Goal: Transaction & Acquisition: Purchase product/service

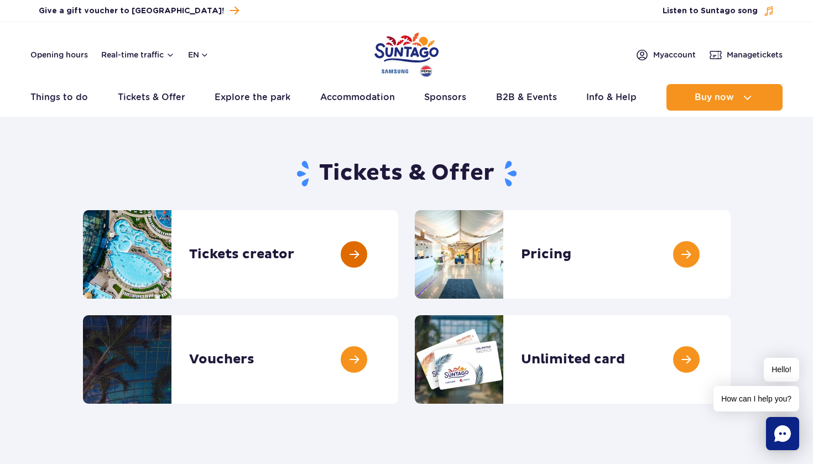
click at [398, 256] on link at bounding box center [398, 254] width 0 height 88
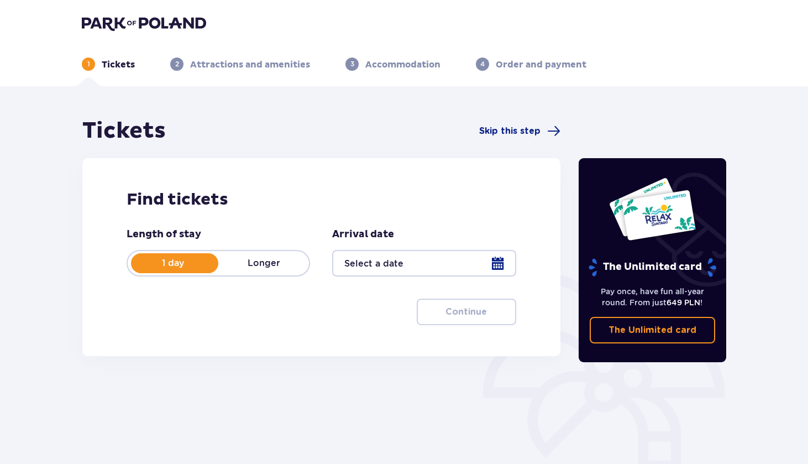
click at [501, 261] on div at bounding box center [424, 263] width 184 height 27
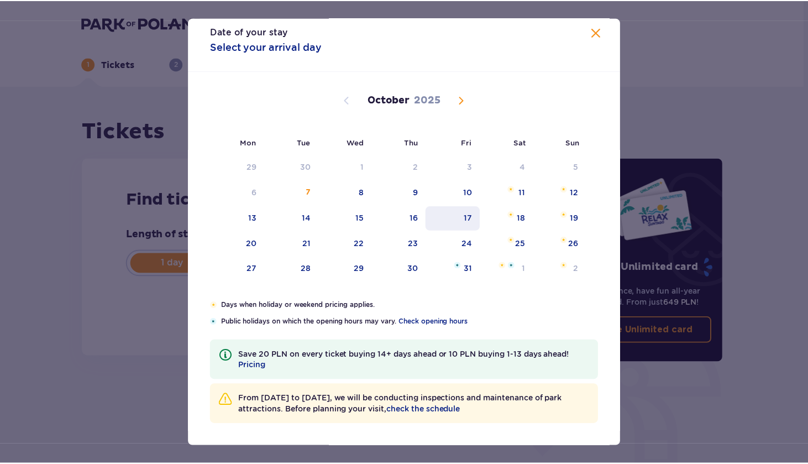
scroll to position [10, 0]
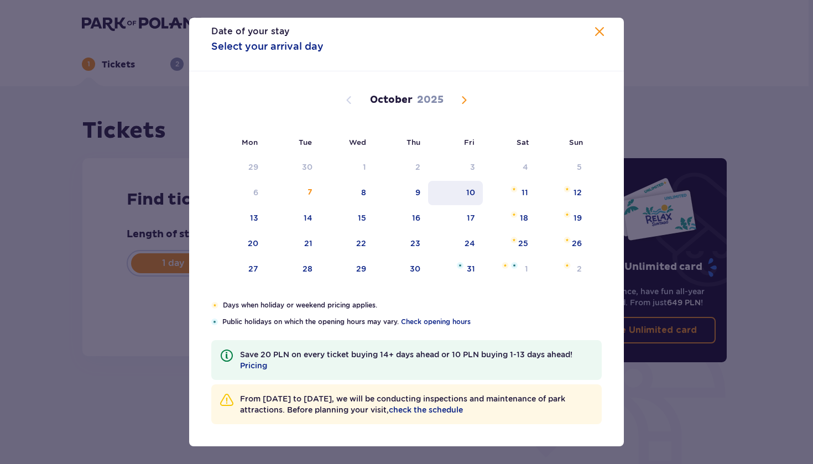
click at [468, 195] on div "10" at bounding box center [470, 192] width 9 height 11
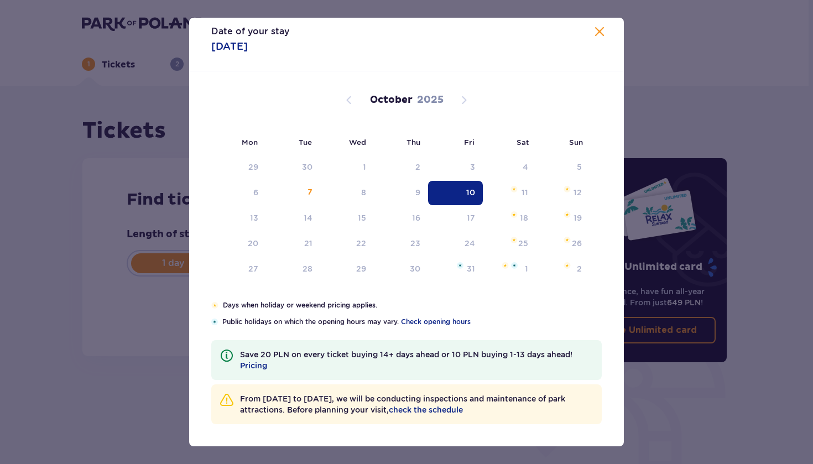
type input "10.10.25"
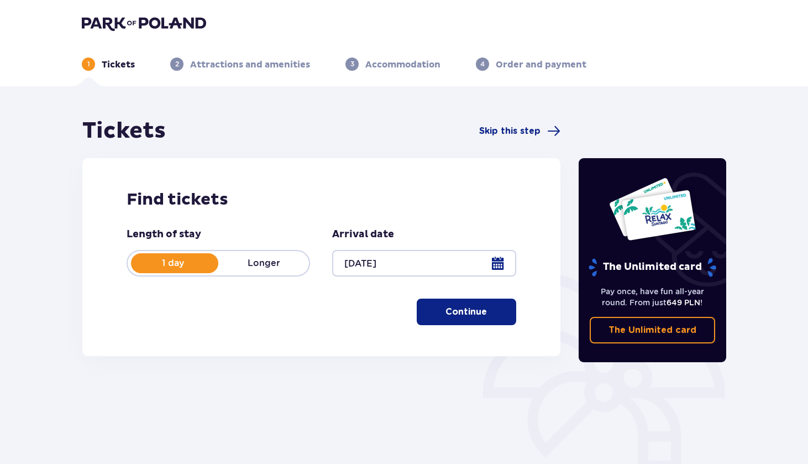
click at [449, 310] on p "Continue" at bounding box center [466, 312] width 41 height 12
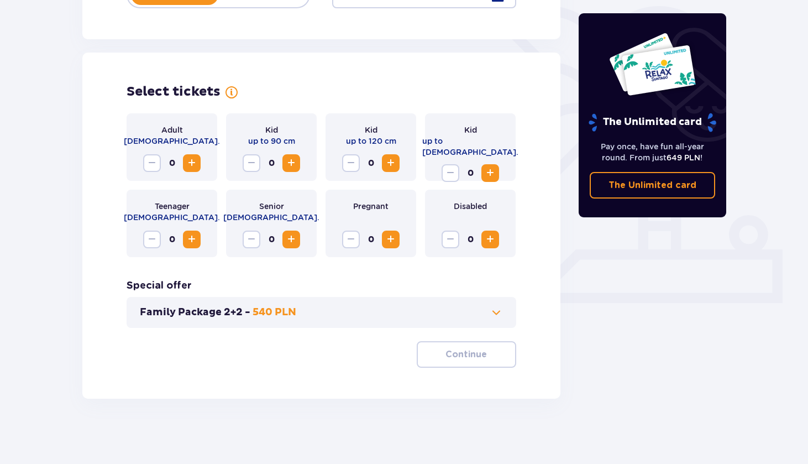
scroll to position [269, 0]
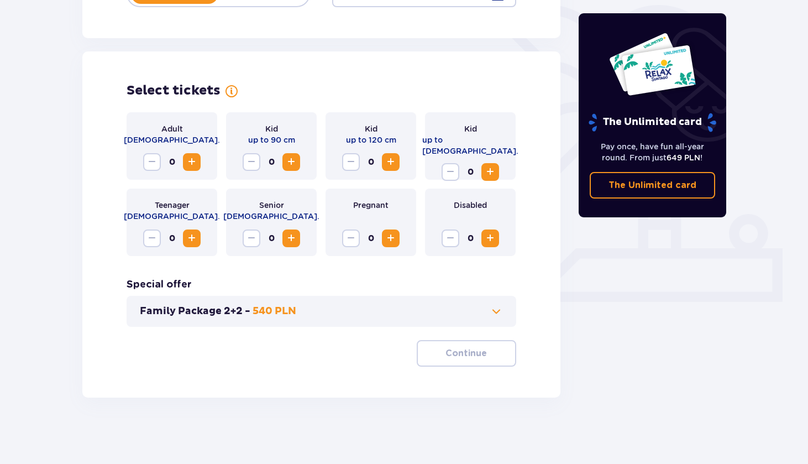
click at [192, 162] on span "Increase" at bounding box center [191, 161] width 13 height 13
click at [192, 163] on span "Increase" at bounding box center [191, 161] width 13 height 13
click at [490, 165] on span "Increase" at bounding box center [490, 171] width 13 height 13
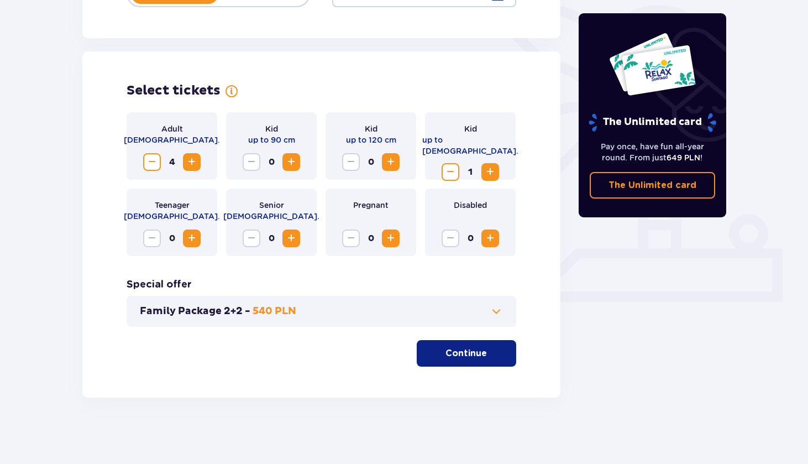
click at [496, 313] on span at bounding box center [496, 311] width 13 height 13
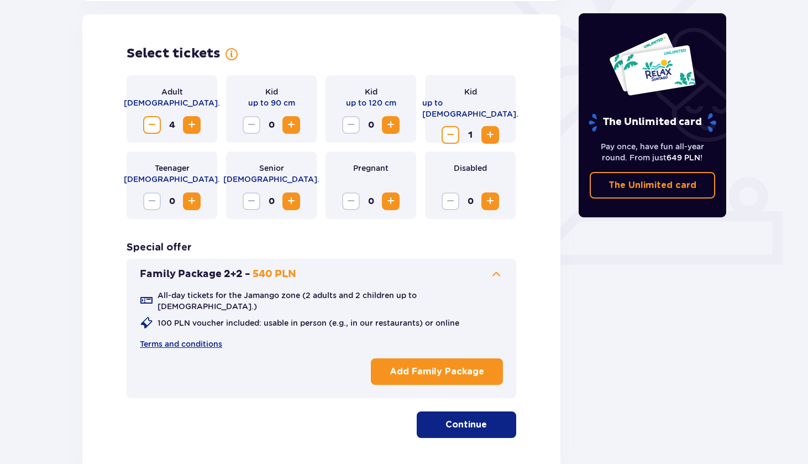
scroll to position [307, 0]
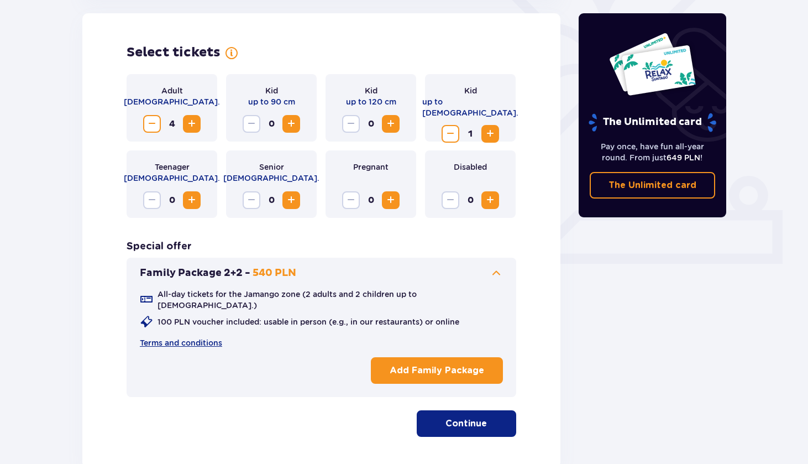
click at [449, 419] on p "Continue" at bounding box center [466, 423] width 41 height 12
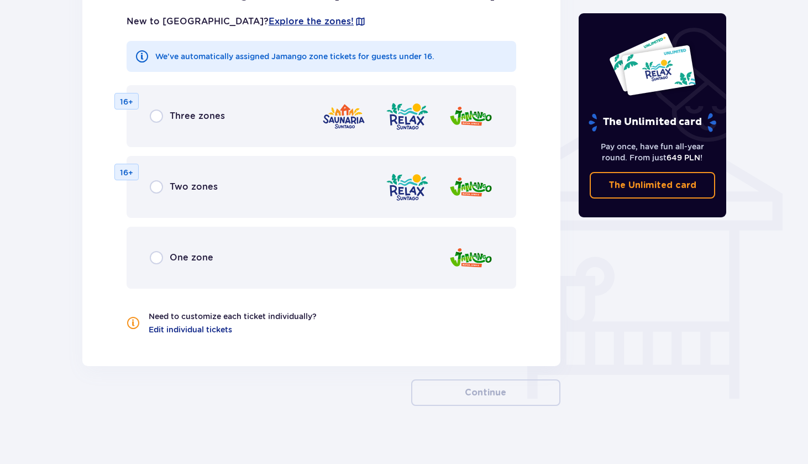
scroll to position [793, 0]
click at [155, 181] on input "radio" at bounding box center [156, 187] width 13 height 13
radio input "true"
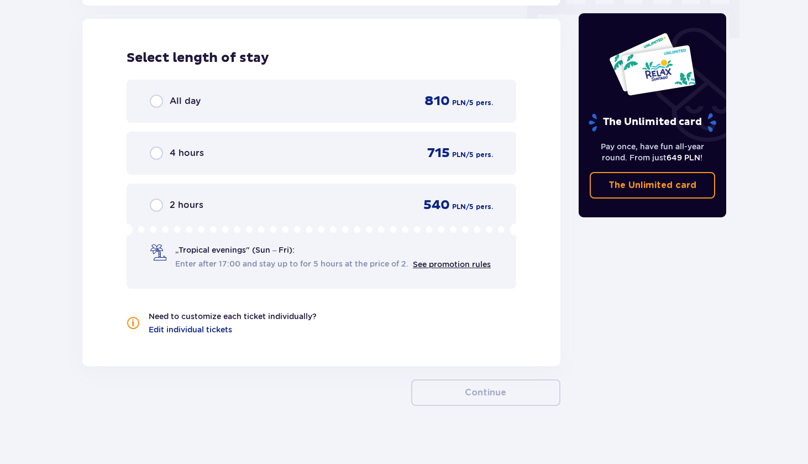
scroll to position [1154, 0]
click at [158, 95] on input "radio" at bounding box center [156, 101] width 13 height 13
radio input "true"
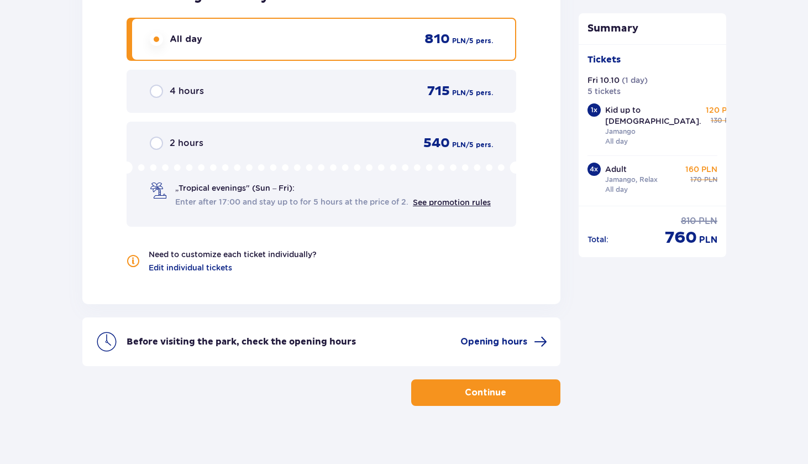
scroll to position [1216, 0]
click at [216, 263] on span "Edit individual tickets" at bounding box center [190, 268] width 83 height 11
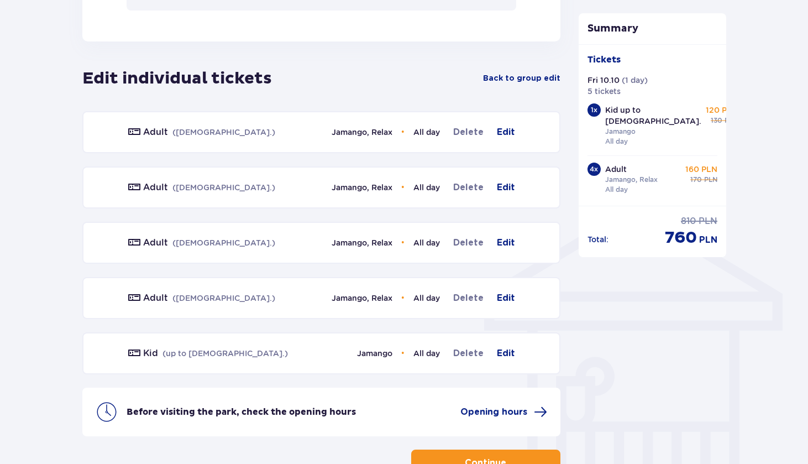
scroll to position [713, 0]
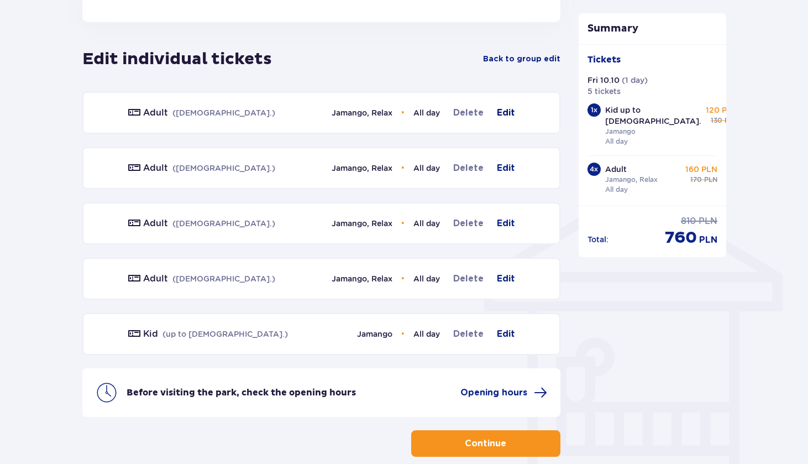
click at [504, 106] on span "Edit" at bounding box center [506, 112] width 18 height 13
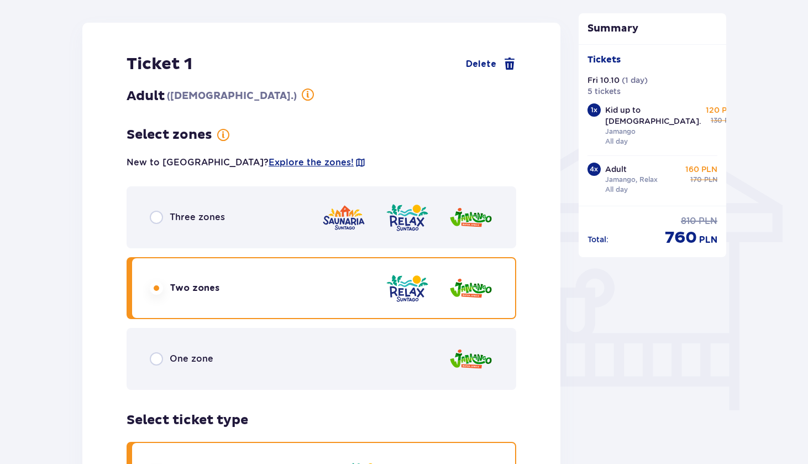
scroll to position [783, 0]
click at [155, 352] on input "radio" at bounding box center [156, 358] width 13 height 13
radio input "true"
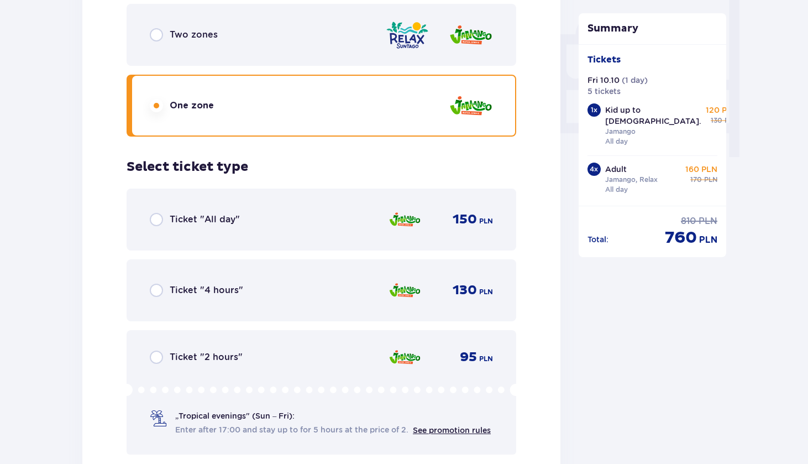
scroll to position [1016, 0]
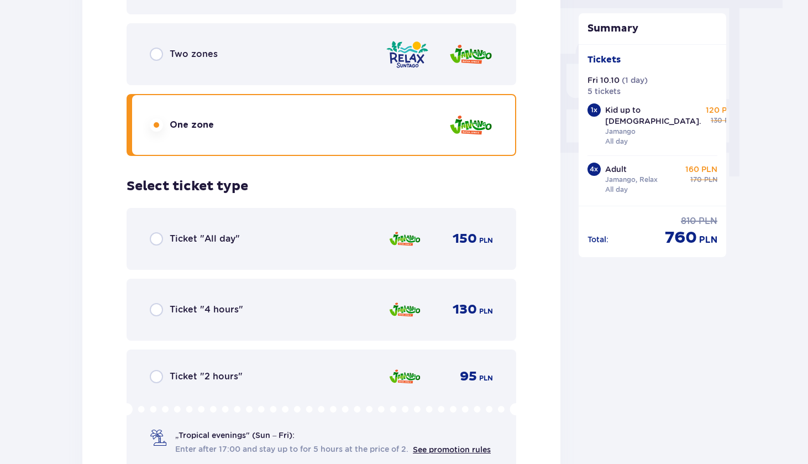
click at [155, 232] on input "radio" at bounding box center [156, 238] width 13 height 13
radio input "true"
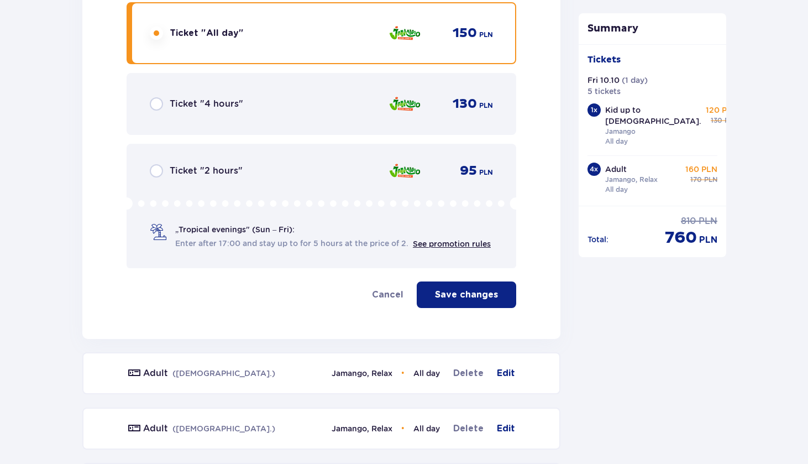
scroll to position [1247, 0]
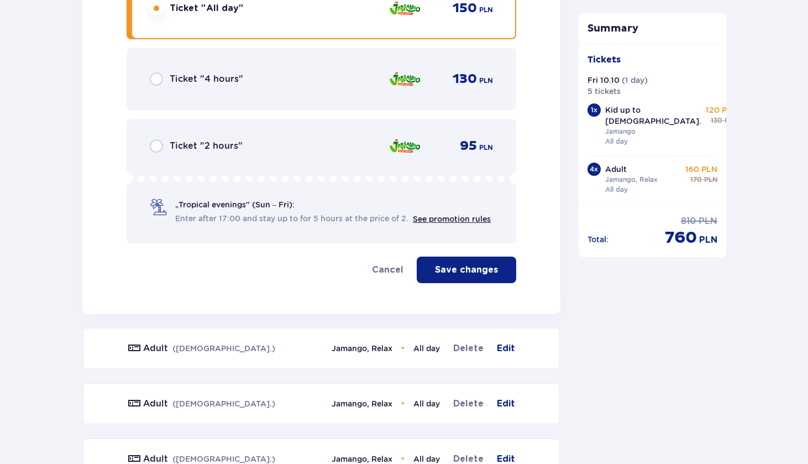
click at [454, 264] on p "Save changes" at bounding box center [466, 270] width 63 height 12
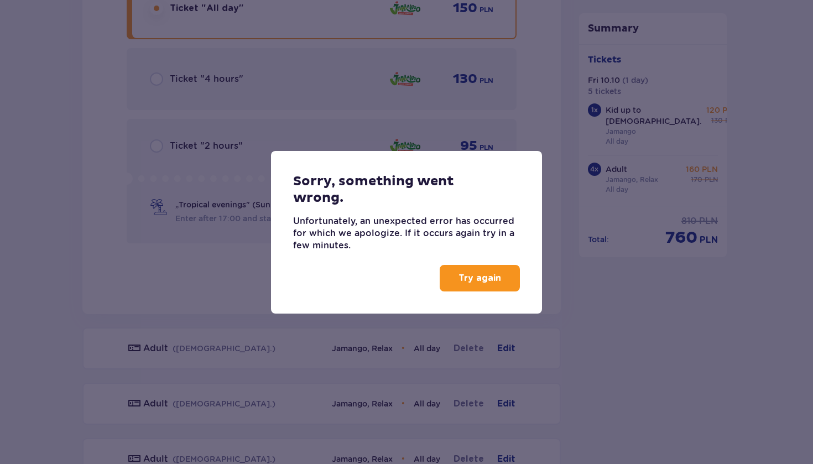
click at [464, 279] on p "Try again" at bounding box center [479, 278] width 43 height 12
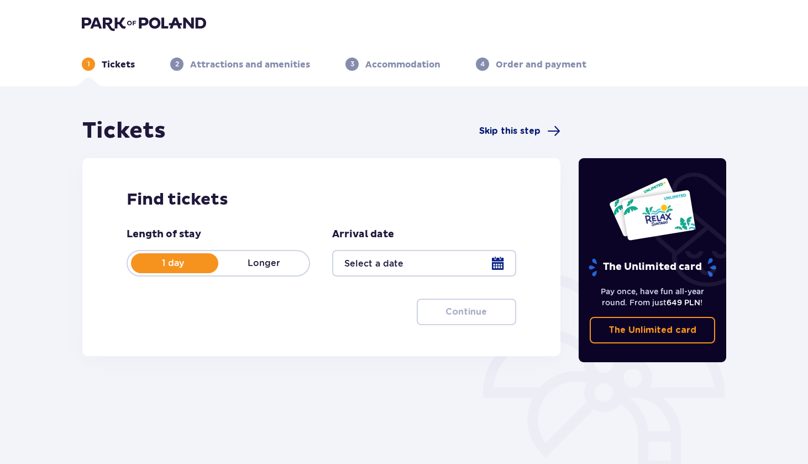
click at [521, 128] on span "Skip this step" at bounding box center [509, 131] width 61 height 12
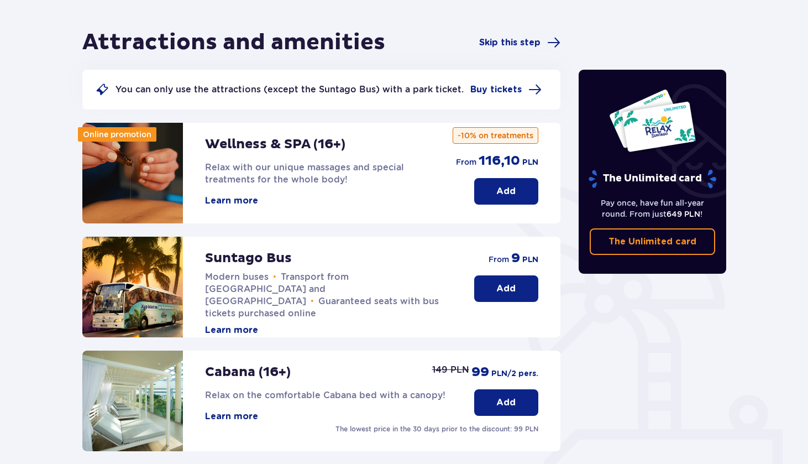
scroll to position [95, 0]
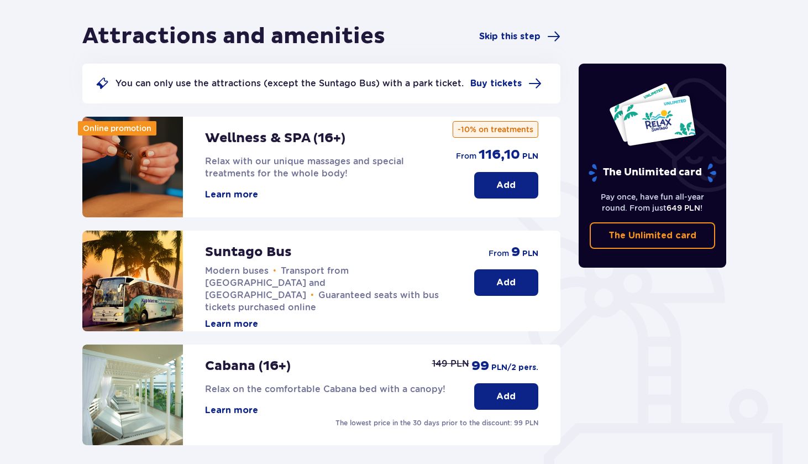
click at [511, 276] on p "Add" at bounding box center [505, 282] width 19 height 12
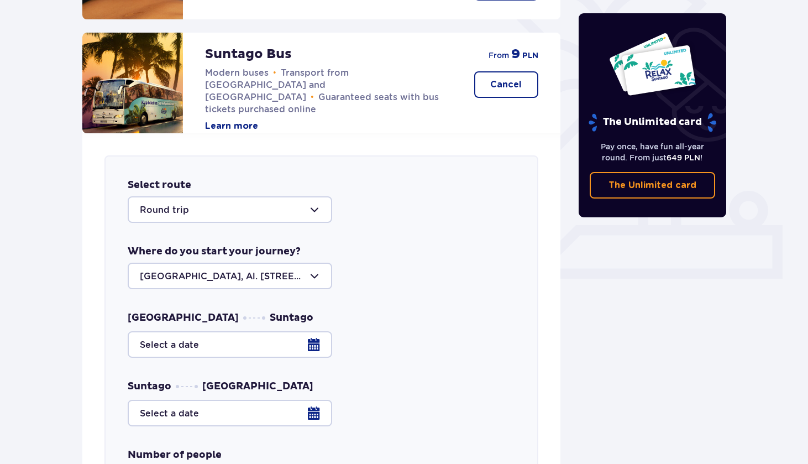
scroll to position [299, 0]
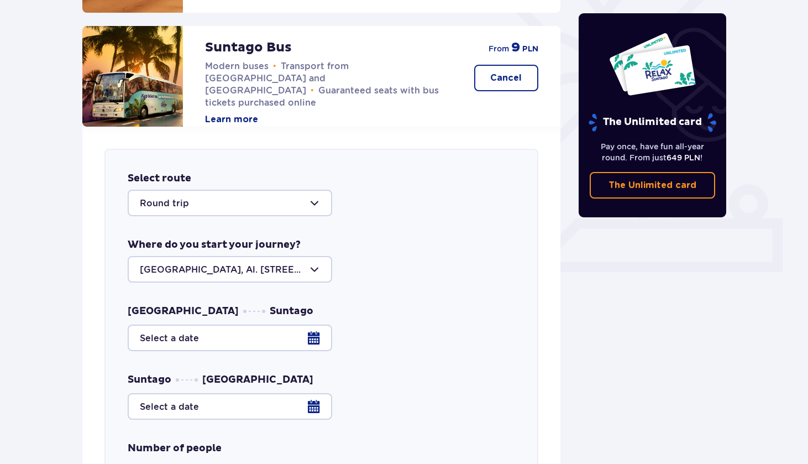
click at [312, 268] on div at bounding box center [230, 269] width 205 height 27
click at [384, 269] on div "Warsaw, Al. Jerozolimskie 56" at bounding box center [322, 269] width 388 height 27
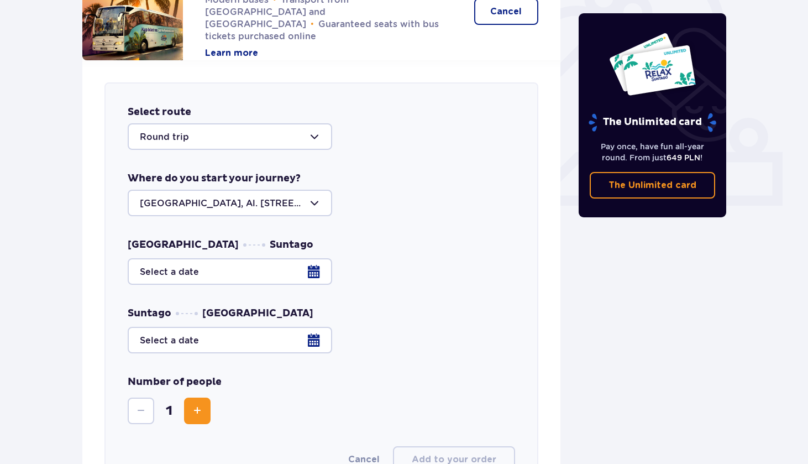
scroll to position [364, 0]
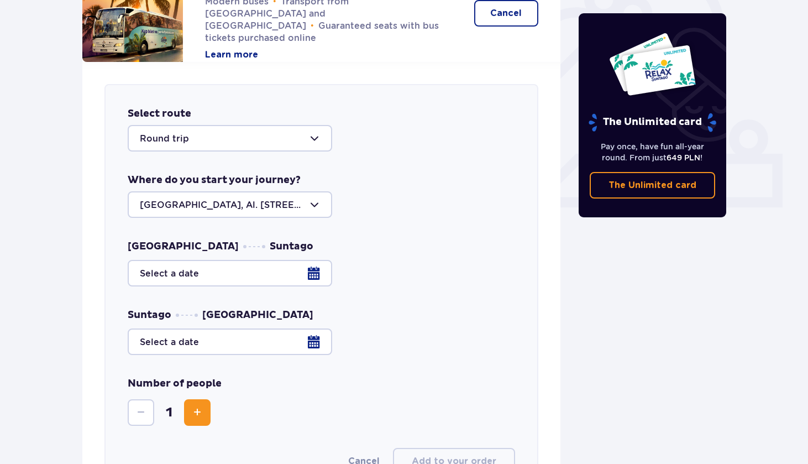
click at [316, 137] on div at bounding box center [230, 138] width 205 height 27
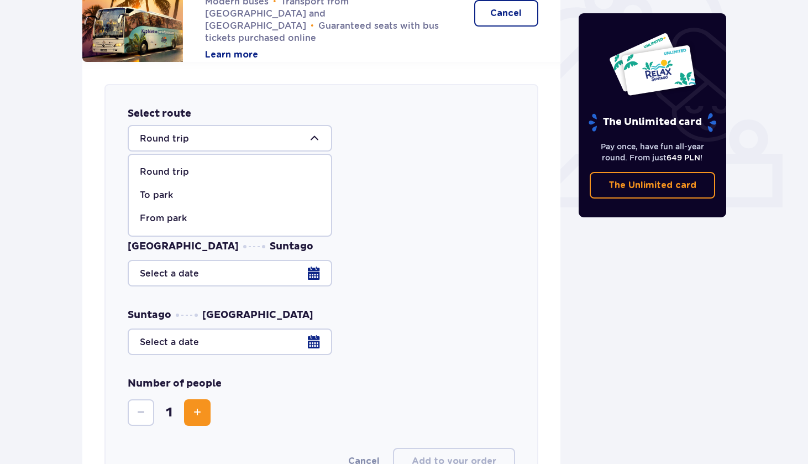
click at [316, 138] on div at bounding box center [230, 138] width 205 height 27
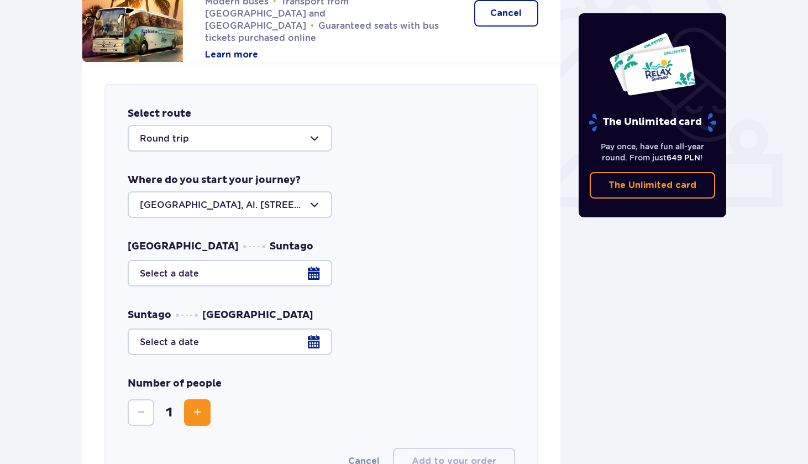
click at [311, 275] on div at bounding box center [322, 273] width 388 height 27
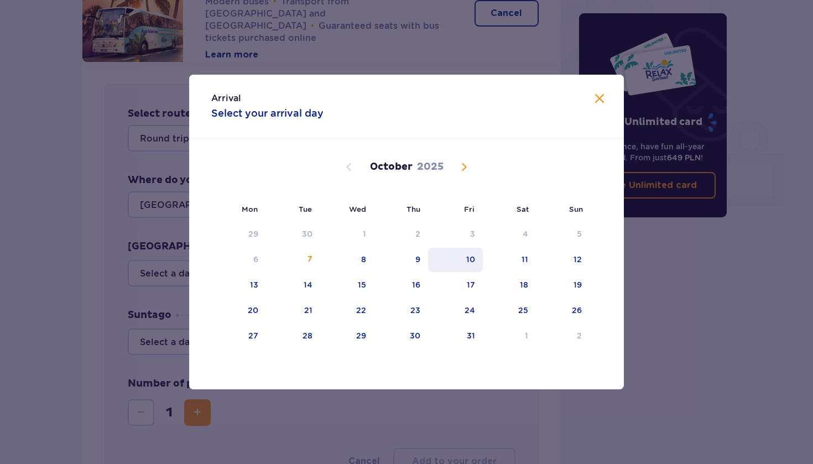
click at [464, 265] on div "10" at bounding box center [455, 260] width 55 height 24
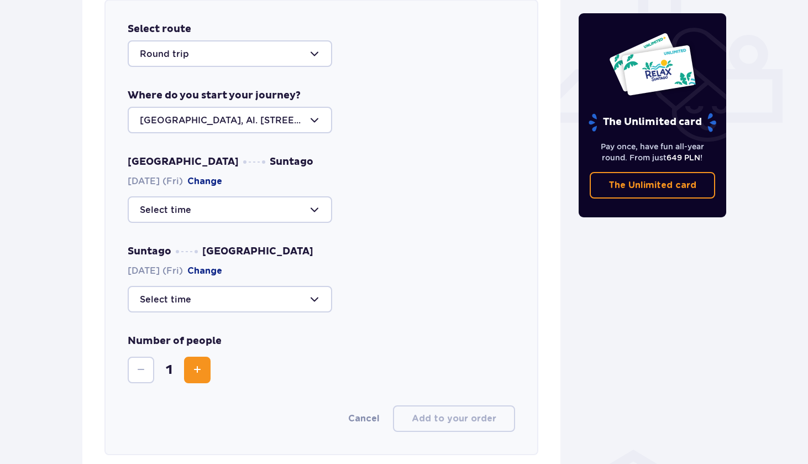
scroll to position [449, 0]
click at [314, 206] on div at bounding box center [230, 209] width 205 height 27
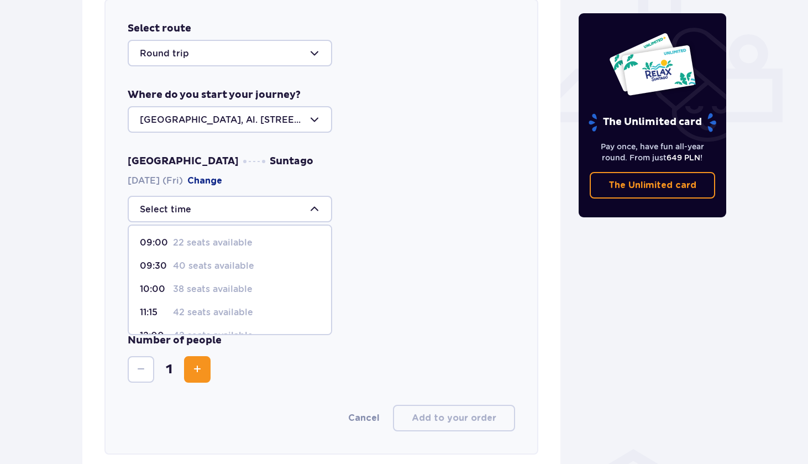
click at [377, 249] on div "Suntago Warsaw 10.10.2025 (Fri) Change" at bounding box center [322, 277] width 388 height 67
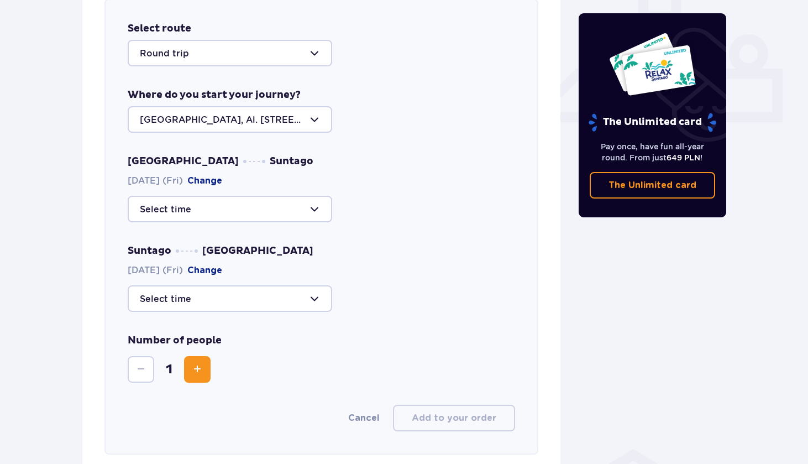
click at [322, 298] on div at bounding box center [230, 298] width 205 height 27
click at [388, 288] on div "12:00 44 seats available 14:00 44 seats available 17:15 38 seats available 18:3…" at bounding box center [322, 298] width 388 height 27
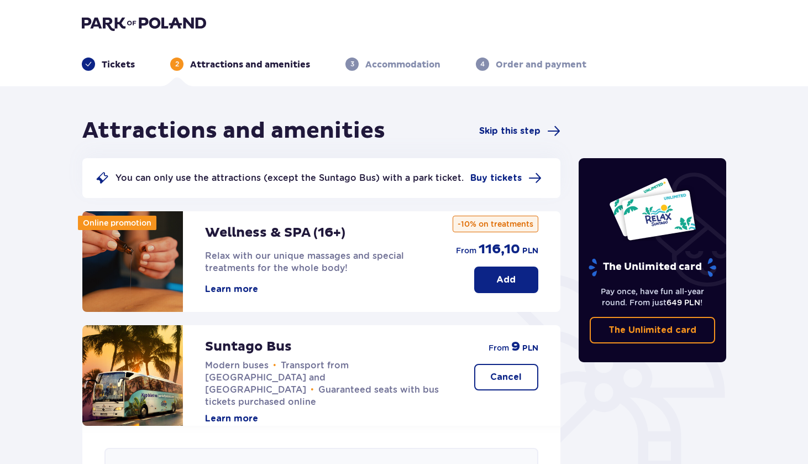
scroll to position [0, 0]
click at [160, 21] on img at bounding box center [144, 22] width 124 height 15
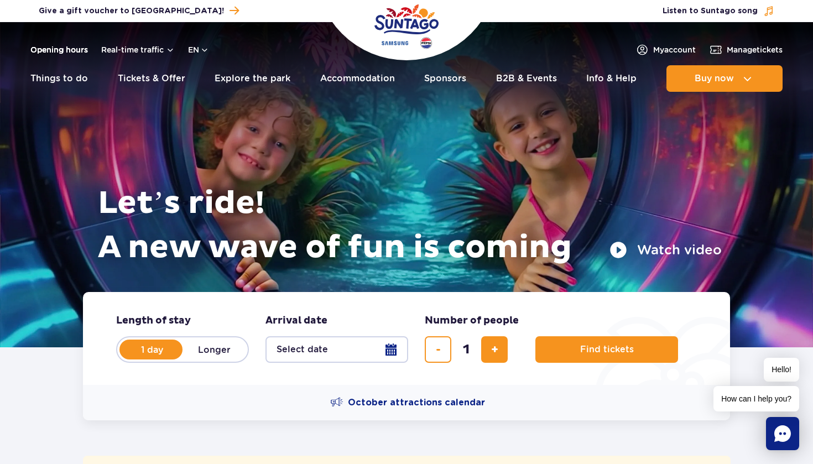
click at [78, 48] on link "Opening hours" at bounding box center [58, 49] width 57 height 11
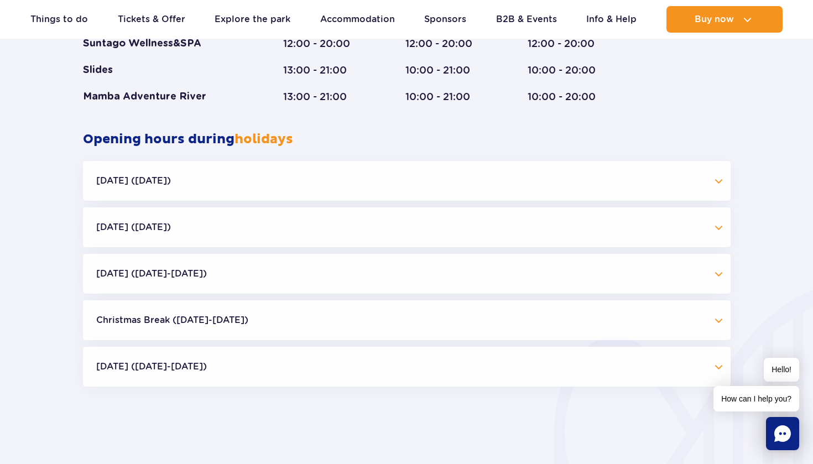
scroll to position [999, 0]
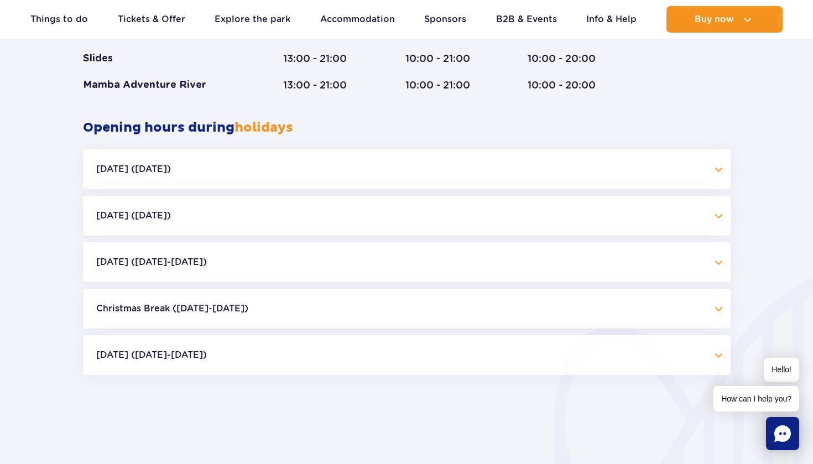
click at [301, 314] on button "Christmas Break (23.12-01.01.26)" at bounding box center [406, 309] width 647 height 40
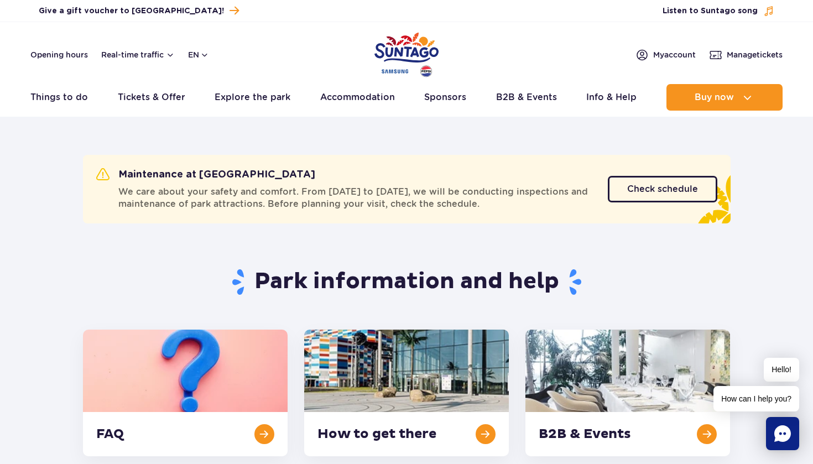
scroll to position [0, 0]
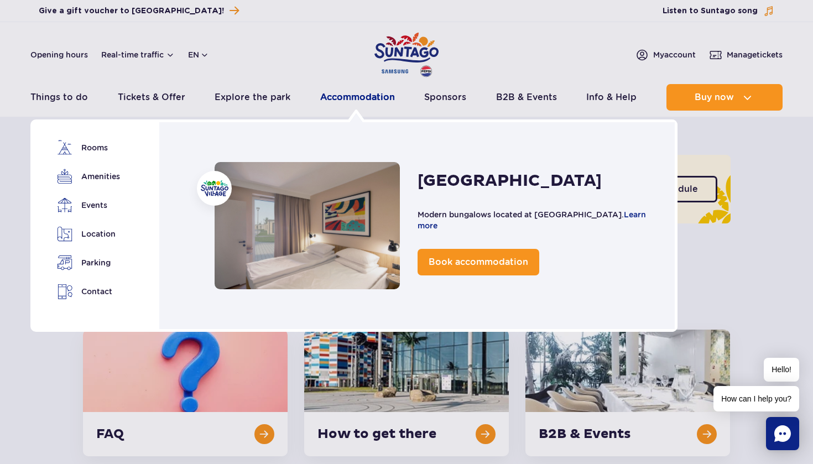
click at [339, 97] on link "Accommodation" at bounding box center [357, 97] width 75 height 27
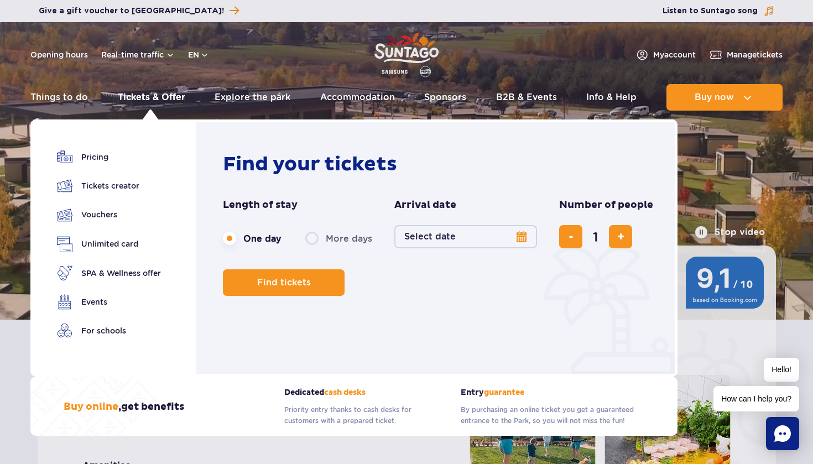
click at [133, 96] on link "Tickets & Offer" at bounding box center [151, 97] width 67 height 27
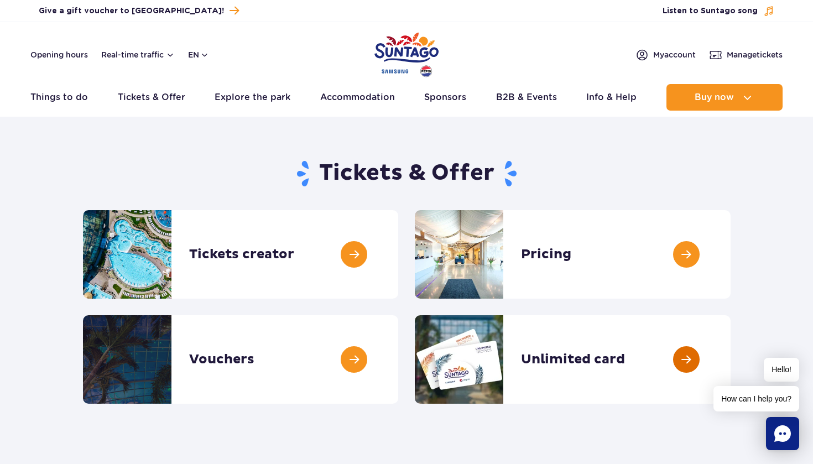
click at [730, 355] on link at bounding box center [730, 359] width 0 height 88
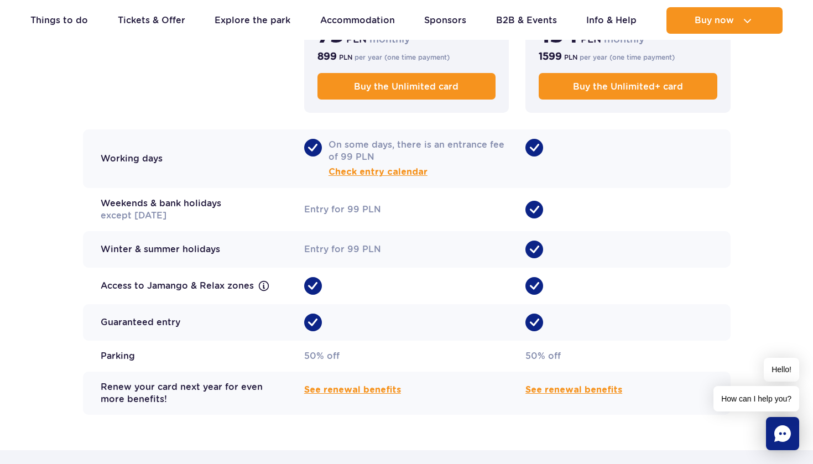
scroll to position [939, 0]
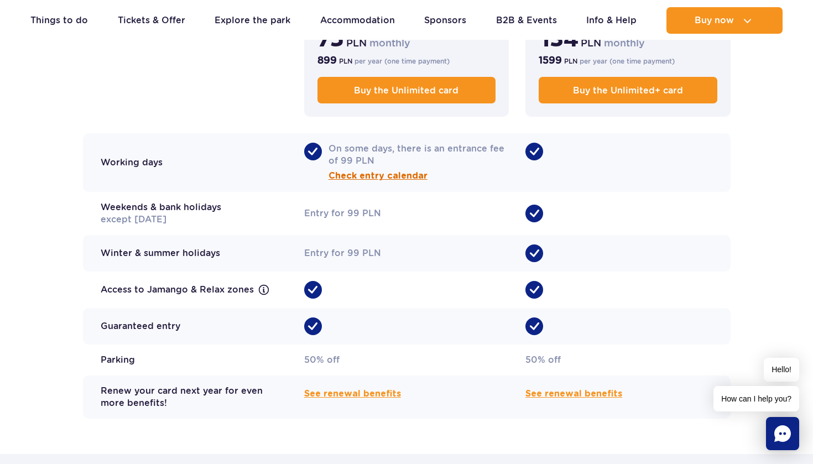
click at [349, 169] on span "Check entry calendar" at bounding box center [377, 175] width 99 height 13
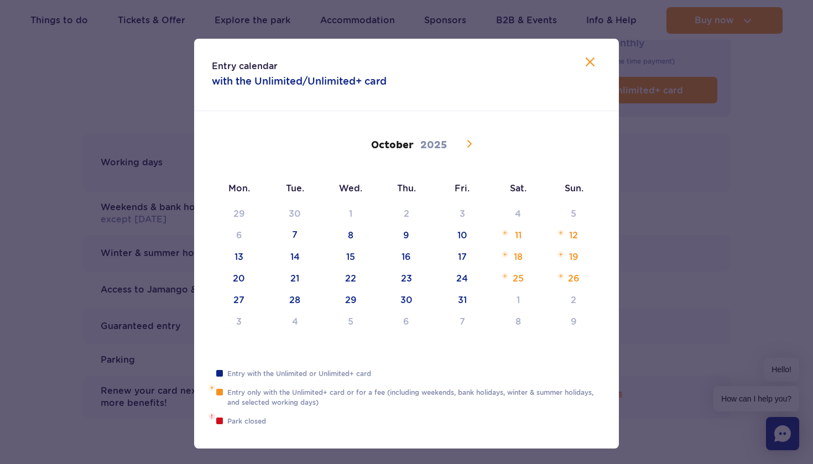
click at [469, 142] on icon at bounding box center [469, 143] width 4 height 7
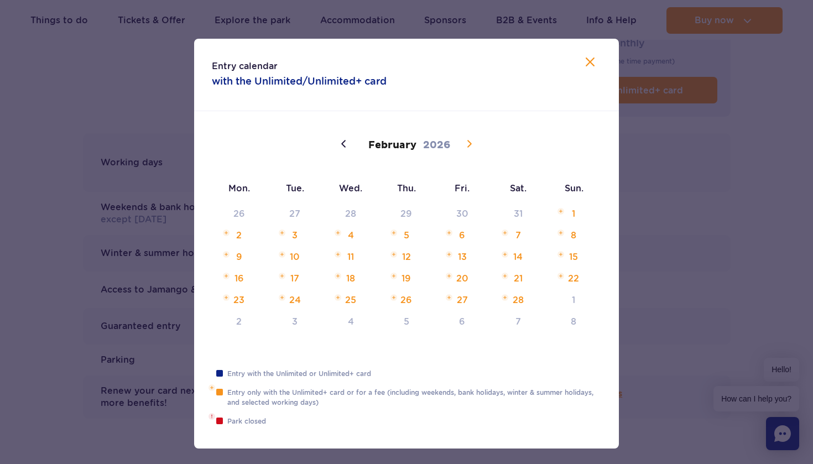
click at [469, 142] on icon at bounding box center [469, 143] width 4 height 7
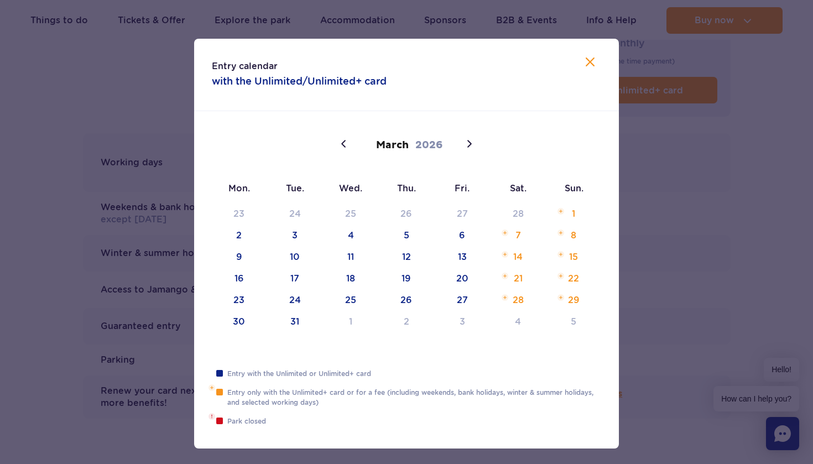
click at [591, 65] on icon at bounding box center [589, 61] width 13 height 13
type input "2025"
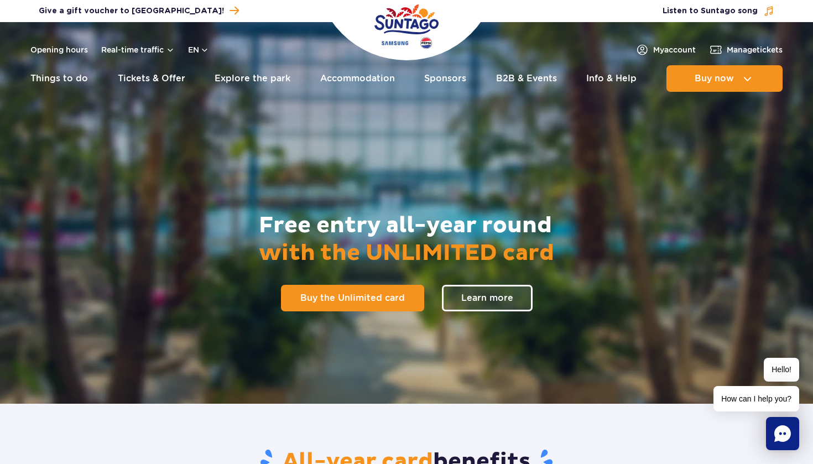
scroll to position [0, 0]
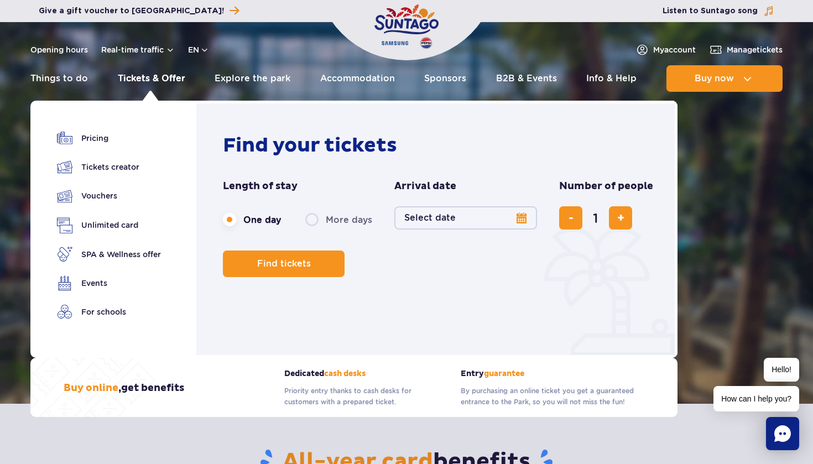
click at [164, 77] on link "Tickets & Offer" at bounding box center [151, 78] width 67 height 27
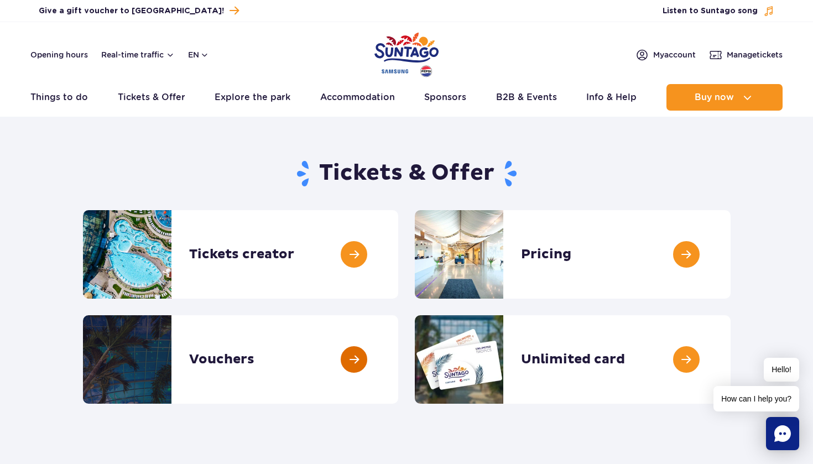
click at [398, 357] on link at bounding box center [398, 359] width 0 height 88
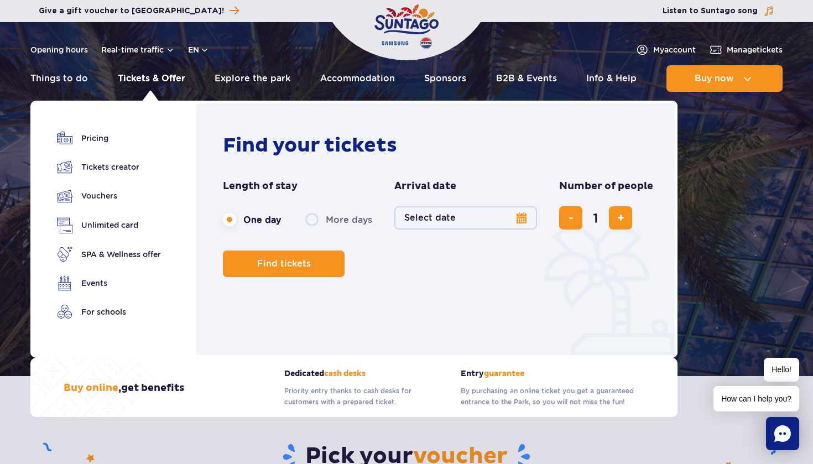
click at [161, 78] on link "Tickets & Offer" at bounding box center [151, 78] width 67 height 27
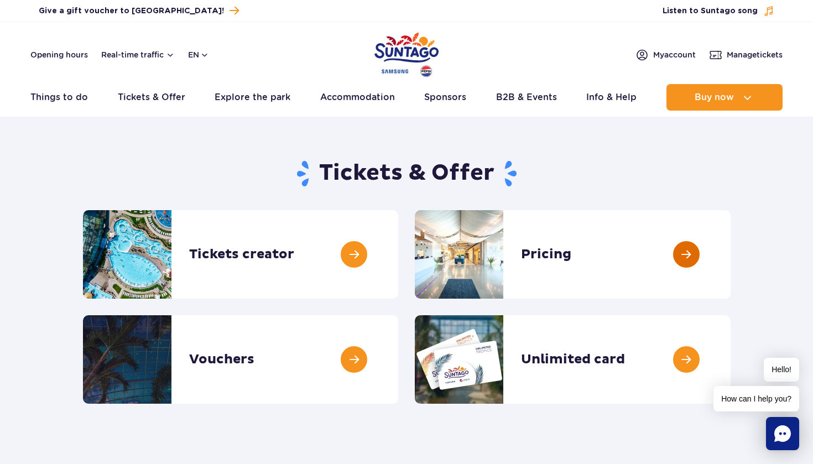
click at [730, 256] on link at bounding box center [730, 254] width 0 height 88
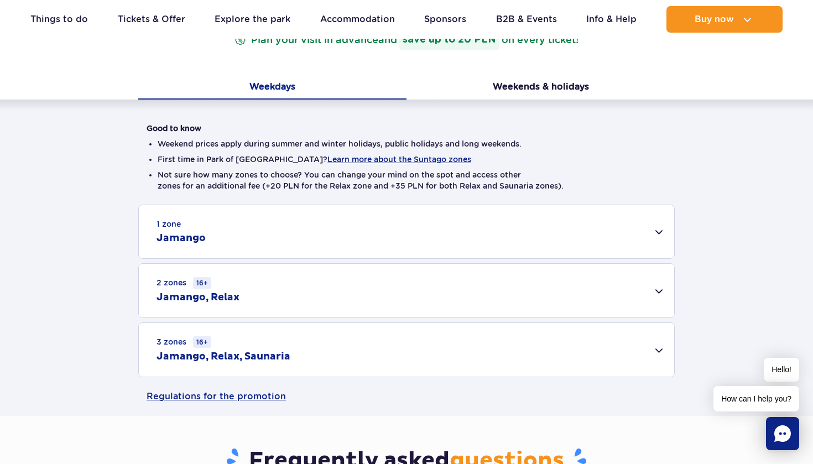
scroll to position [207, 0]
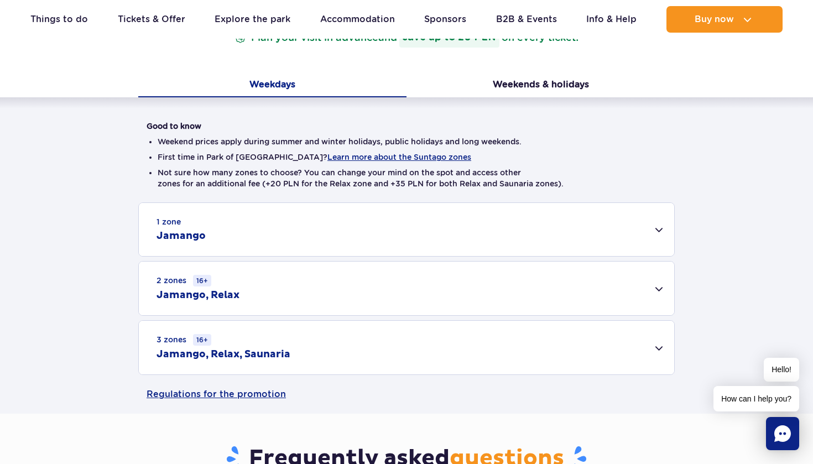
click at [660, 229] on div "1 zone Jamango" at bounding box center [406, 229] width 535 height 53
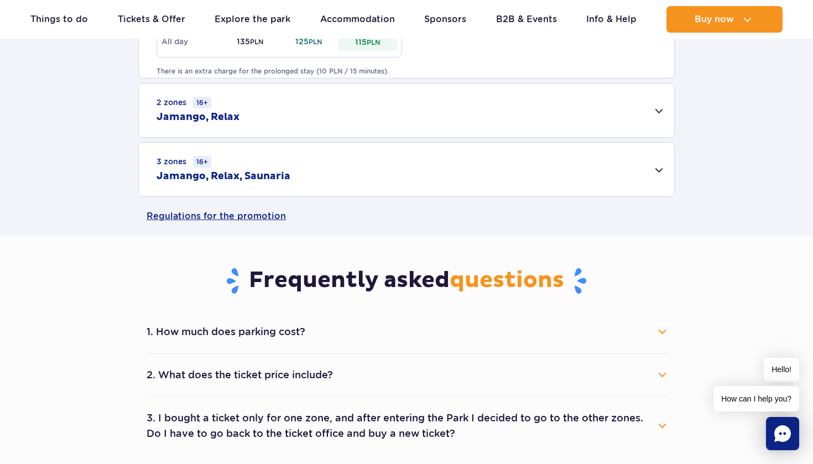
scroll to position [790, 0]
click at [658, 111] on div "2 zones 16+ Jamango, Relax" at bounding box center [406, 109] width 535 height 54
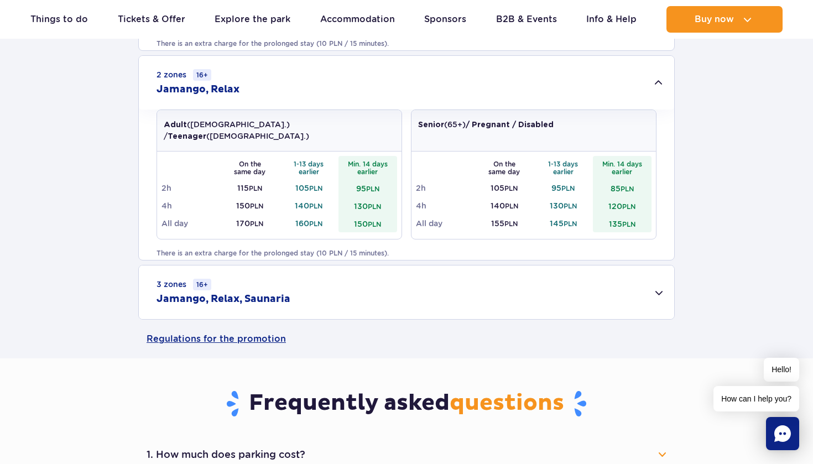
scroll to position [818, 0]
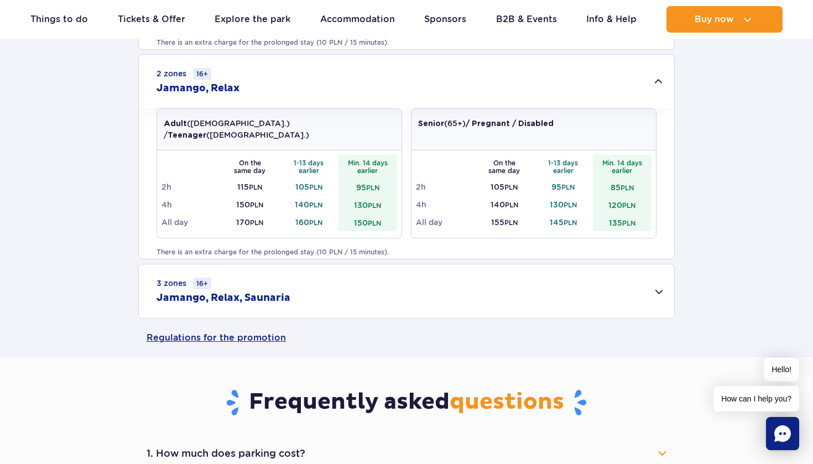
click at [656, 290] on div "3 zones 16+ Jamango, Relax, Saunaria" at bounding box center [406, 291] width 535 height 54
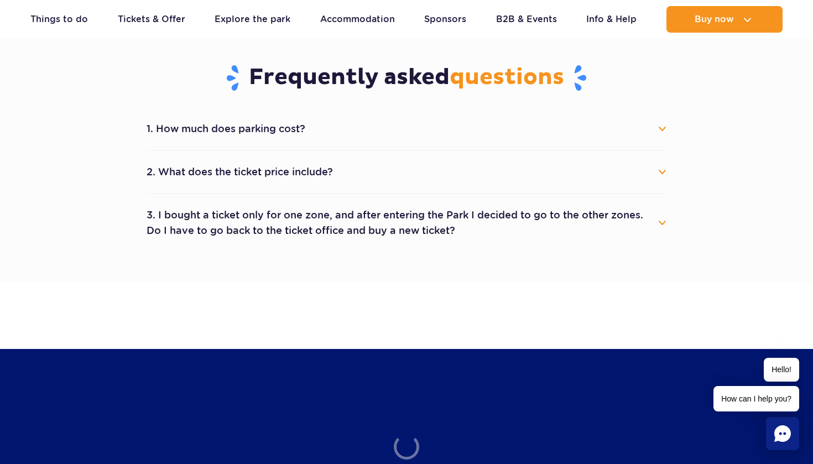
scroll to position [1291, 0]
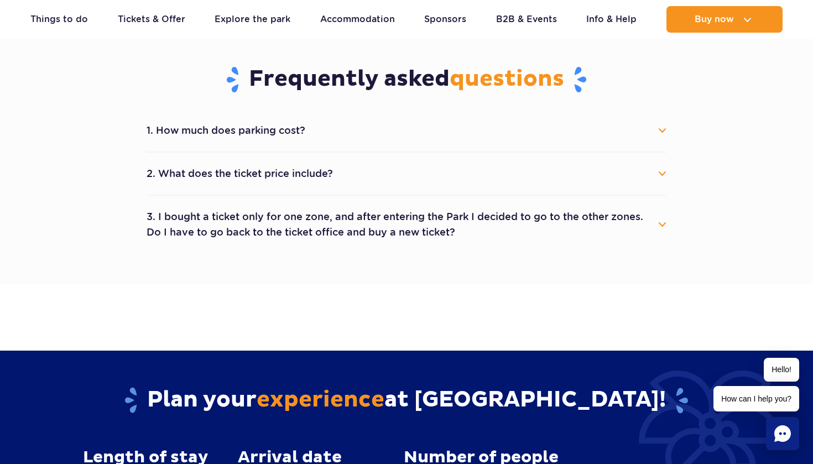
click at [662, 226] on button "3. I bought a ticket only for one zone, and after entering the Park I decided t…" at bounding box center [406, 225] width 520 height 40
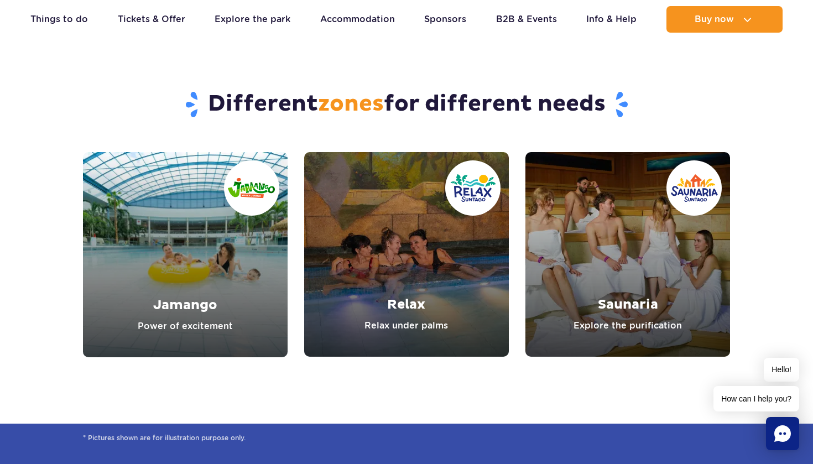
scroll to position [1848, 0]
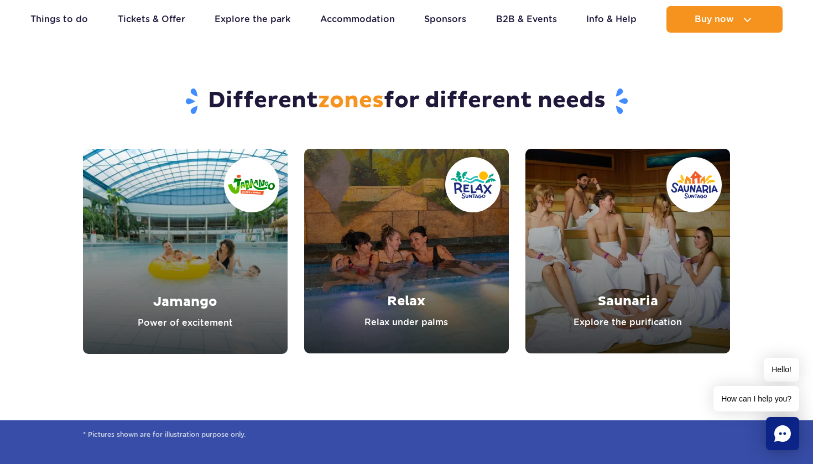
click at [387, 331] on link "Relax" at bounding box center [406, 251] width 205 height 205
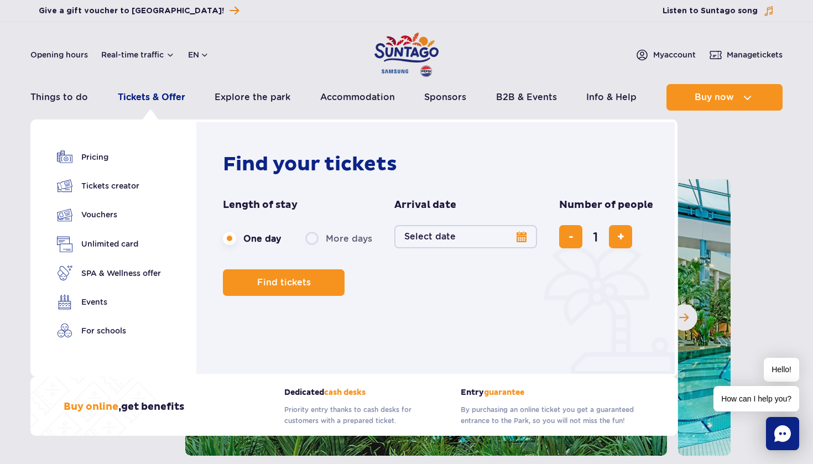
click at [159, 97] on link "Tickets & Offer" at bounding box center [151, 97] width 67 height 27
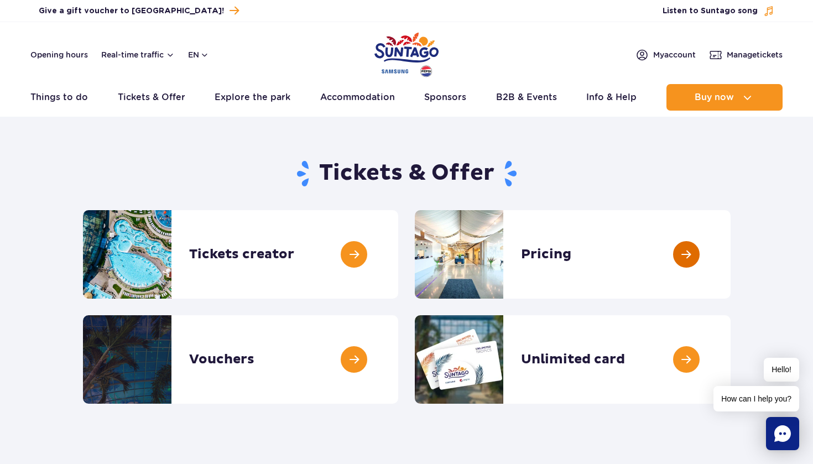
click at [730, 252] on link at bounding box center [730, 254] width 0 height 88
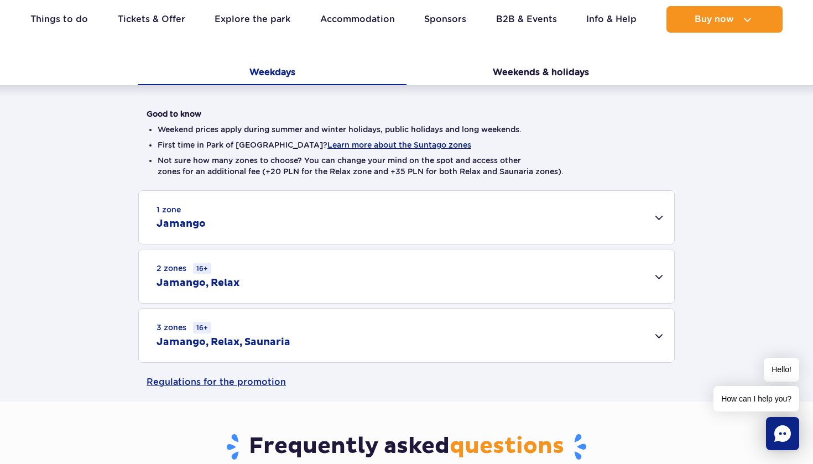
scroll to position [221, 0]
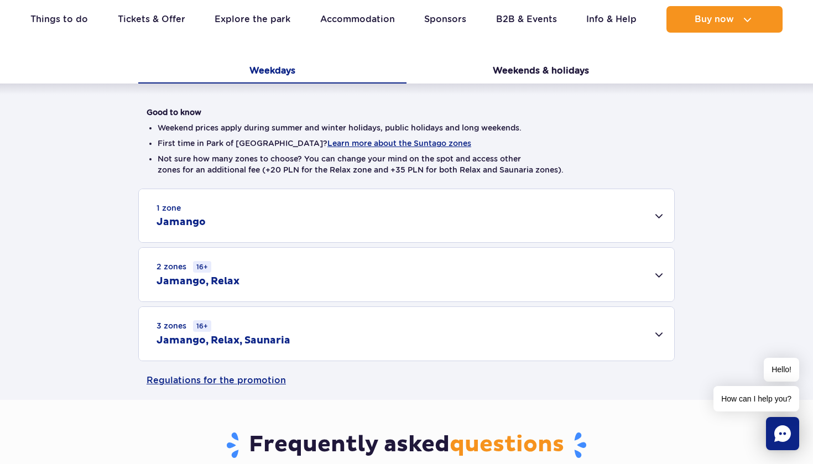
click at [659, 215] on div "1 zone Jamango" at bounding box center [406, 215] width 535 height 53
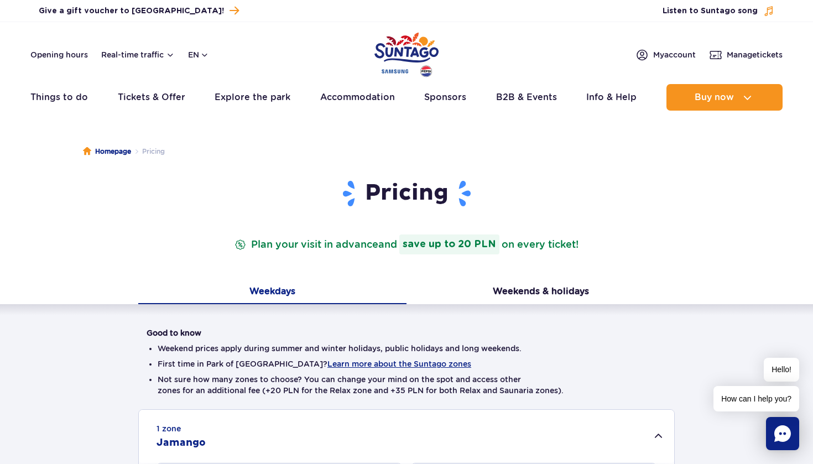
scroll to position [0, 0]
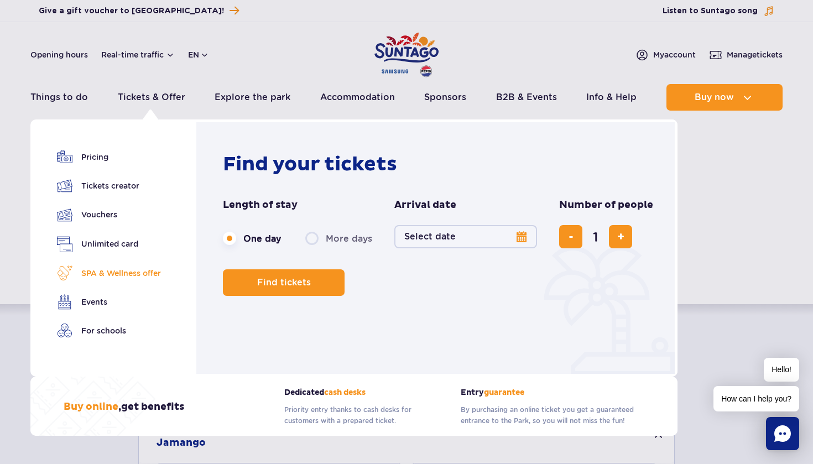
click at [93, 278] on link "SPA & Wellness offer" at bounding box center [109, 272] width 104 height 15
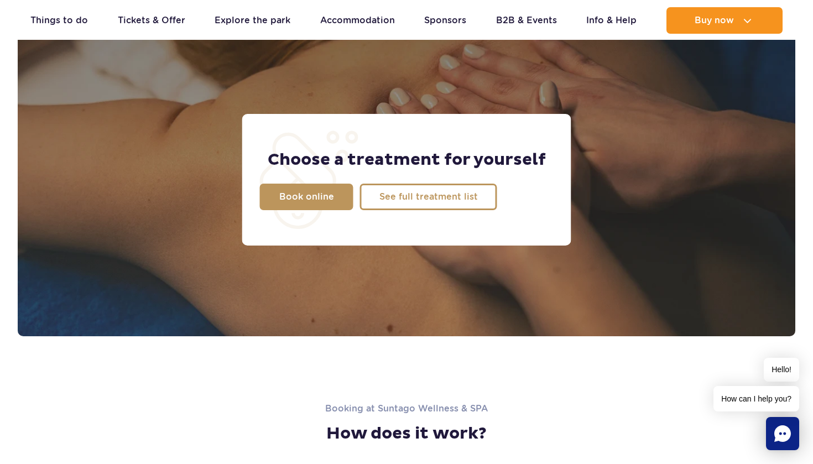
scroll to position [872, 0]
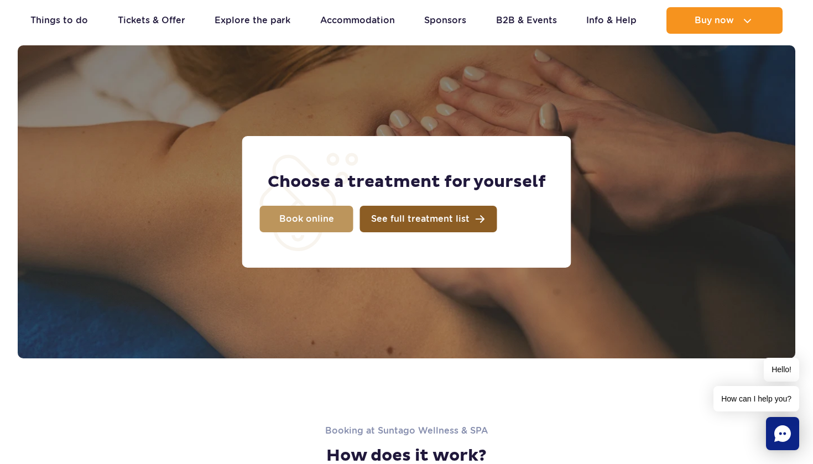
click at [422, 212] on link "See full treatment list" at bounding box center [428, 219] width 137 height 27
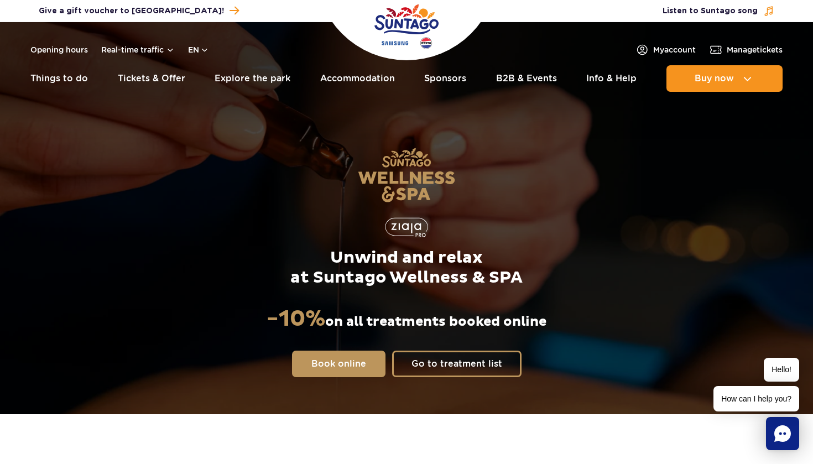
scroll to position [0, 0]
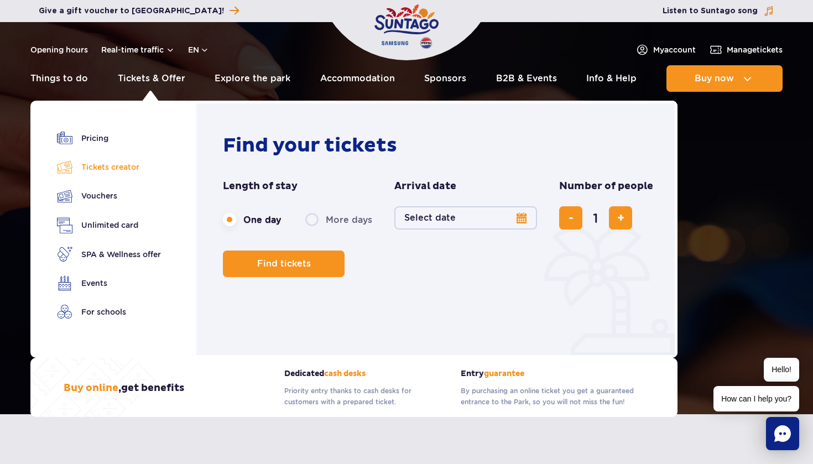
click at [81, 165] on link "Tickets creator" at bounding box center [109, 166] width 104 height 15
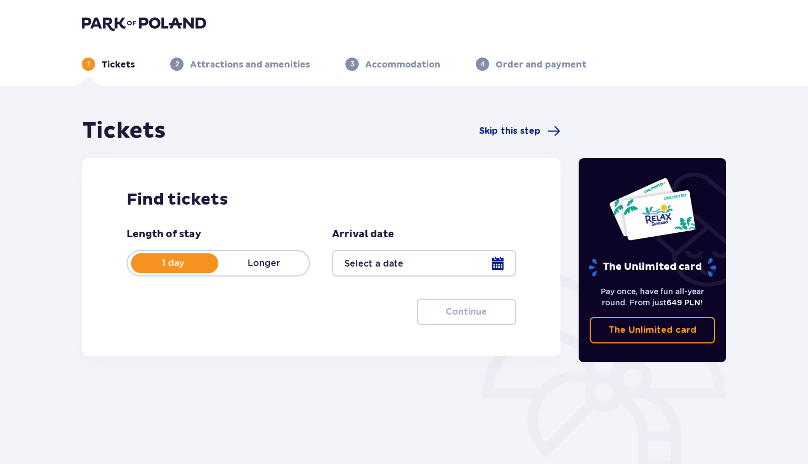
click at [394, 265] on div at bounding box center [424, 263] width 184 height 27
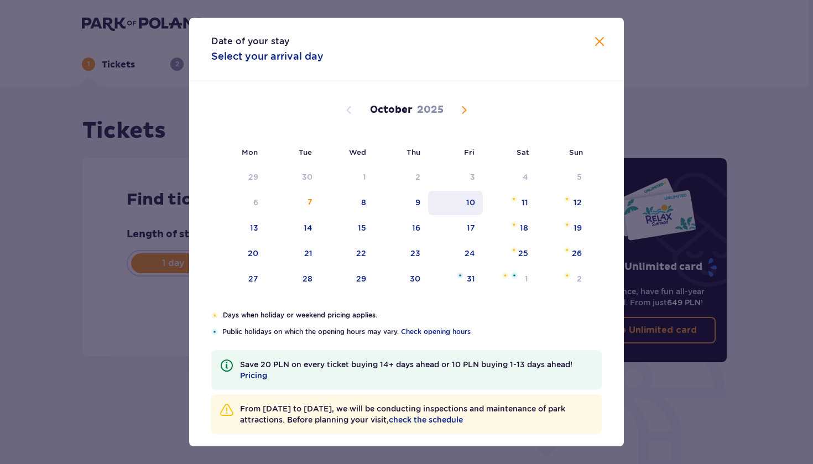
click at [476, 204] on div "10" at bounding box center [455, 203] width 55 height 24
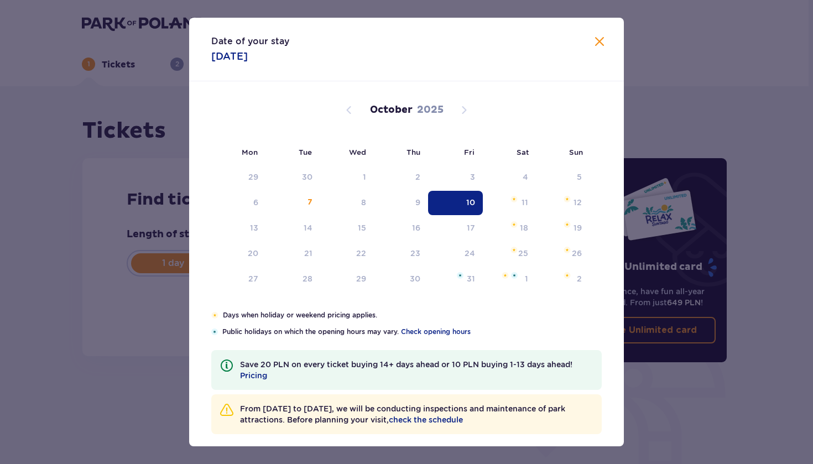
type input "10.10.25"
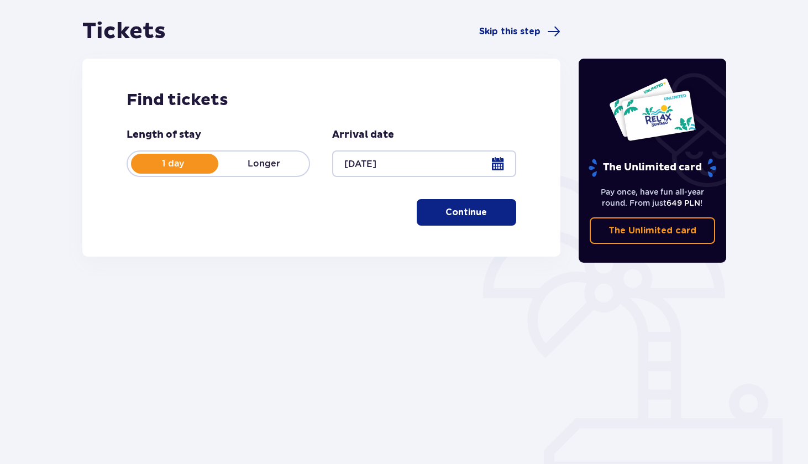
scroll to position [100, 0]
click at [278, 164] on p "Longer" at bounding box center [263, 164] width 91 height 12
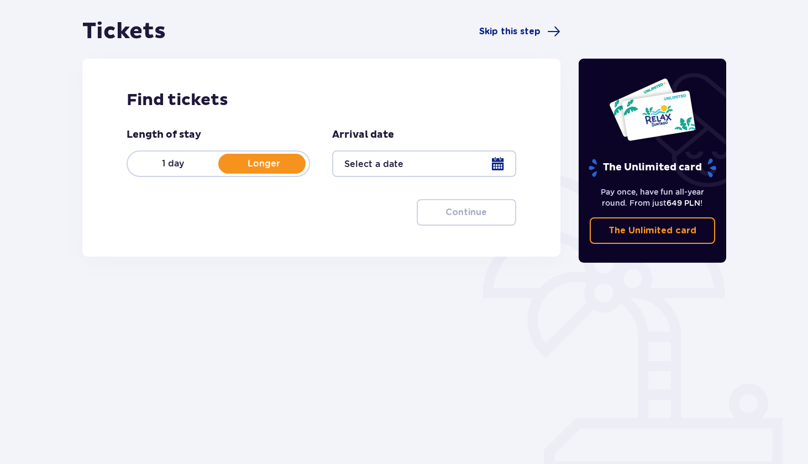
click at [170, 163] on p "1 day" at bounding box center [173, 164] width 91 height 12
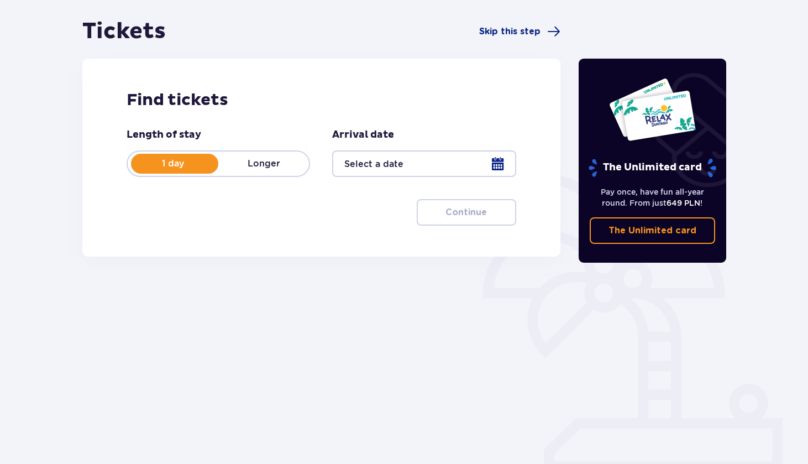
click at [373, 165] on div at bounding box center [424, 163] width 184 height 27
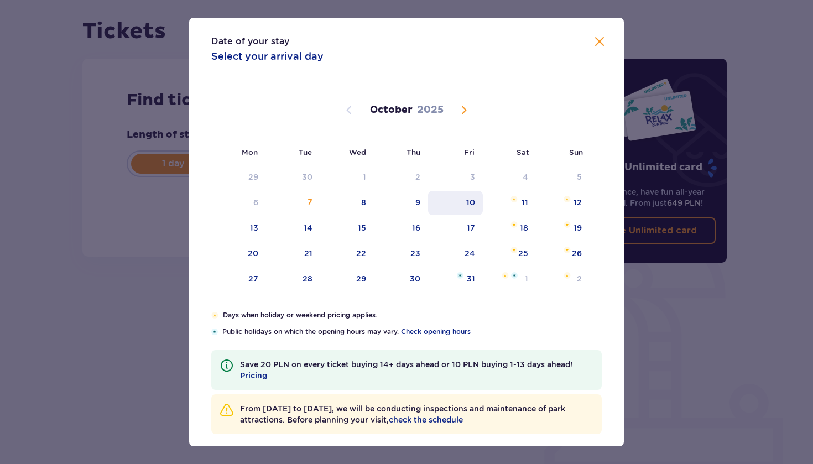
click at [468, 202] on div "10" at bounding box center [470, 202] width 9 height 11
type input "10.10.25"
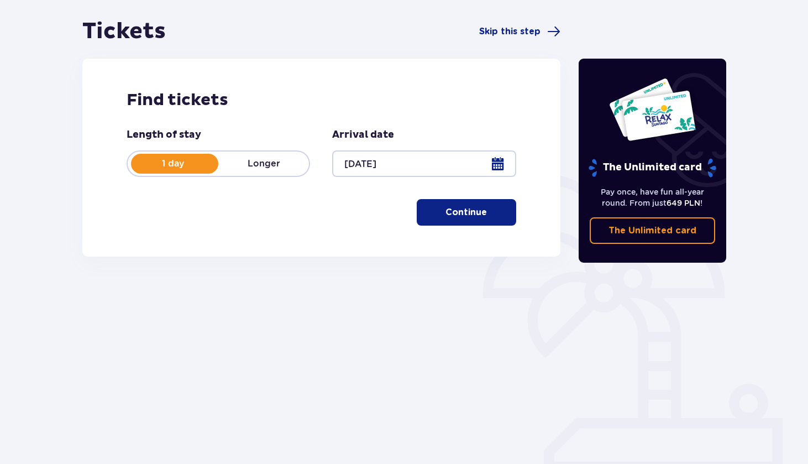
click at [456, 213] on p "Continue" at bounding box center [466, 212] width 41 height 12
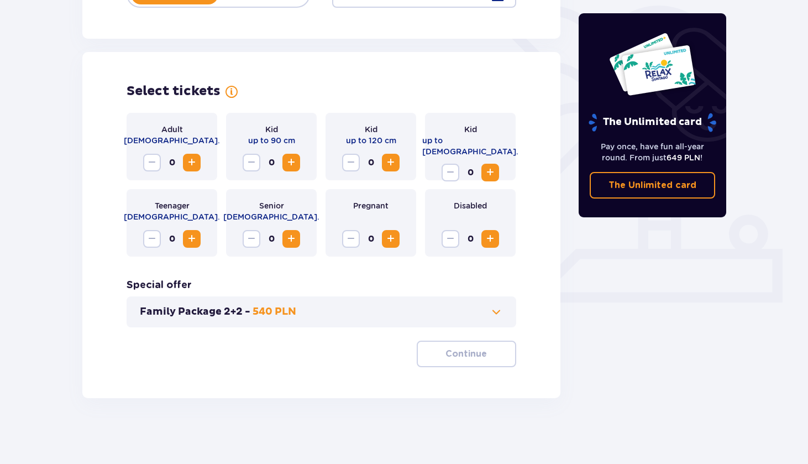
scroll to position [269, 0]
click at [194, 163] on span "Increase" at bounding box center [191, 161] width 13 height 13
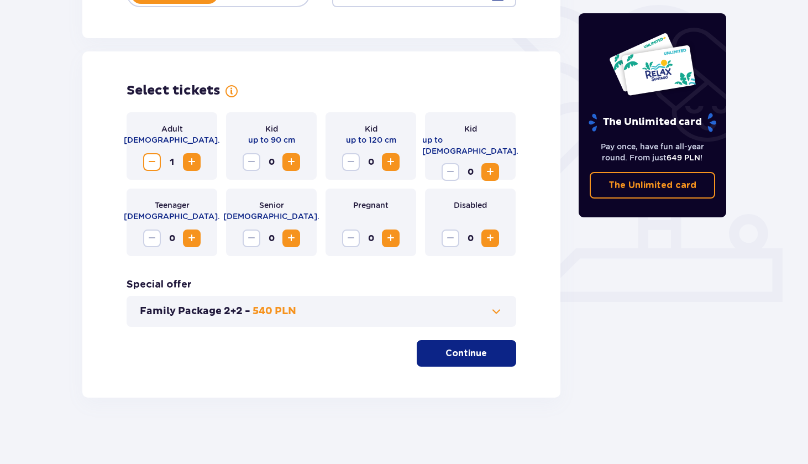
click at [194, 163] on span "Increase" at bounding box center [191, 161] width 13 height 13
click at [491, 165] on span "Increase" at bounding box center [490, 171] width 13 height 13
click at [448, 362] on button "Continue" at bounding box center [467, 353] width 100 height 27
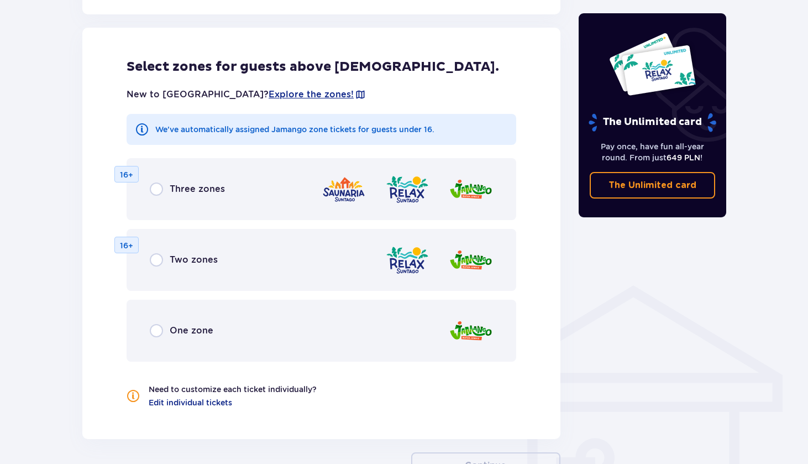
scroll to position [614, 0]
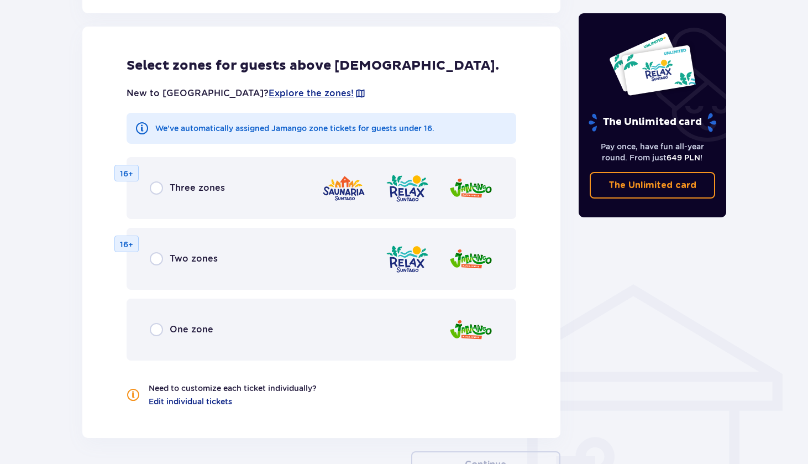
click at [156, 329] on input "radio" at bounding box center [156, 329] width 13 height 13
radio input "true"
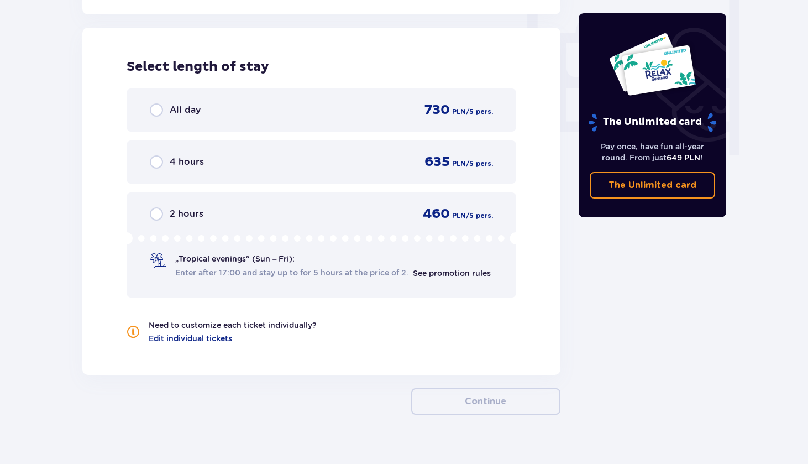
scroll to position [1038, 0]
click at [154, 106] on input "radio" at bounding box center [156, 108] width 13 height 13
radio input "true"
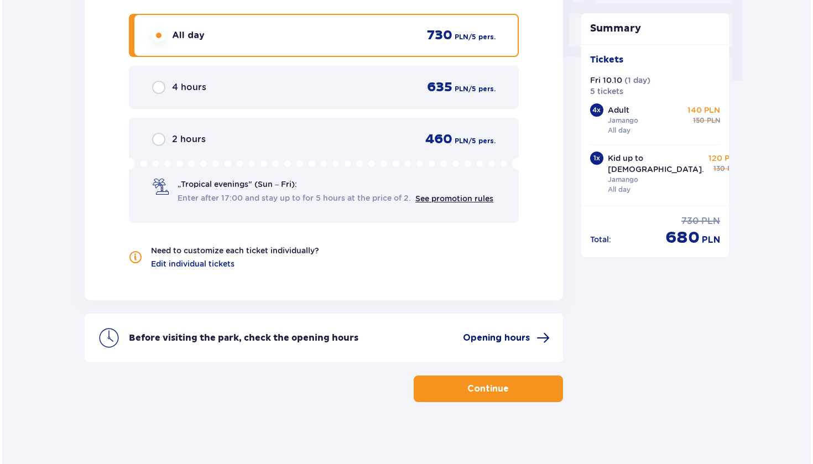
scroll to position [1112, 0]
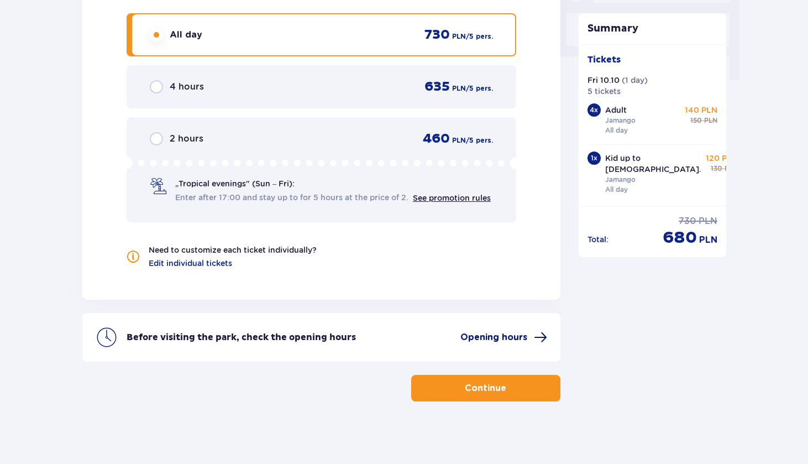
click at [492, 334] on span "Opening hours" at bounding box center [493, 337] width 67 height 12
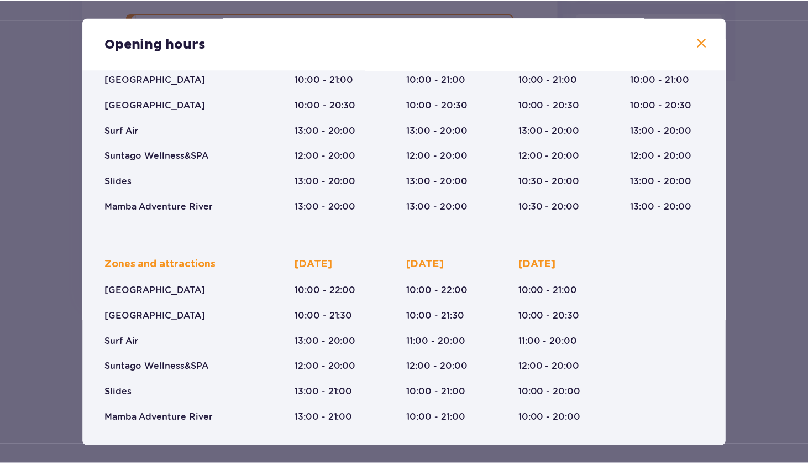
scroll to position [121, 0]
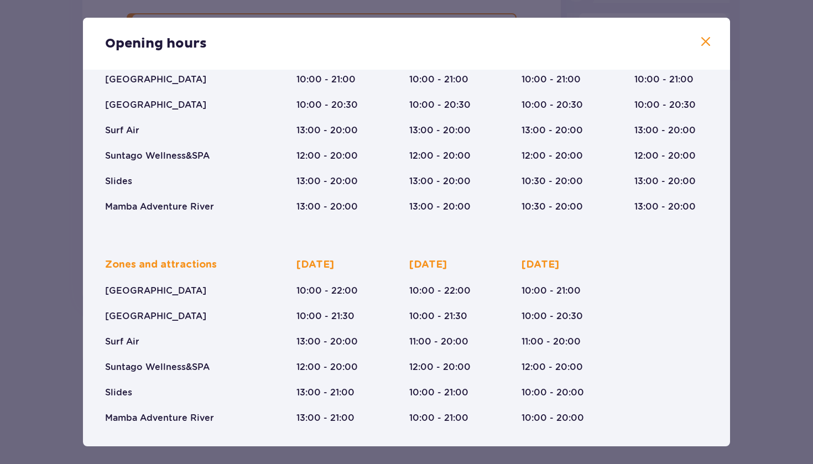
click at [701, 40] on span at bounding box center [705, 41] width 13 height 13
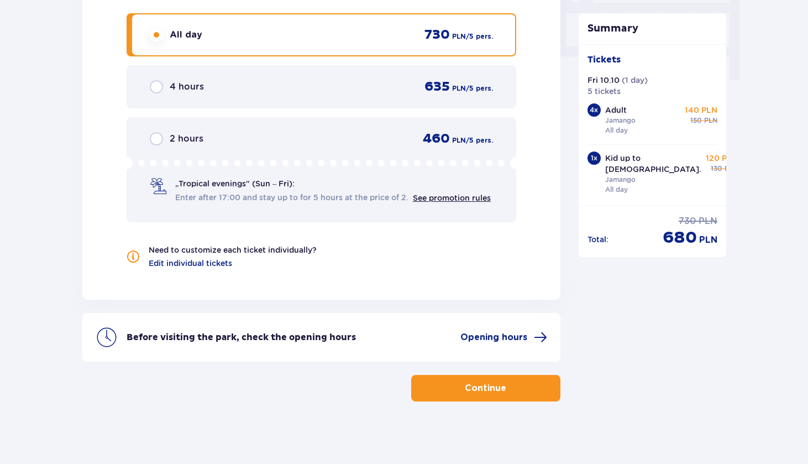
click at [484, 385] on p "Continue" at bounding box center [485, 388] width 41 height 12
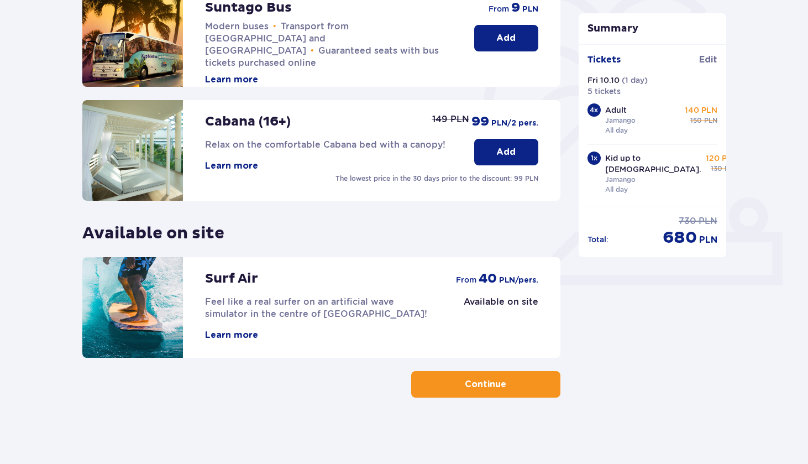
scroll to position [286, 0]
click at [484, 385] on p "Continue" at bounding box center [485, 384] width 41 height 12
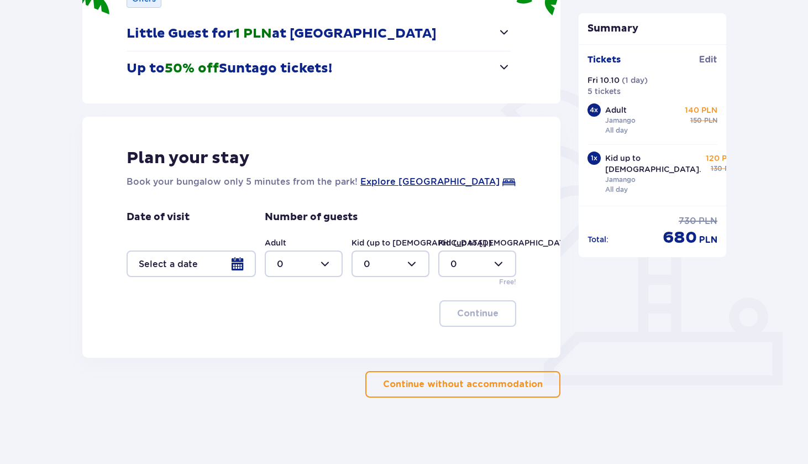
scroll to position [186, 0]
click at [457, 381] on p "Continue without accommodation" at bounding box center [463, 384] width 160 height 12
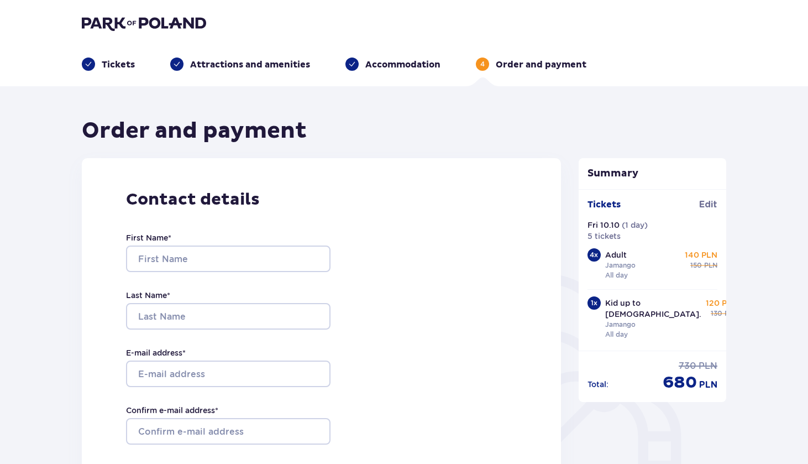
click at [119, 66] on p "Tickets" at bounding box center [118, 65] width 33 height 12
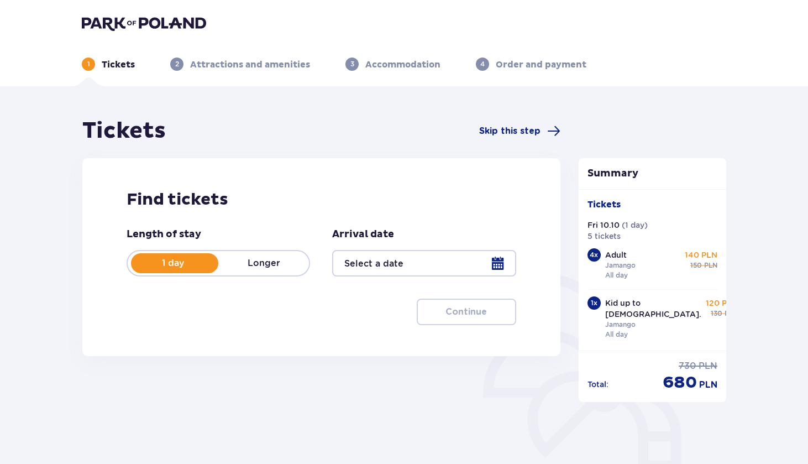
type input "10.10.25"
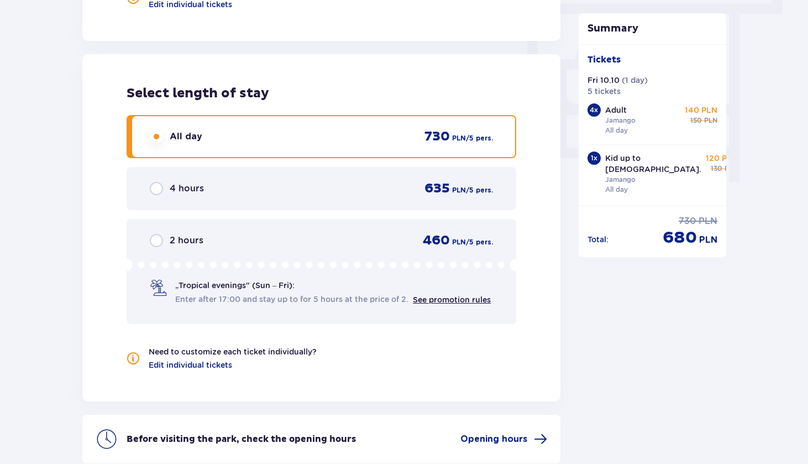
scroll to position [1024, 0]
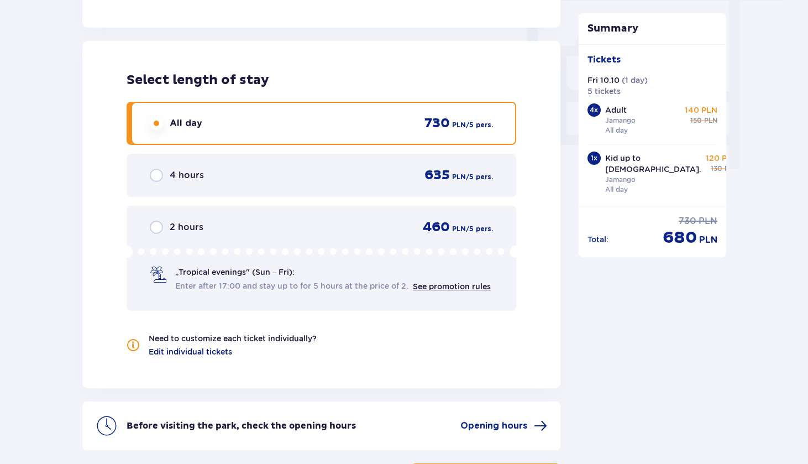
click at [197, 353] on span "Edit individual tickets" at bounding box center [190, 351] width 83 height 11
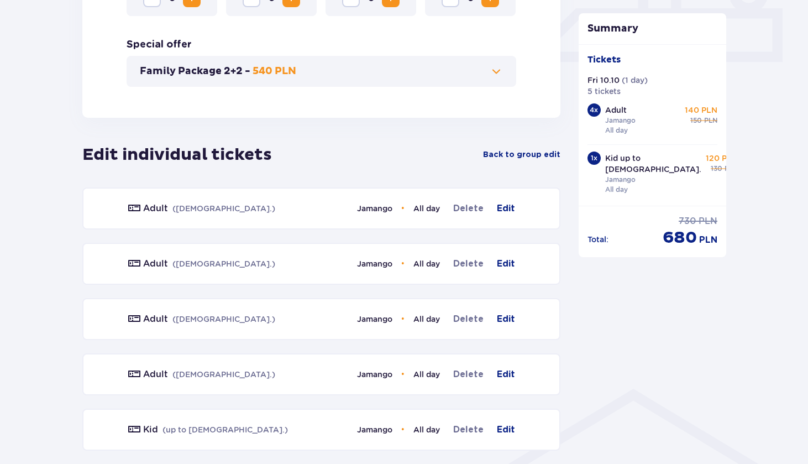
scroll to position [510, 0]
click at [507, 204] on span "Edit" at bounding box center [506, 207] width 18 height 13
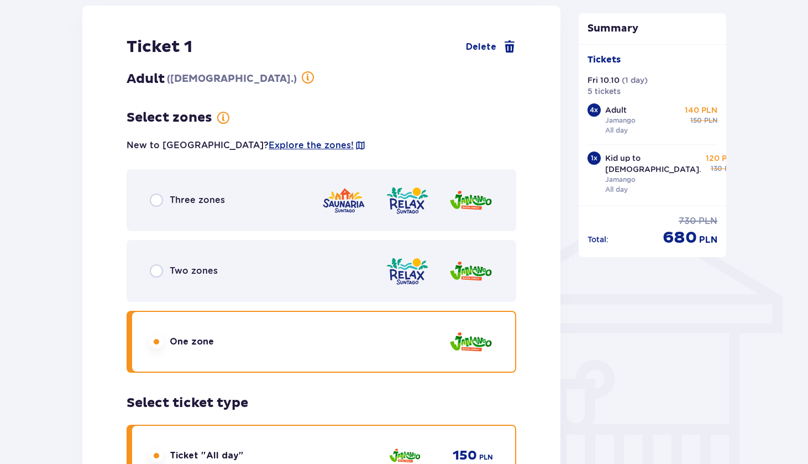
scroll to position [699, 0]
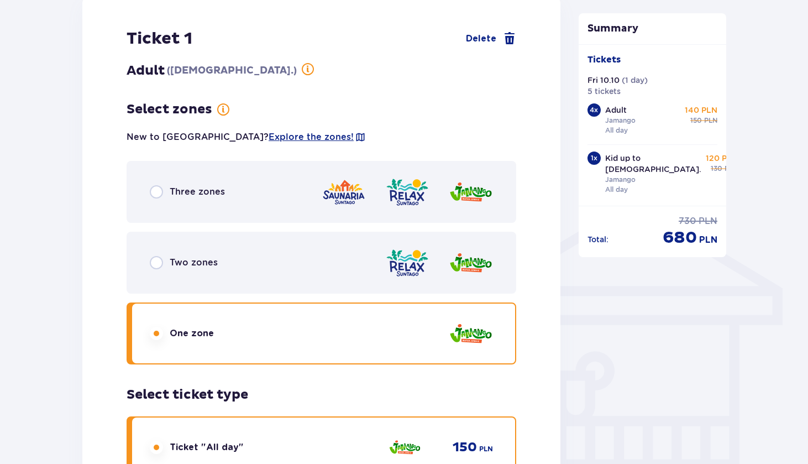
click at [159, 264] on input "radio" at bounding box center [156, 262] width 13 height 13
radio input "true"
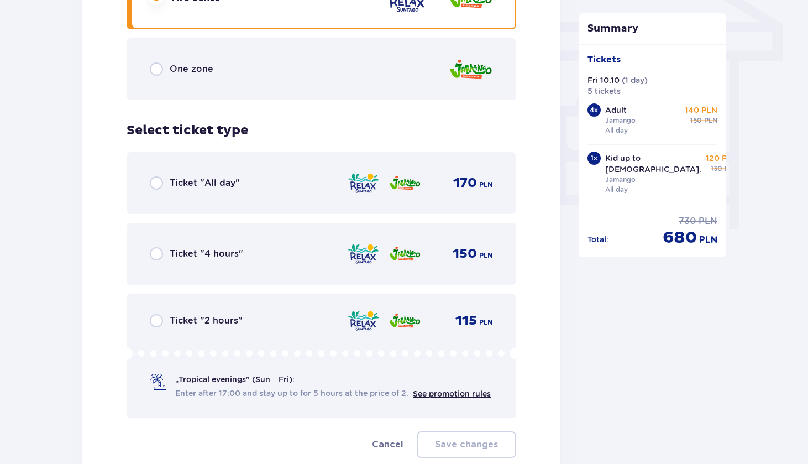
scroll to position [964, 0]
click at [158, 182] on input "radio" at bounding box center [156, 182] width 13 height 13
radio input "true"
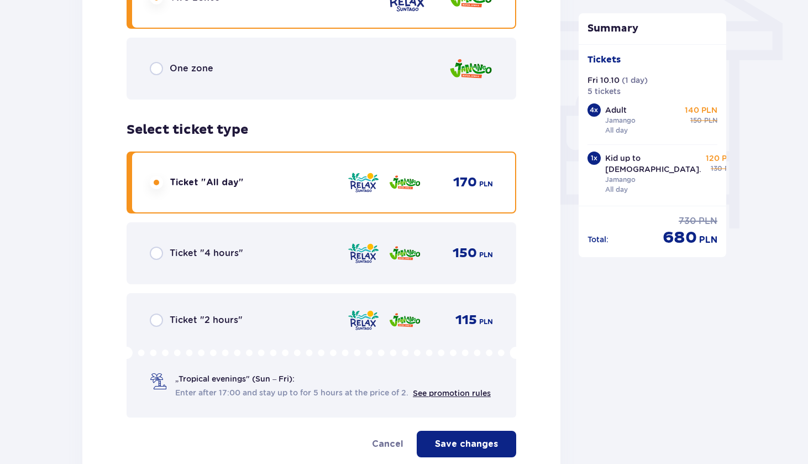
click at [446, 441] on p "Save changes" at bounding box center [466, 444] width 63 height 12
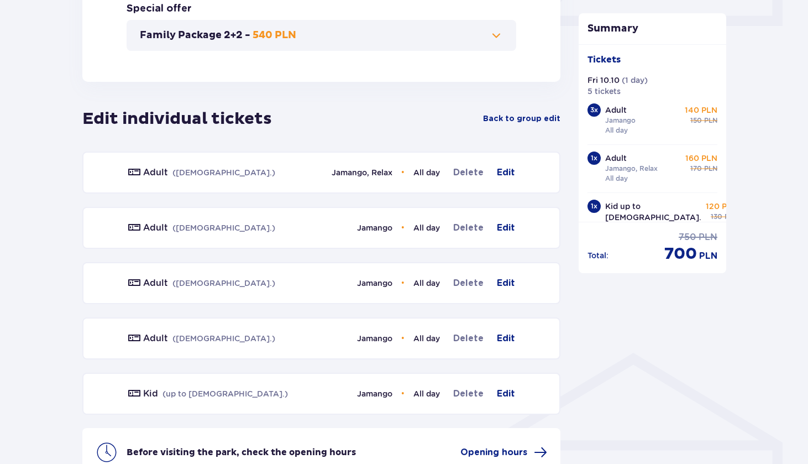
scroll to position [546, 0]
click at [507, 225] on span "Edit" at bounding box center [506, 227] width 18 height 13
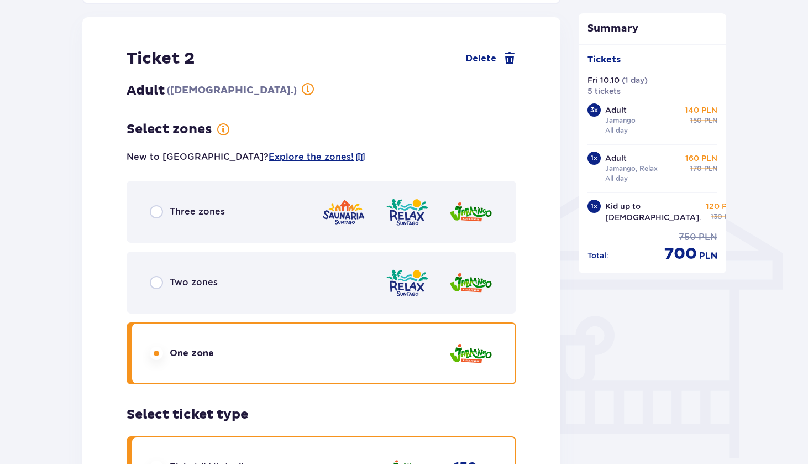
scroll to position [739, 0]
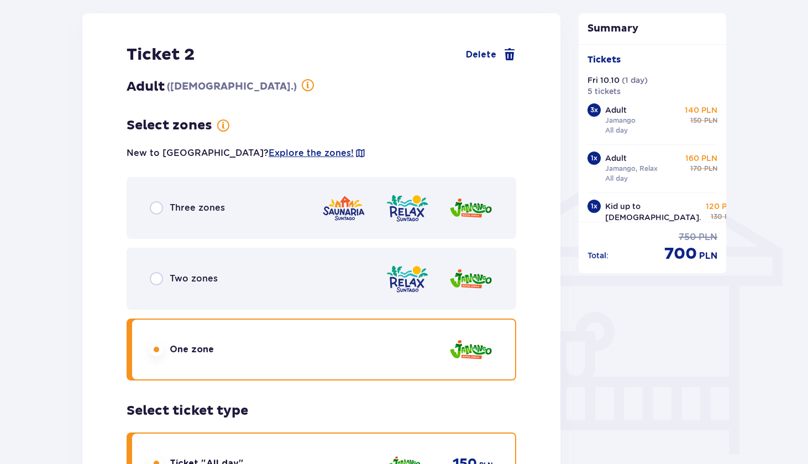
click at [157, 279] on input "radio" at bounding box center [156, 278] width 13 height 13
radio input "true"
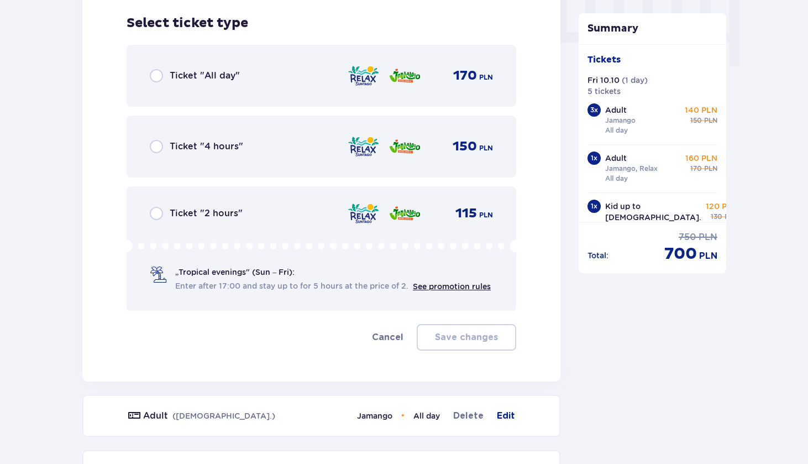
scroll to position [1128, 0]
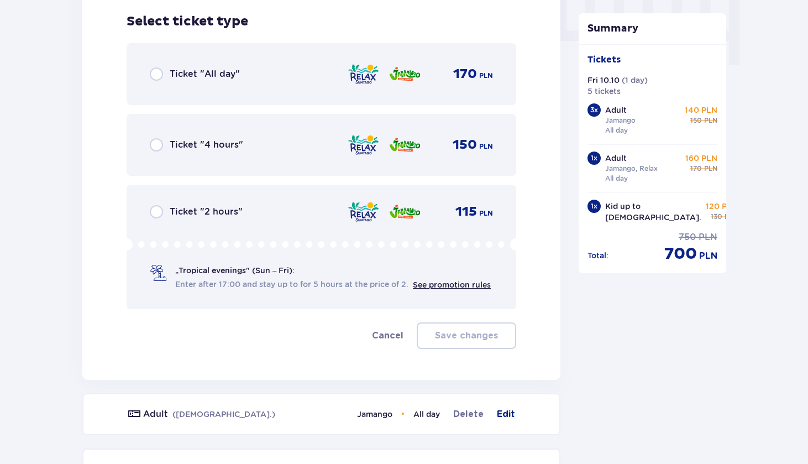
click at [158, 74] on input "radio" at bounding box center [156, 73] width 13 height 13
radio input "true"
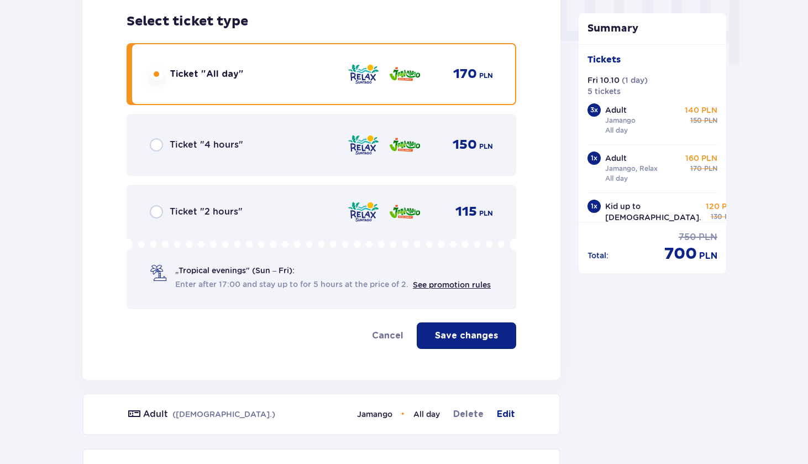
click at [453, 337] on p "Save changes" at bounding box center [466, 335] width 63 height 12
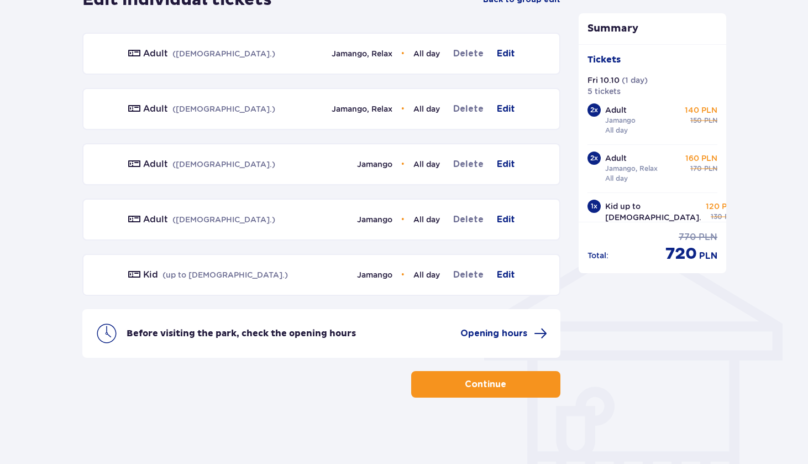
scroll to position [664, 0]
click at [447, 387] on button "Continue" at bounding box center [485, 384] width 149 height 27
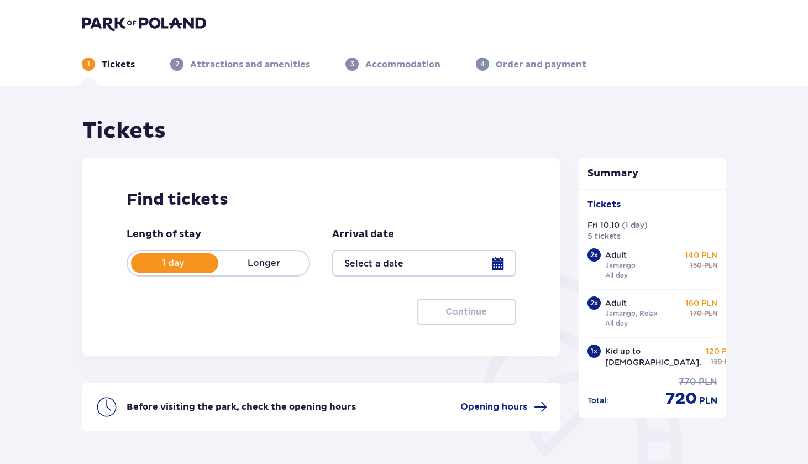
type input "[DATE]"
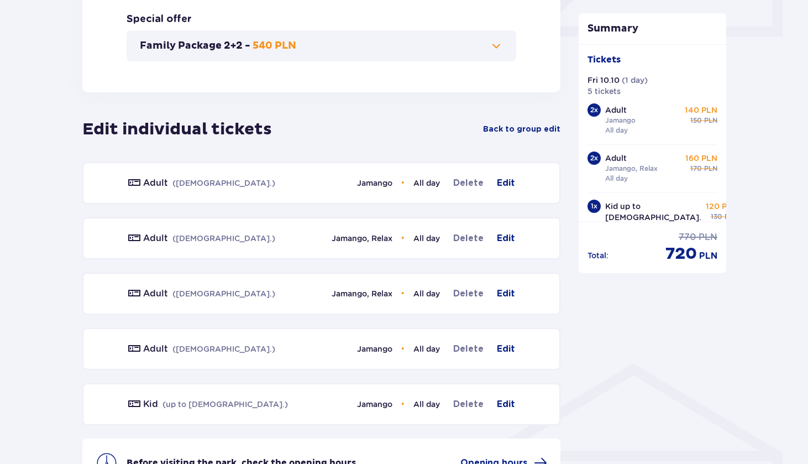
scroll to position [540, 0]
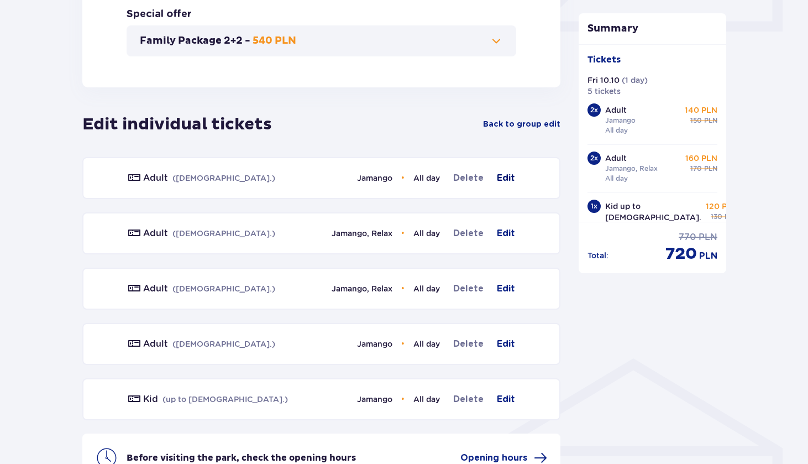
click at [506, 176] on span "Edit" at bounding box center [506, 177] width 18 height 13
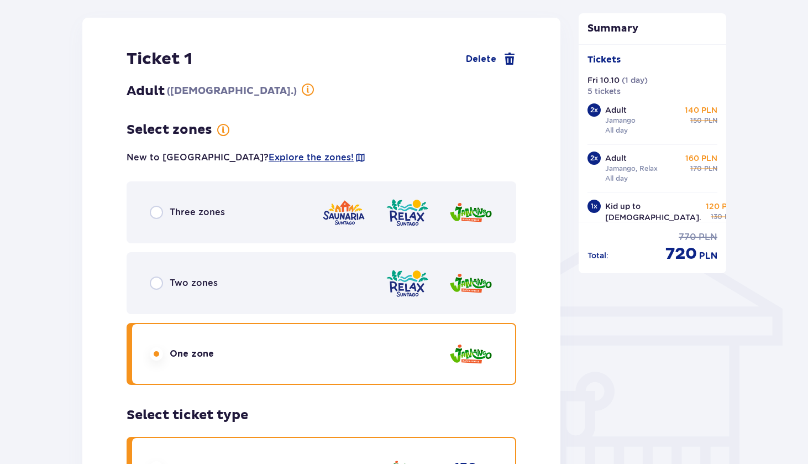
scroll to position [683, 0]
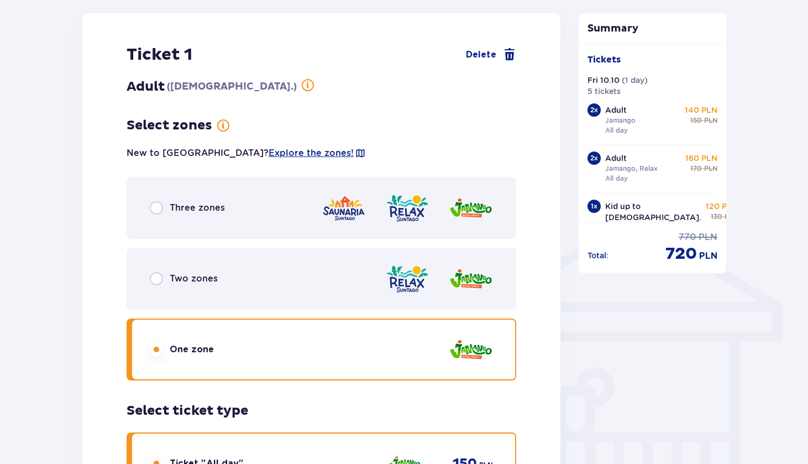
click at [155, 278] on input "radio" at bounding box center [156, 278] width 13 height 13
radio input "true"
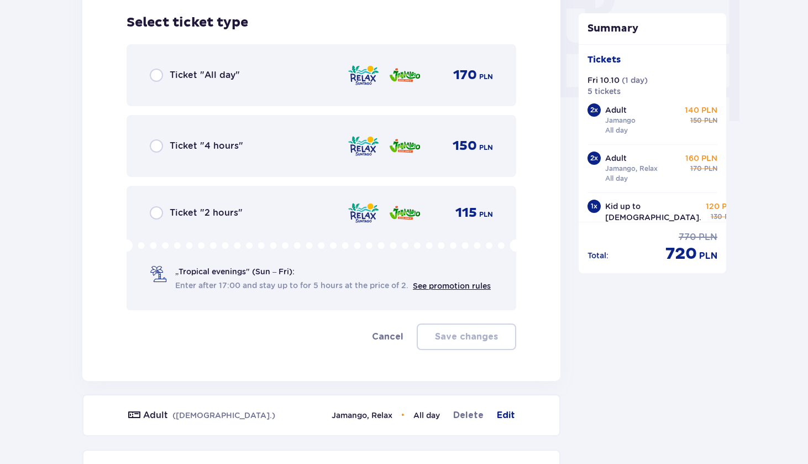
scroll to position [1072, 0]
click at [158, 74] on input "radio" at bounding box center [156, 73] width 13 height 13
radio input "true"
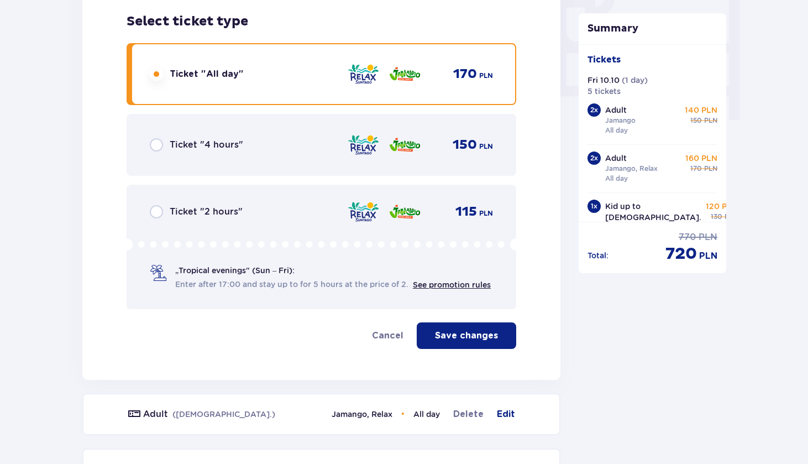
click at [448, 336] on p "Save changes" at bounding box center [466, 335] width 63 height 12
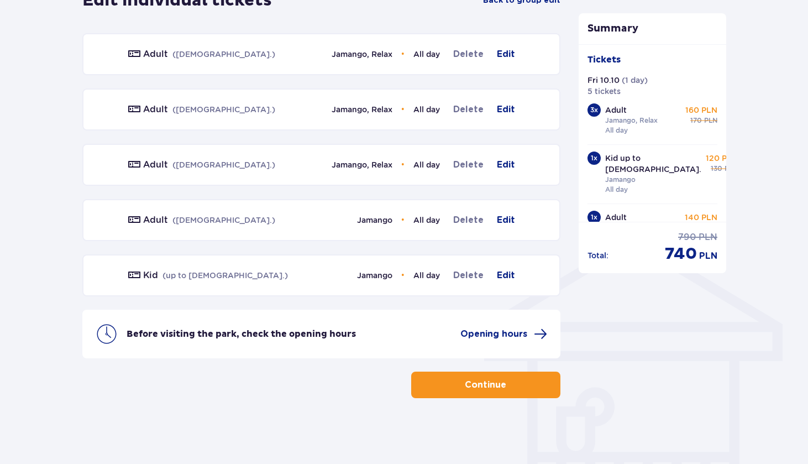
scroll to position [664, 0]
click at [509, 221] on span "Edit" at bounding box center [506, 219] width 18 height 13
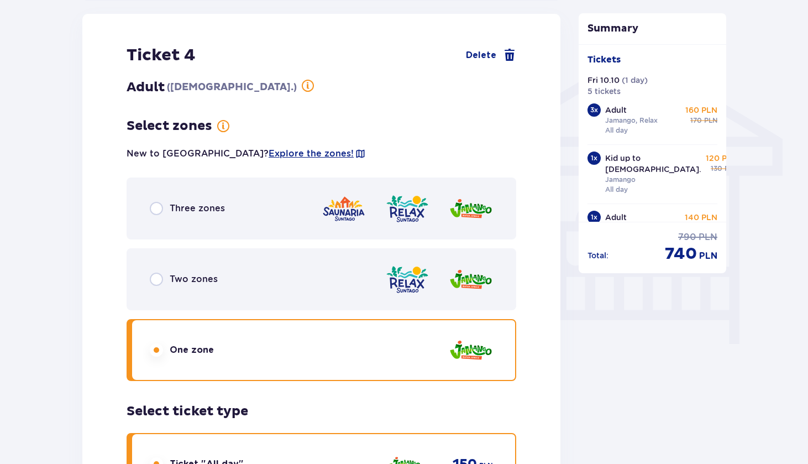
scroll to position [849, 0]
click at [157, 276] on input "radio" at bounding box center [156, 278] width 13 height 13
radio input "true"
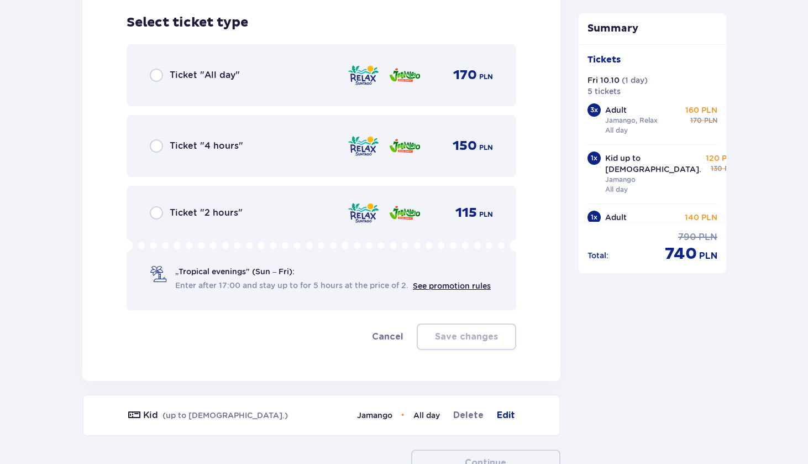
scroll to position [1238, 0]
click at [156, 75] on input "radio" at bounding box center [156, 73] width 13 height 13
radio input "true"
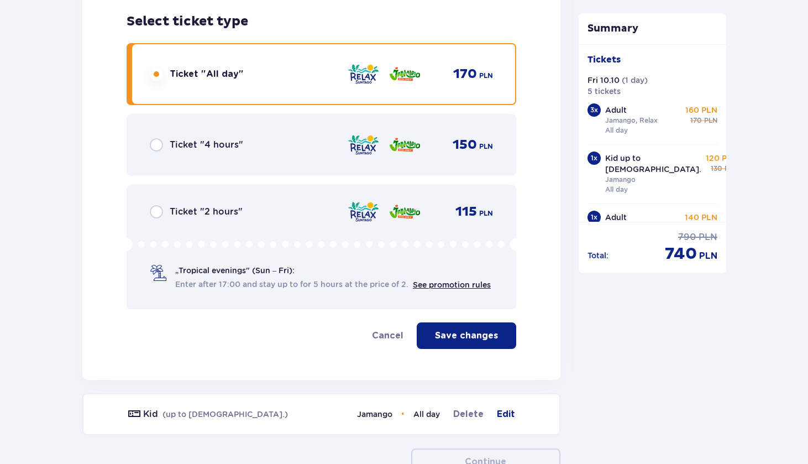
click at [466, 337] on p "Save changes" at bounding box center [466, 335] width 63 height 12
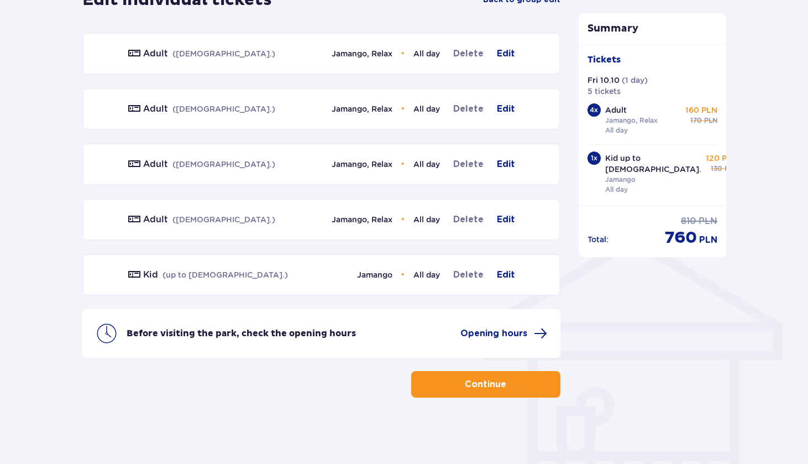
scroll to position [664, 0]
click at [536, 383] on button "Continue" at bounding box center [485, 384] width 149 height 27
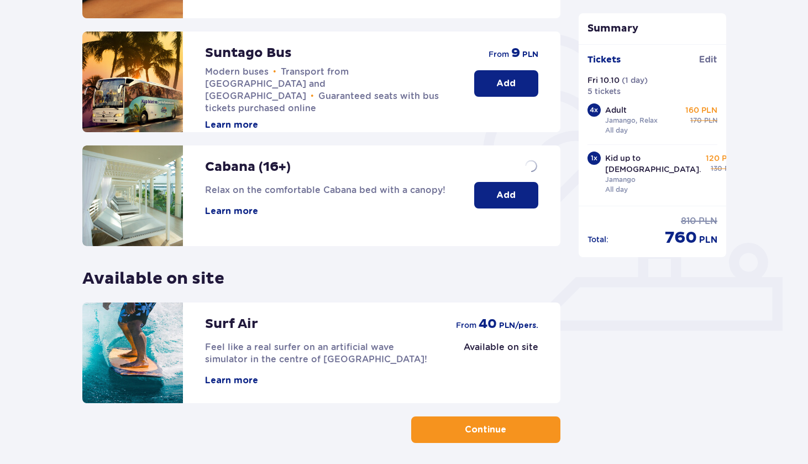
scroll to position [239, 0]
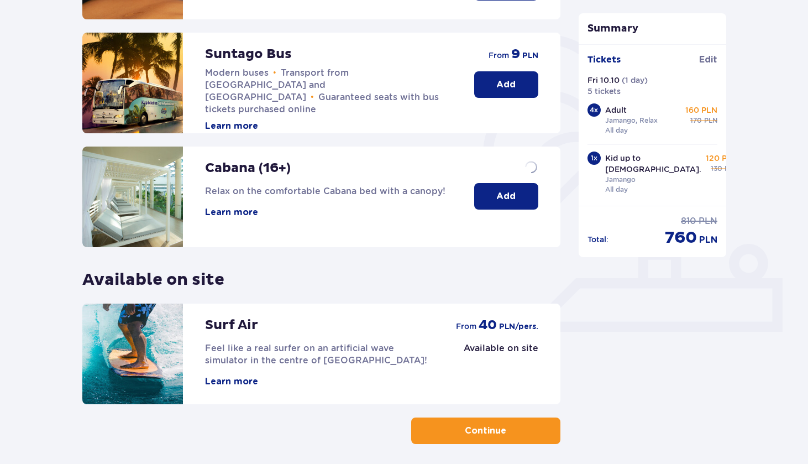
click at [509, 424] on span "button" at bounding box center [508, 430] width 13 height 13
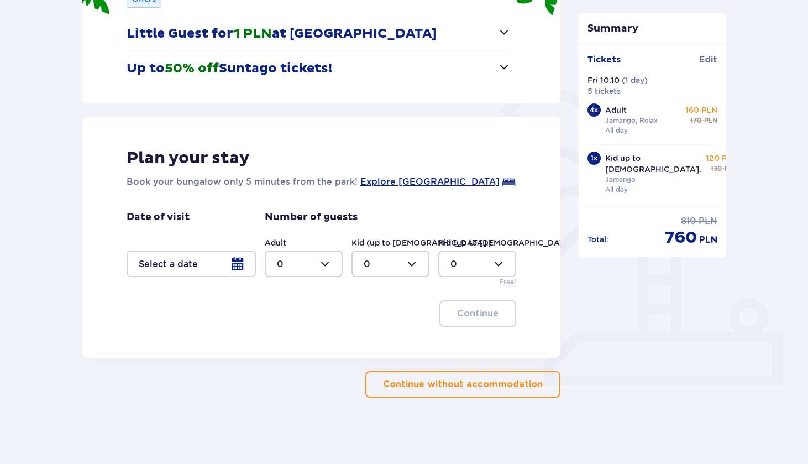
click at [527, 385] on p "Continue without accommodation" at bounding box center [463, 384] width 160 height 12
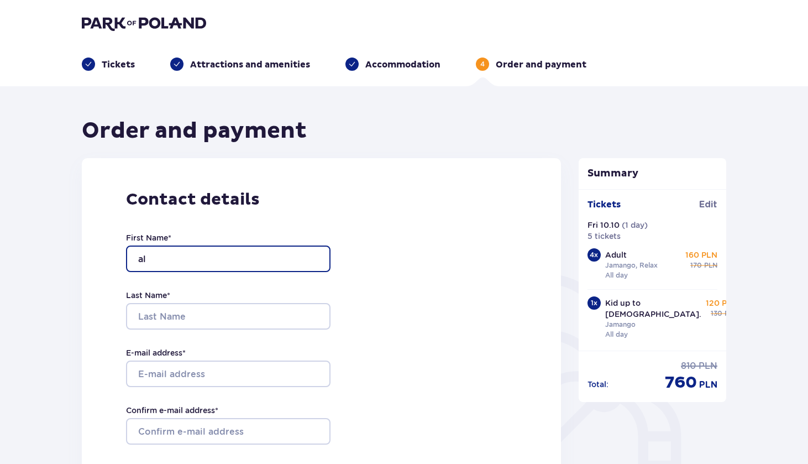
type input "a"
click at [312, 259] on input "First Name *" at bounding box center [228, 258] width 205 height 27
type input "Ed"
type input "[PERSON_NAME]"
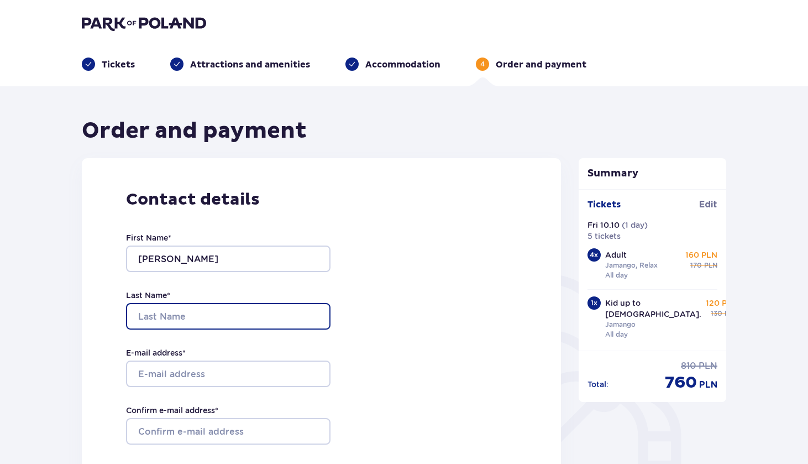
type input "A"
type input "Allonov"
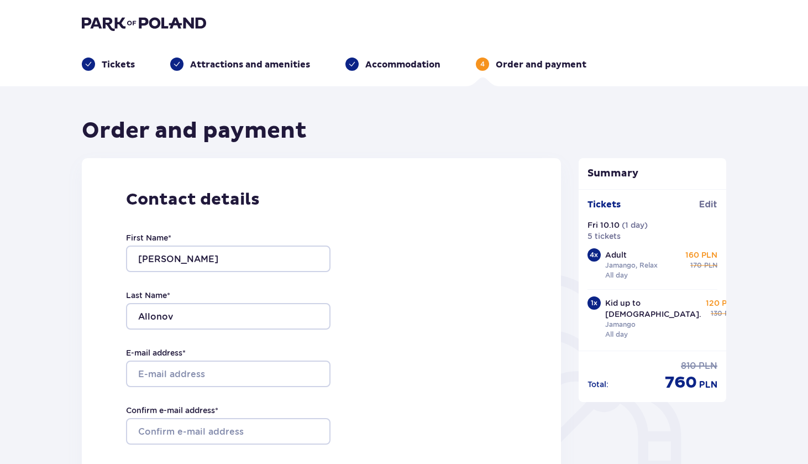
click at [418, 299] on div "Contact details First Name * Eduard Last Name * Allonov E-mail address * Confir…" at bounding box center [321, 390] width 479 height 464
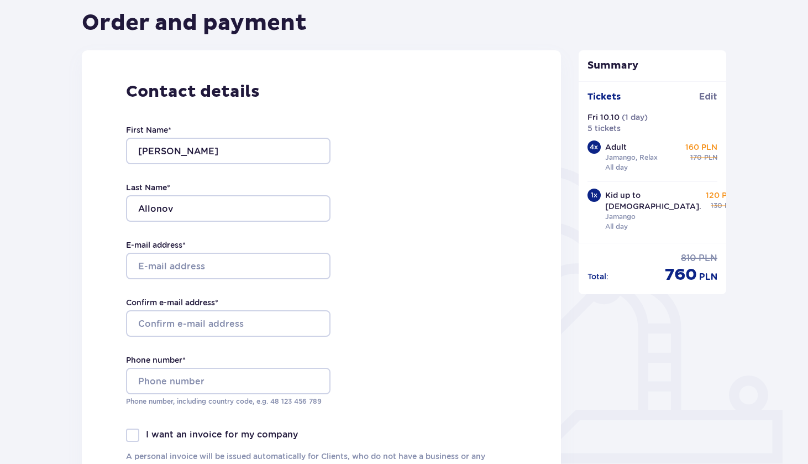
scroll to position [109, 0]
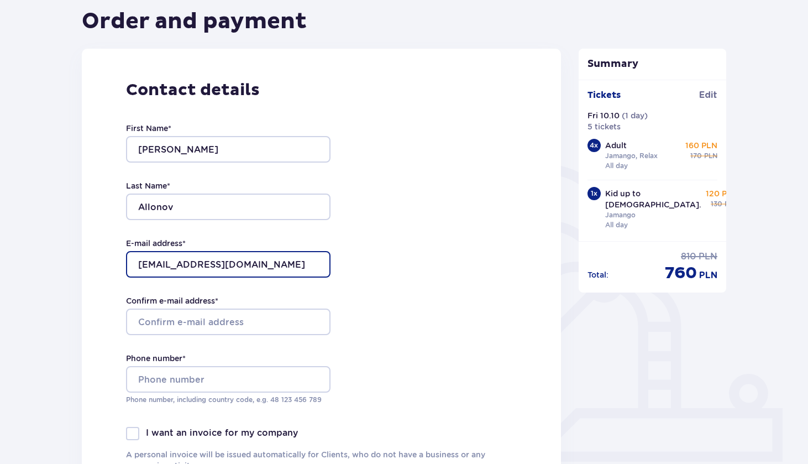
drag, startPoint x: 284, startPoint y: 263, endPoint x: 139, endPoint y: 264, distance: 144.8
click at [138, 263] on input "[EMAIL_ADDRESS][DOMAIN_NAME]" at bounding box center [228, 264] width 205 height 27
type input "[EMAIL_ADDRESS][DOMAIN_NAME]"
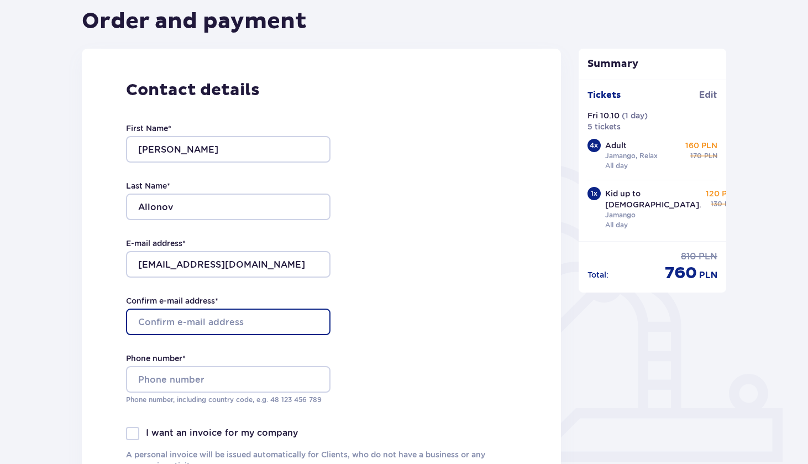
paste input "[EMAIL_ADDRESS][DOMAIN_NAME]"
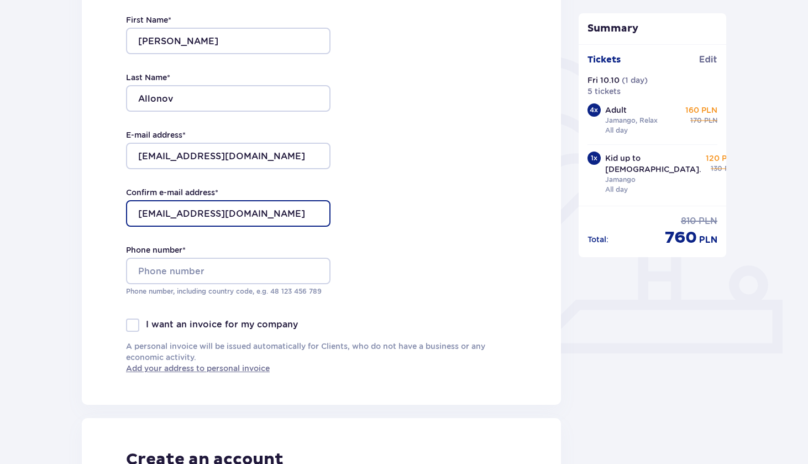
scroll to position [222, 0]
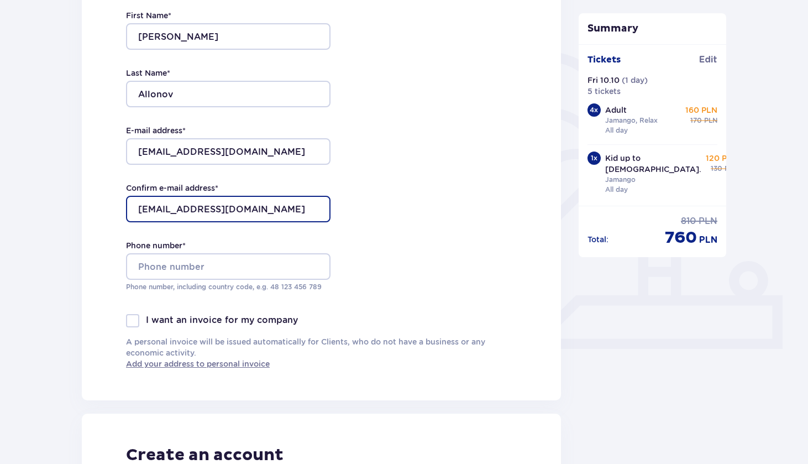
type input "[EMAIL_ADDRESS][DOMAIN_NAME]"
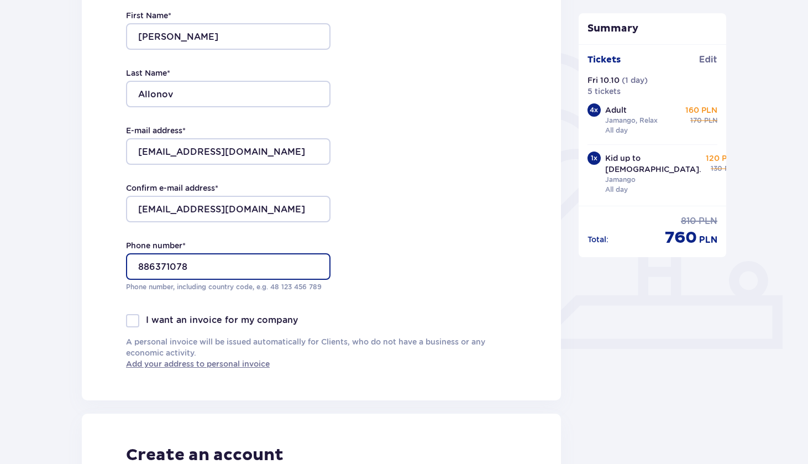
type input "886371078"
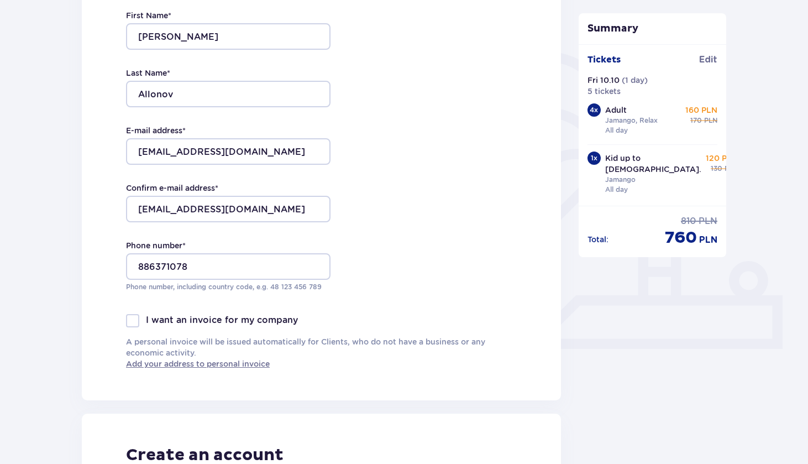
click at [389, 274] on div "Contact details First Name * Eduard Last Name * Allonov E-mail address * ed.all…" at bounding box center [321, 168] width 479 height 464
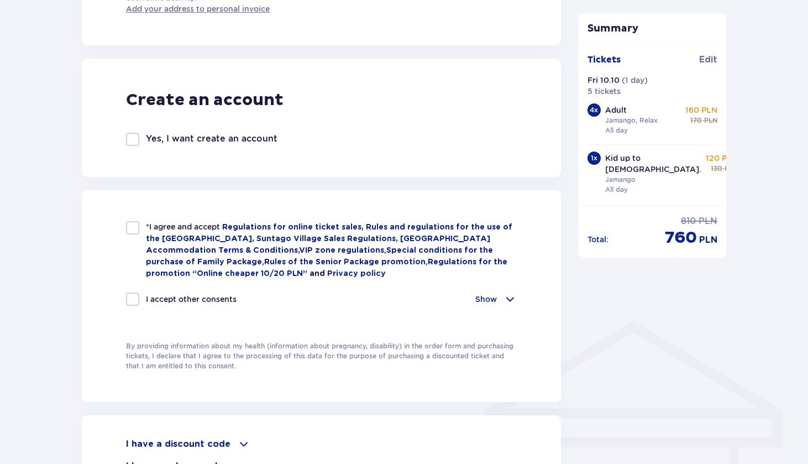
scroll to position [578, 0]
click at [133, 140] on div at bounding box center [132, 138] width 13 height 13
checkbox input "true"
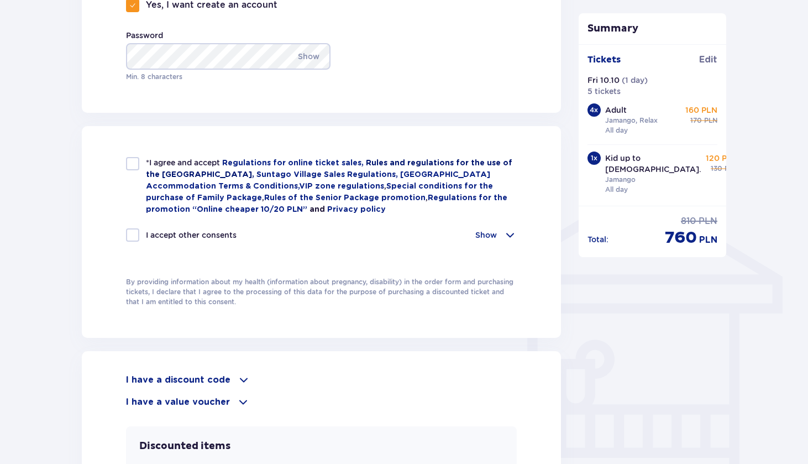
scroll to position [713, 0]
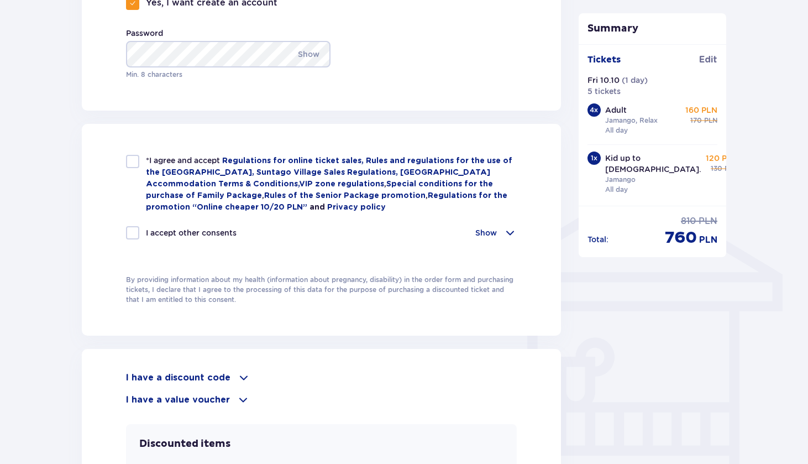
click at [135, 158] on div at bounding box center [132, 161] width 13 height 13
checkbox input "true"
click at [135, 232] on div at bounding box center [132, 232] width 13 height 13
checkbox input "true"
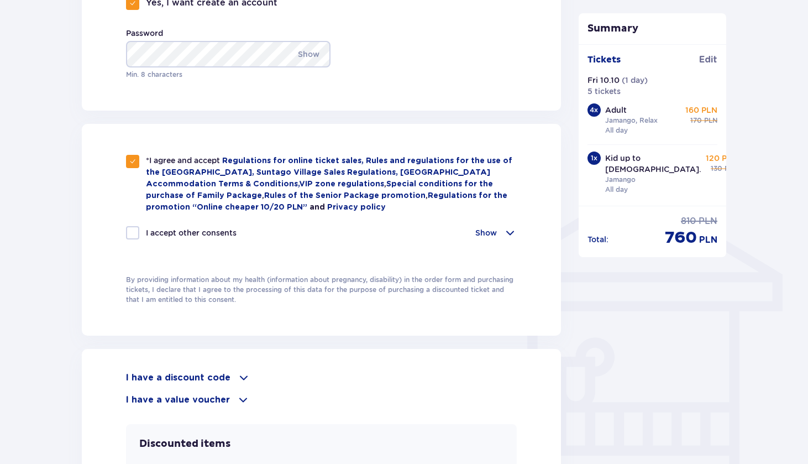
checkbox input "true"
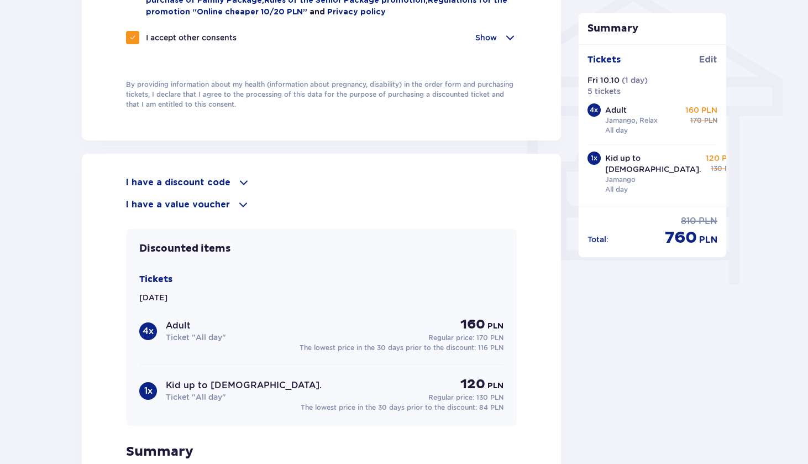
scroll to position [912, 0]
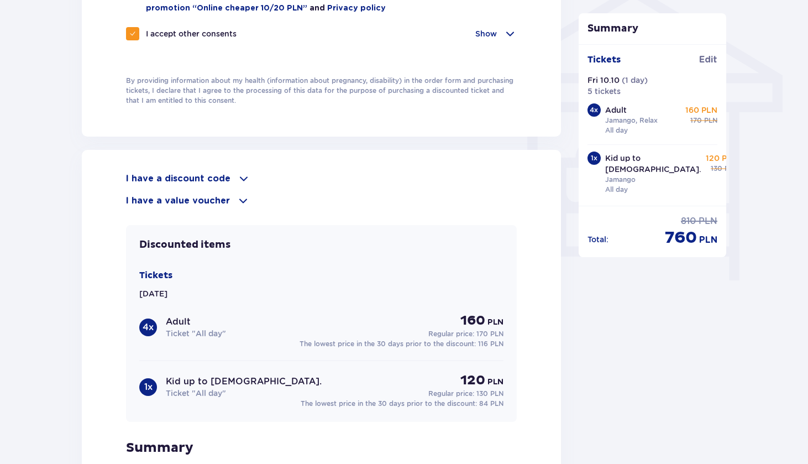
click at [239, 177] on span at bounding box center [243, 178] width 13 height 13
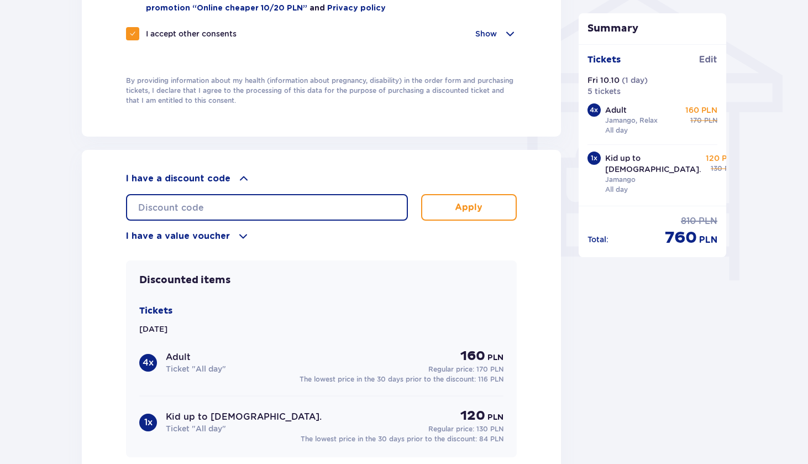
click at [392, 207] on input "text" at bounding box center [267, 207] width 282 height 27
click at [311, 209] on input "text" at bounding box center [267, 207] width 282 height 27
paste input "50% OFF"
type input "50% OFF"
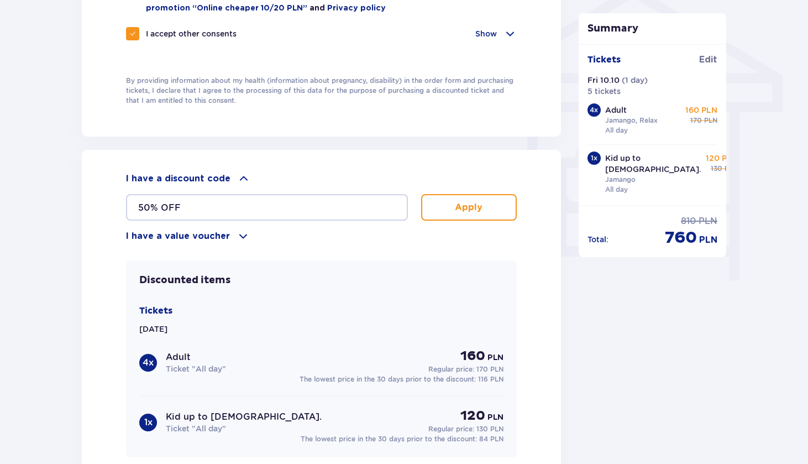
click at [458, 214] on button "Apply" at bounding box center [469, 207] width 96 height 27
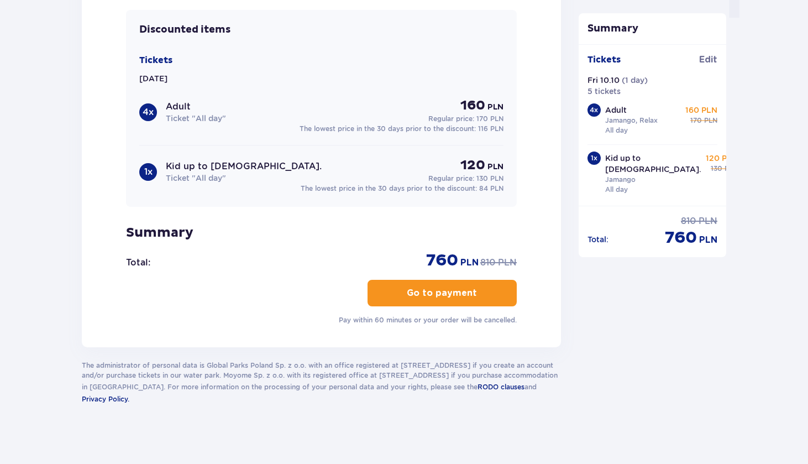
scroll to position [1176, 0]
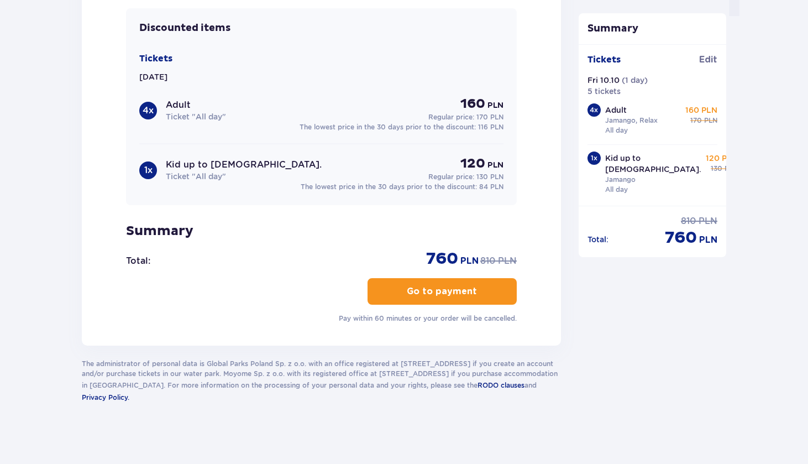
click at [428, 291] on p "Go to payment" at bounding box center [442, 291] width 70 height 12
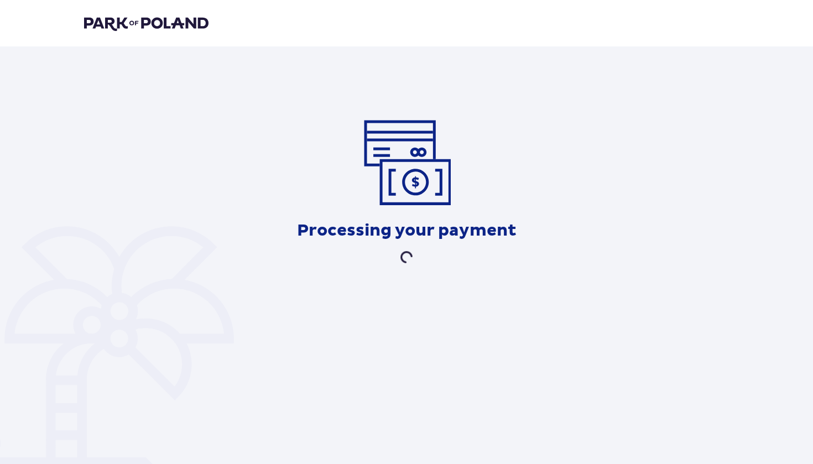
click at [244, 156] on div "Processing your payment" at bounding box center [406, 191] width 645 height 146
click at [342, 180] on div "Processing your payment It may take up to a few minutes. Please don’t close thi…" at bounding box center [406, 206] width 645 height 177
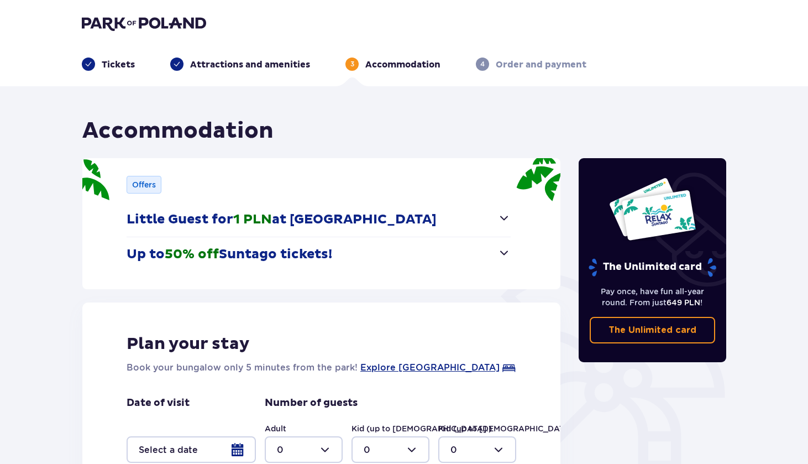
click at [124, 23] on img at bounding box center [144, 22] width 124 height 15
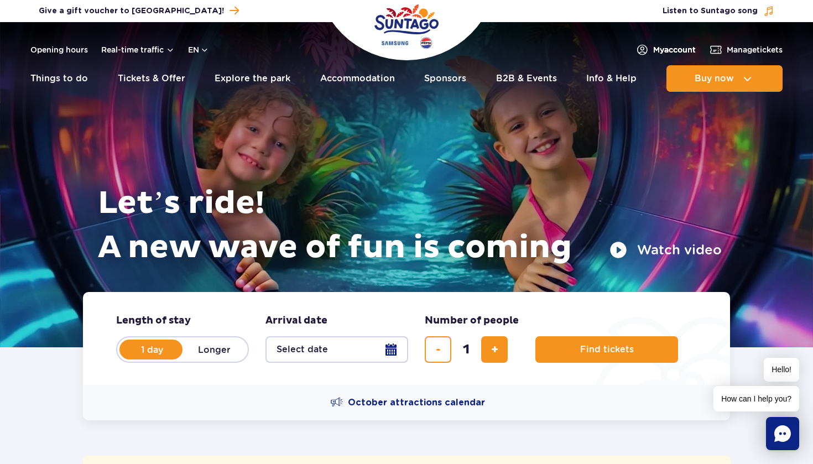
click at [653, 53] on span "My account" at bounding box center [674, 49] width 43 height 11
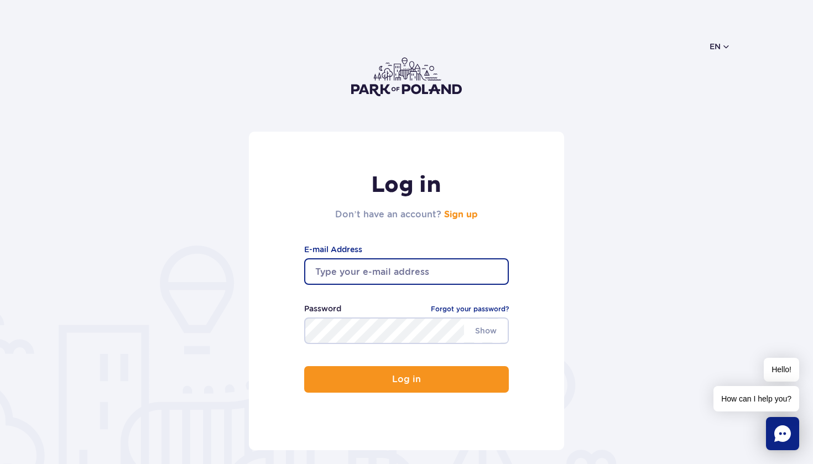
type input "[EMAIL_ADDRESS][DOMAIN_NAME]"
click at [406, 379] on button "Log in" at bounding box center [406, 379] width 205 height 27
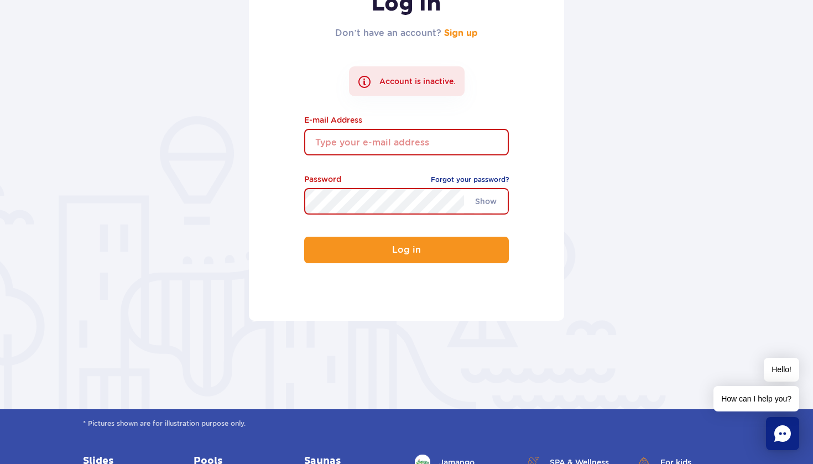
scroll to position [179, 0]
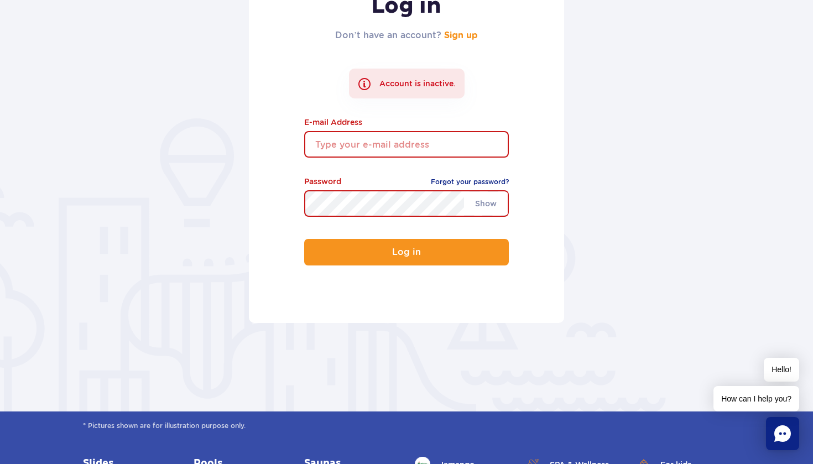
click at [442, 144] on input "email" at bounding box center [406, 144] width 205 height 27
type input "[EMAIL_ADDRESS][DOMAIN_NAME]"
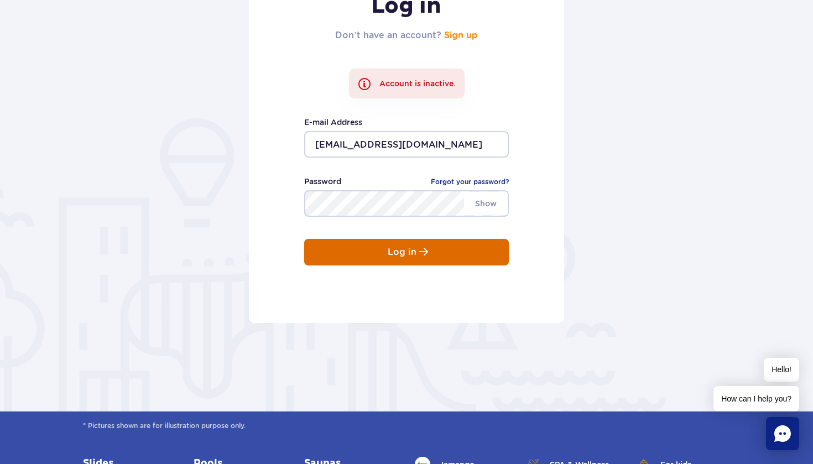
click at [412, 253] on p "Log in" at bounding box center [402, 252] width 29 height 10
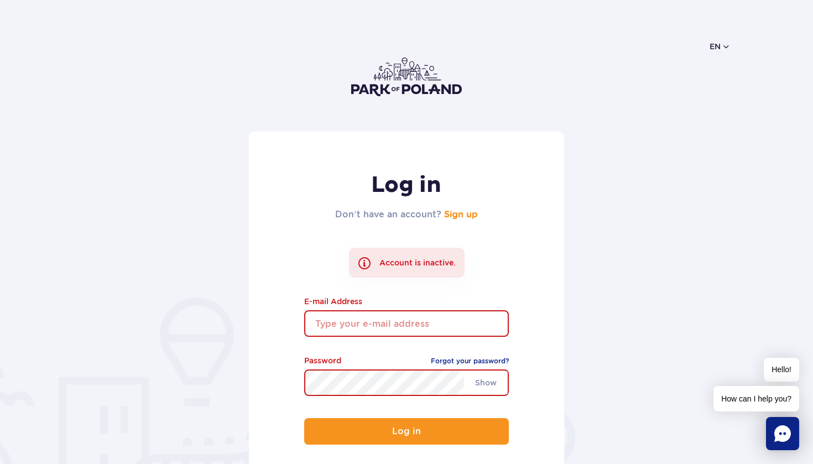
type input "[EMAIL_ADDRESS][DOMAIN_NAME]"
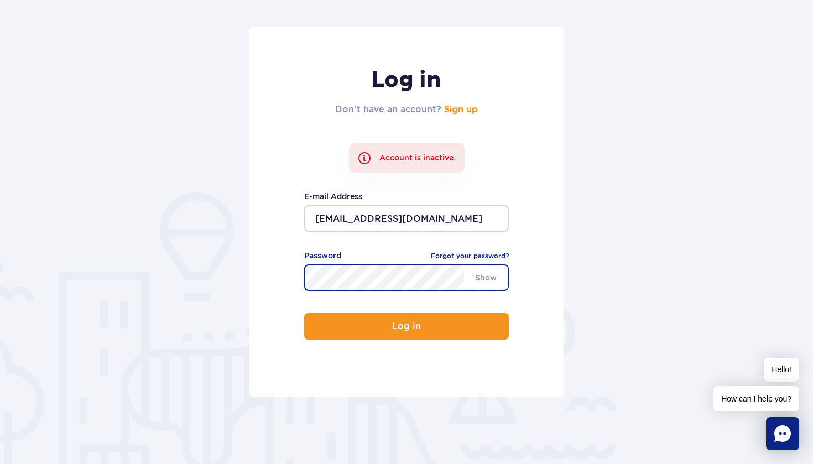
scroll to position [118, 0]
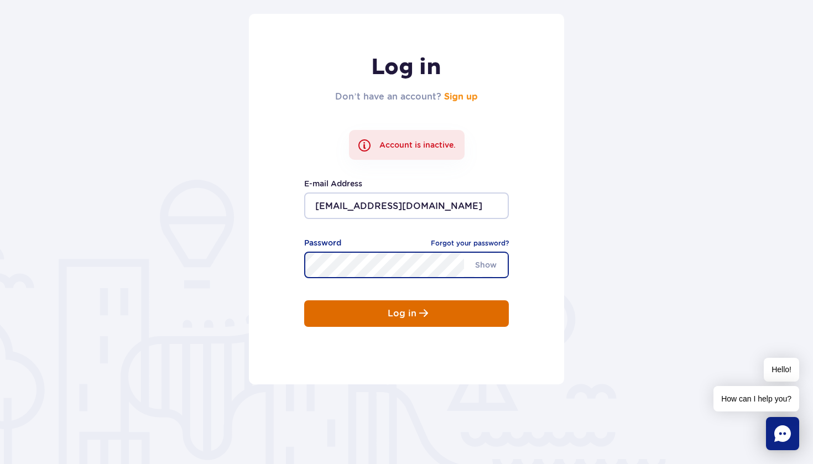
click at [358, 312] on button "Log in" at bounding box center [406, 313] width 205 height 27
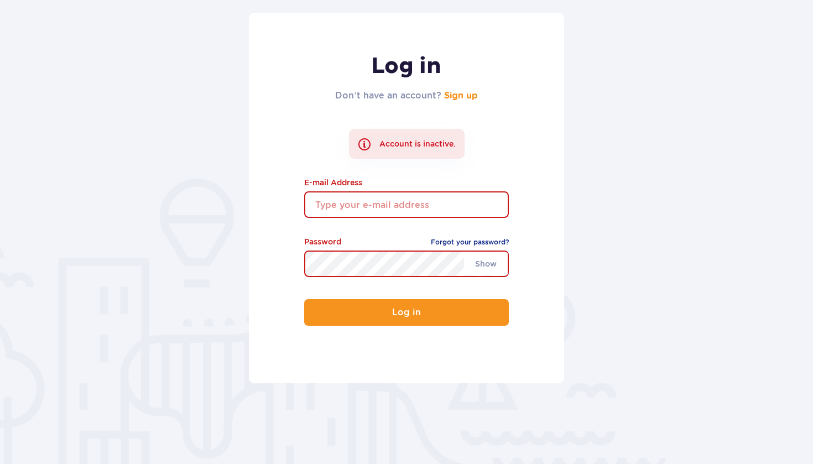
scroll to position [120, 0]
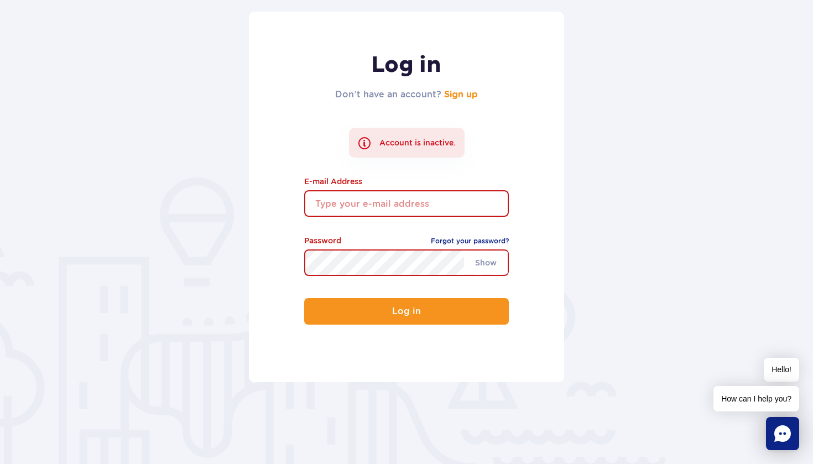
click at [349, 206] on input "email" at bounding box center [406, 203] width 205 height 27
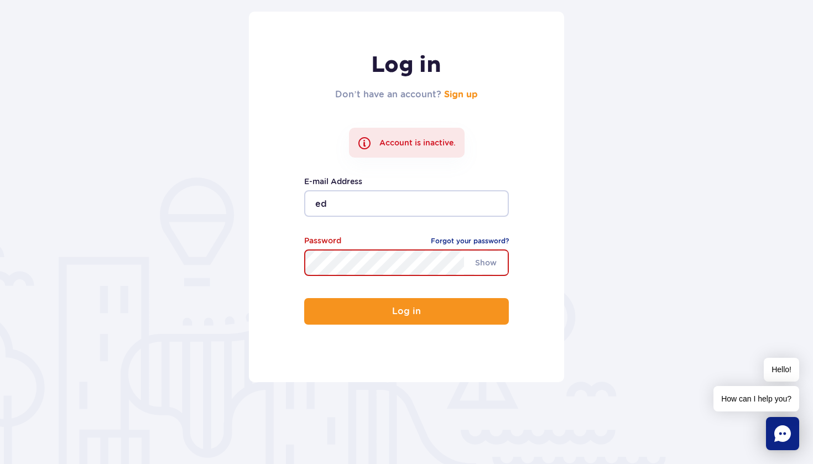
type input "[EMAIL_ADDRESS][DOMAIN_NAME]"
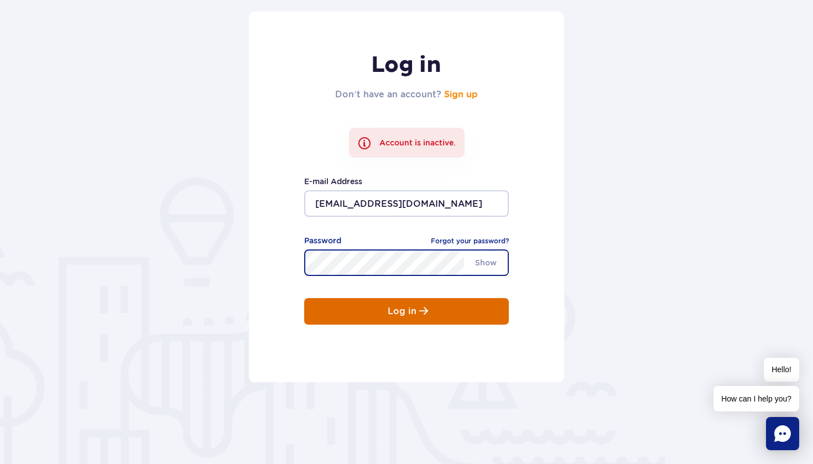
click at [403, 315] on p "Log in" at bounding box center [402, 311] width 29 height 10
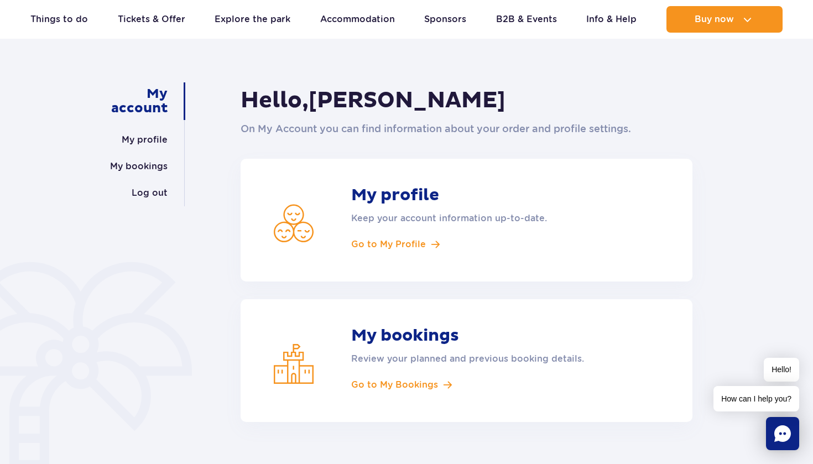
scroll to position [77, 0]
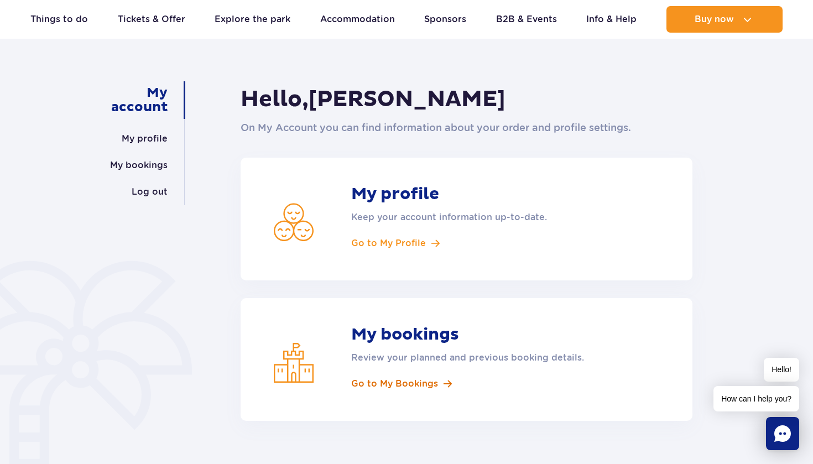
click at [388, 382] on span "Go to My Bookings" at bounding box center [394, 384] width 87 height 12
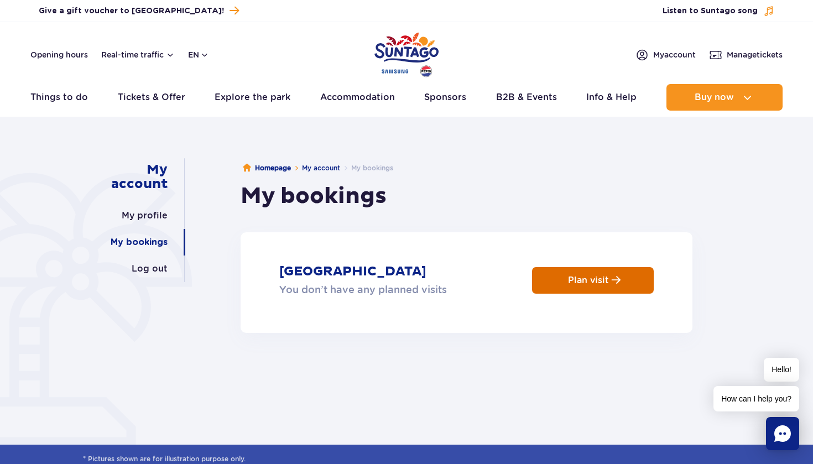
click at [591, 284] on p "Plan visit" at bounding box center [588, 280] width 41 height 11
click at [586, 282] on p "Plan visit" at bounding box center [588, 280] width 41 height 11
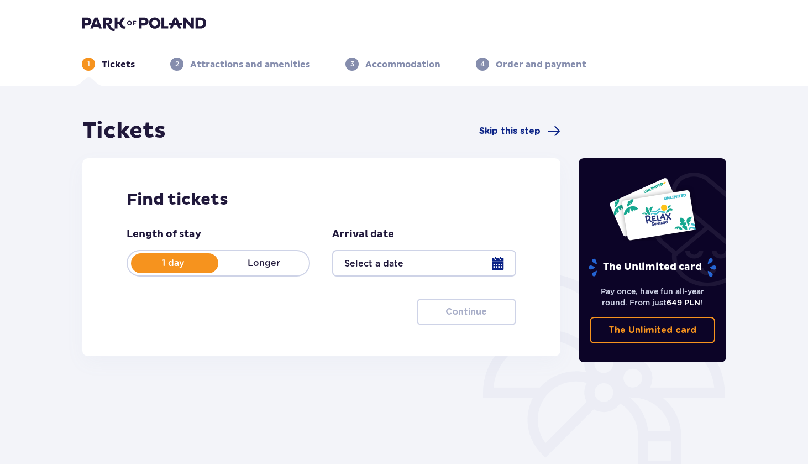
click at [382, 262] on div at bounding box center [424, 263] width 184 height 27
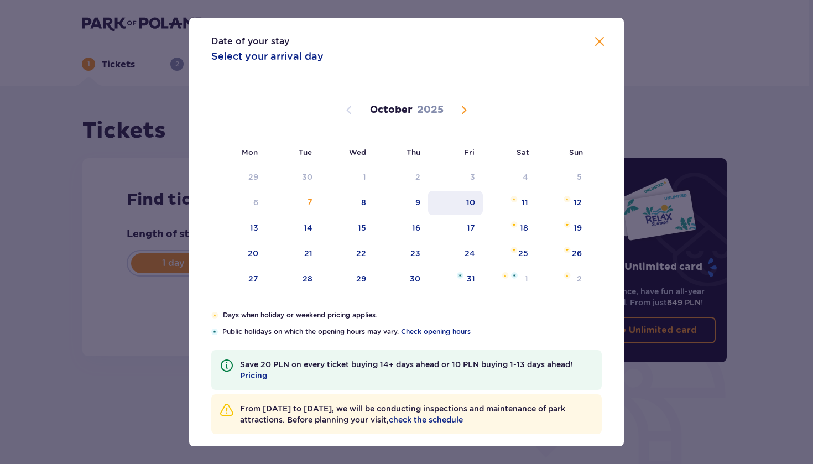
click at [465, 208] on div "10" at bounding box center [455, 203] width 55 height 24
type input "[DATE]"
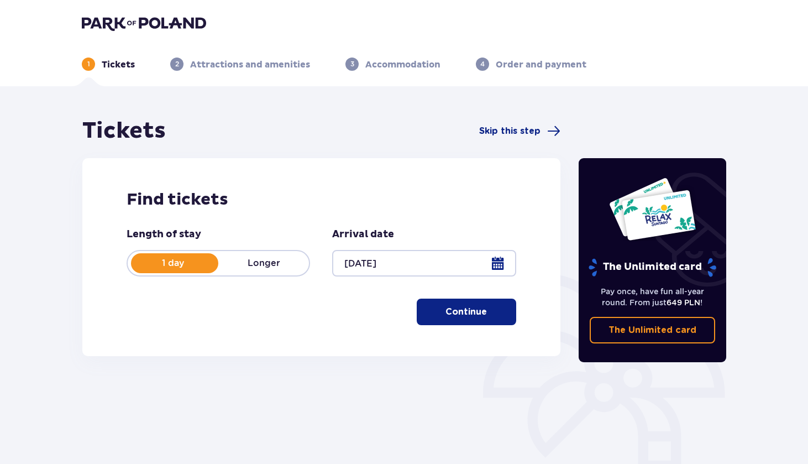
click at [459, 312] on p "Continue" at bounding box center [466, 312] width 41 height 12
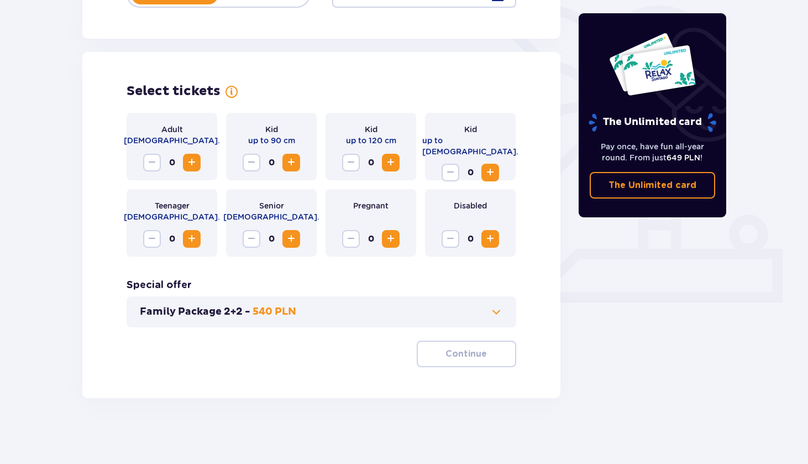
scroll to position [269, 0]
click at [193, 158] on span "Increase" at bounding box center [191, 161] width 13 height 13
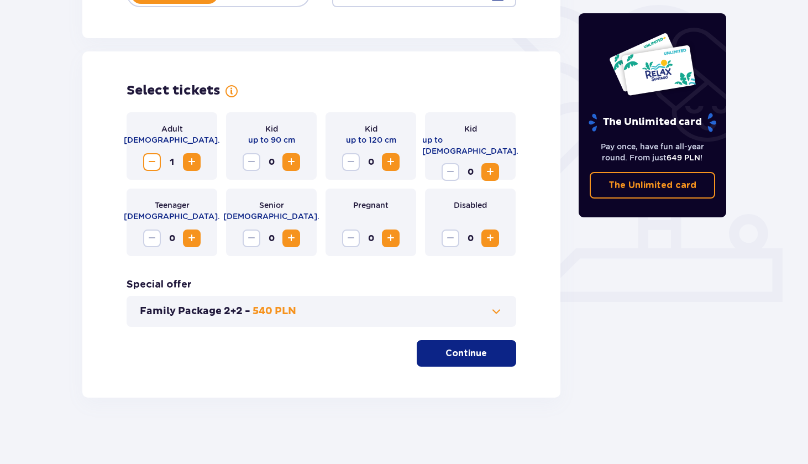
click at [193, 158] on span "Increase" at bounding box center [191, 161] width 13 height 13
click at [489, 165] on span "Increase" at bounding box center [490, 171] width 13 height 13
click at [458, 353] on p "Continue" at bounding box center [466, 353] width 41 height 12
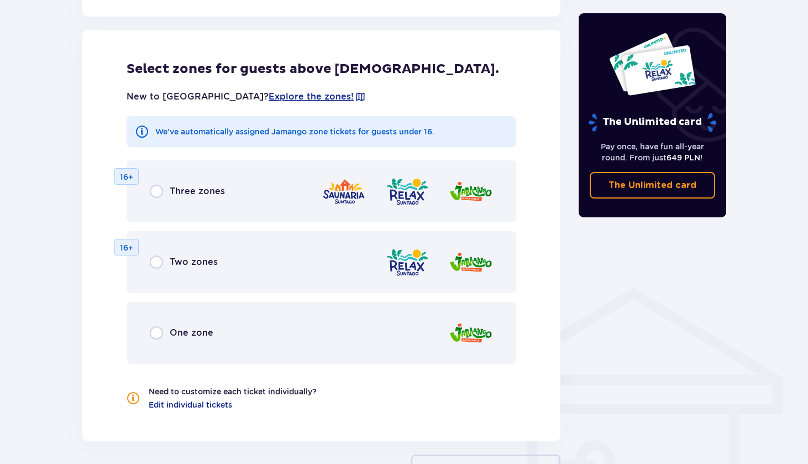
scroll to position [614, 0]
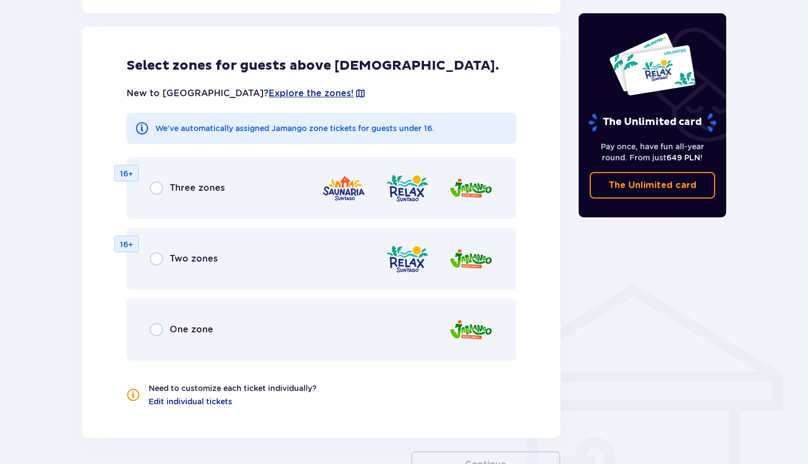
click at [161, 258] on input "radio" at bounding box center [156, 258] width 13 height 13
radio input "true"
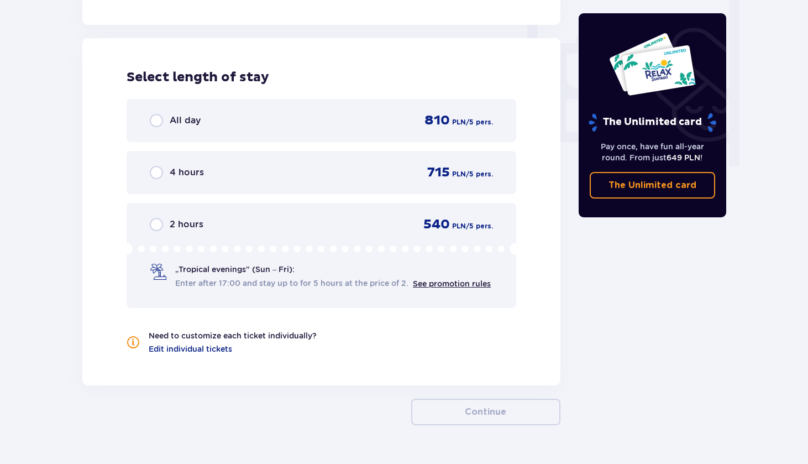
scroll to position [1038, 0]
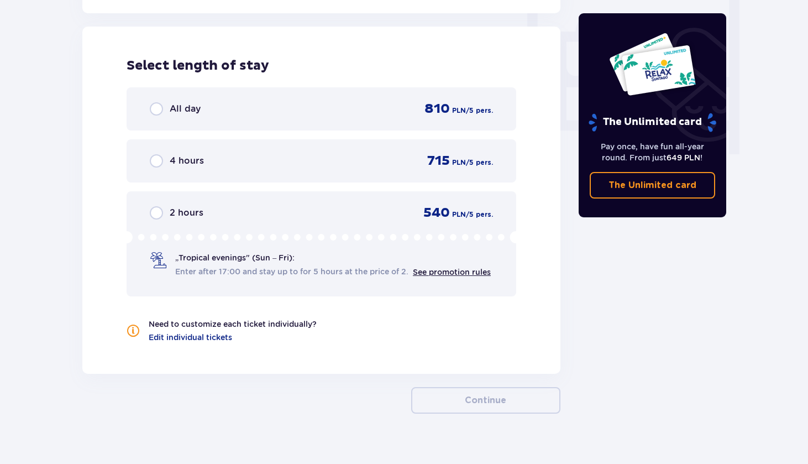
click at [158, 110] on input "radio" at bounding box center [156, 108] width 13 height 13
radio input "true"
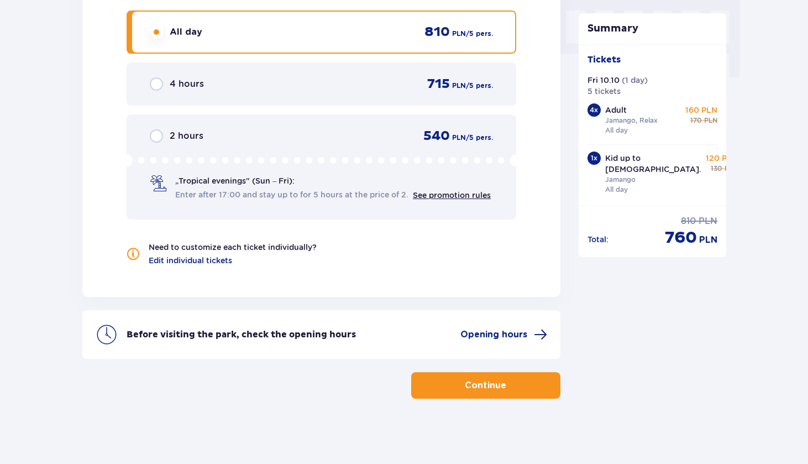
scroll to position [1116, 0]
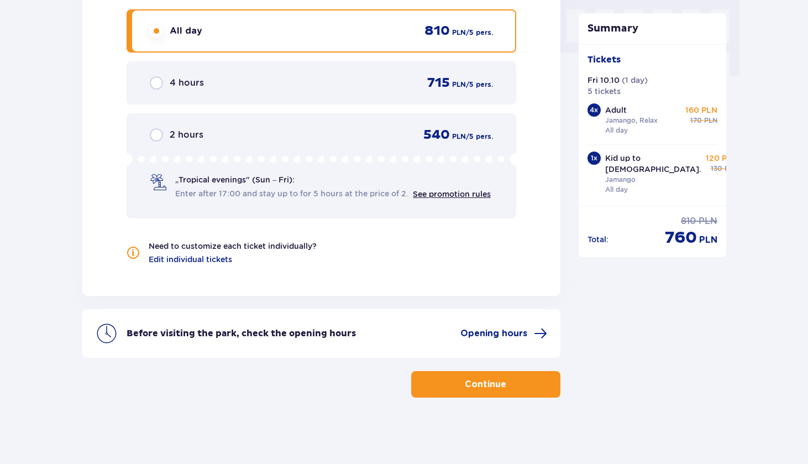
click at [455, 389] on button "Continue" at bounding box center [485, 384] width 149 height 27
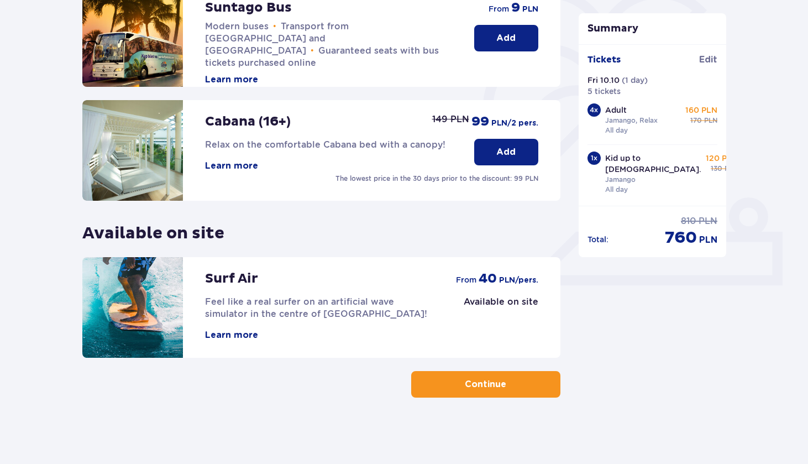
click at [465, 385] on p "Continue" at bounding box center [485, 384] width 41 height 12
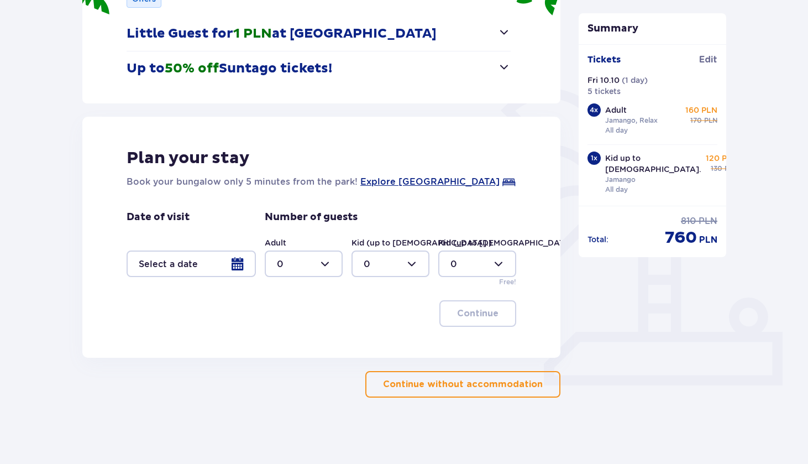
scroll to position [186, 0]
click at [510, 383] on p "Continue without accommodation" at bounding box center [463, 384] width 160 height 12
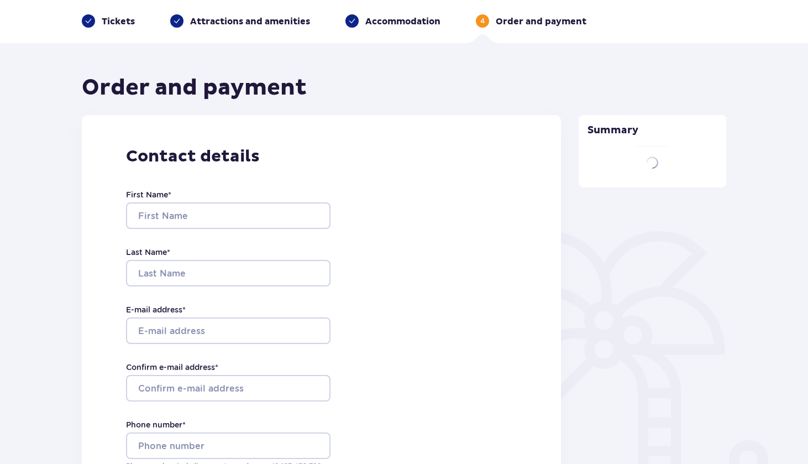
type input "[PERSON_NAME]"
type input "Allonov"
type input "[EMAIL_ADDRESS][DOMAIN_NAME]"
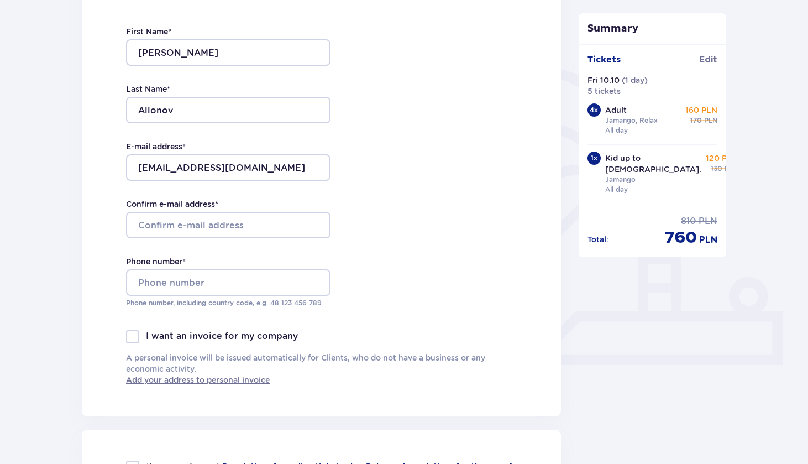
scroll to position [202, 0]
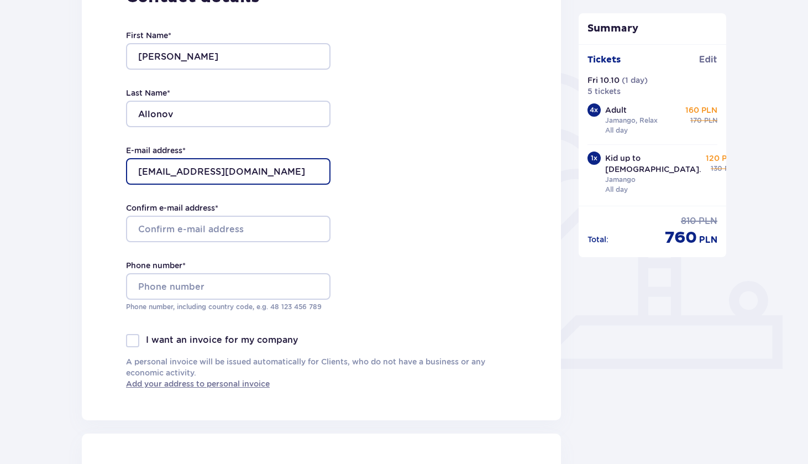
click at [253, 173] on input "[EMAIL_ADDRESS][DOMAIN_NAME]" at bounding box center [228, 171] width 205 height 27
click at [484, 268] on div "Contact details First Name * [PERSON_NAME] Last Name * [PERSON_NAME] E-mail add…" at bounding box center [321, 188] width 479 height 464
